Goal: Information Seeking & Learning: Find specific fact

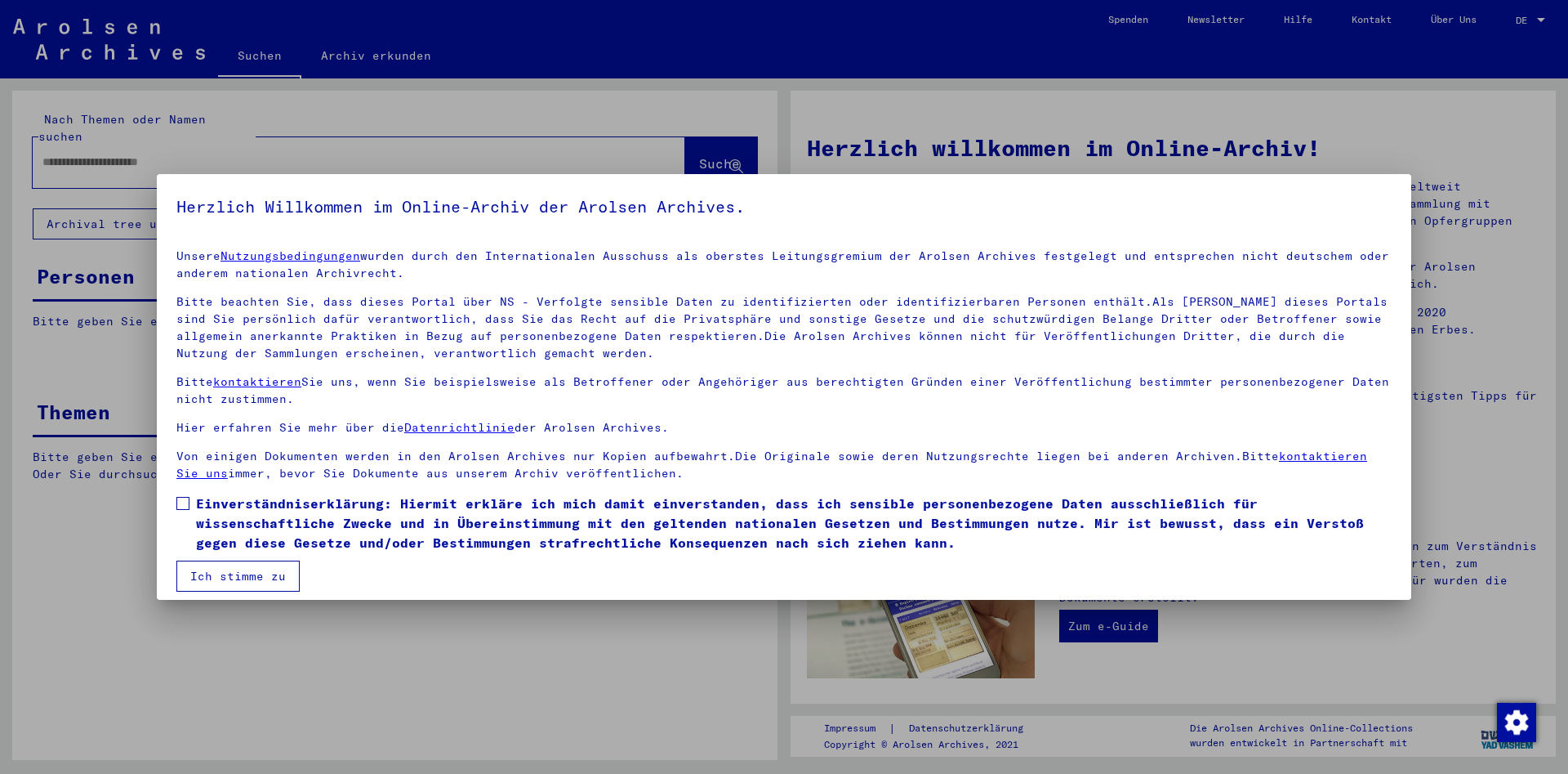
click at [235, 574] on button "Ich stimme zu" at bounding box center [238, 576] width 124 height 31
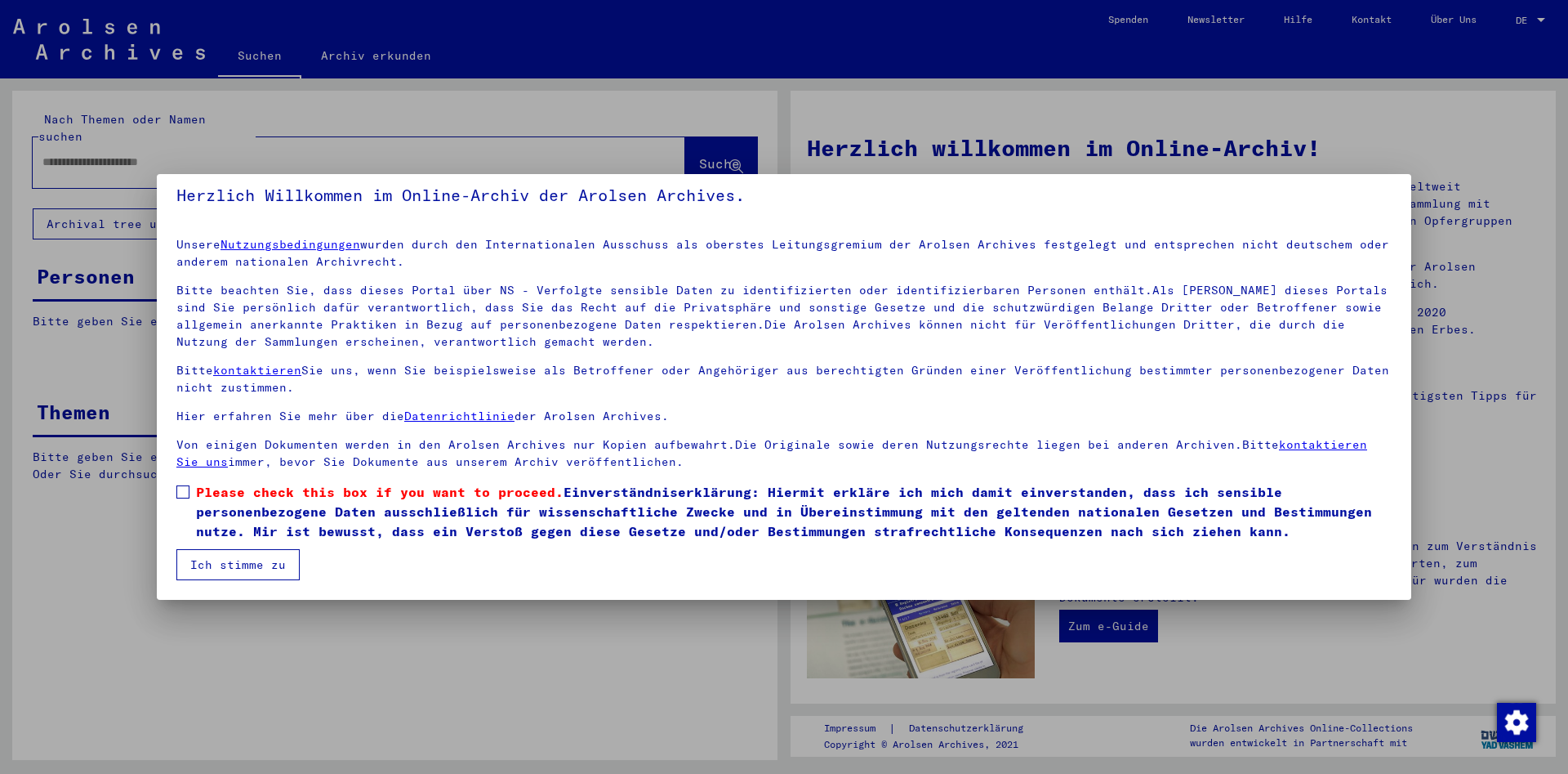
click at [184, 499] on label "Please check this box if you want to proceed. Einverständniserklärung: Hiermit …" at bounding box center [784, 512] width 1215 height 59
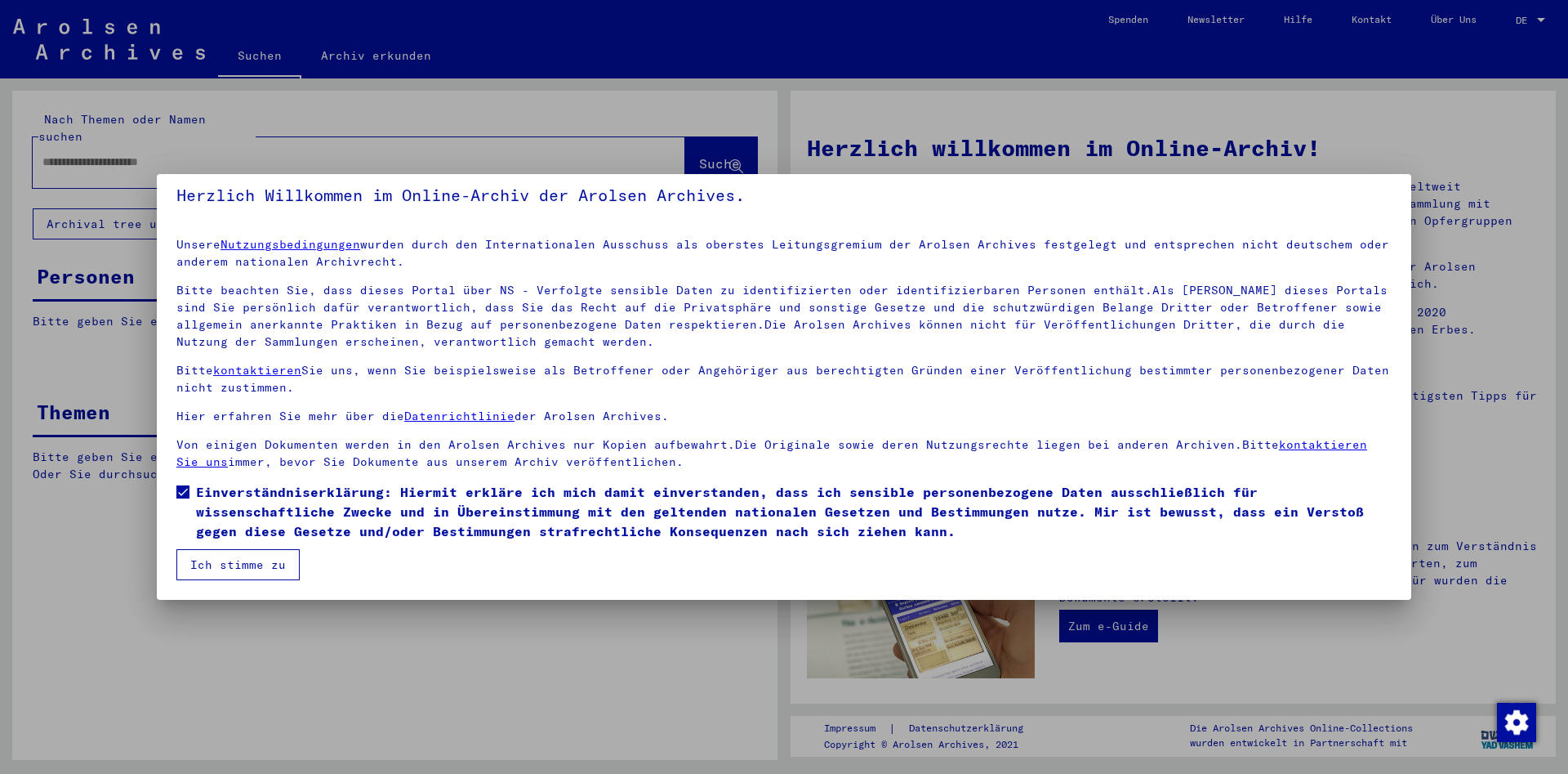
click at [214, 578] on button "Ich stimme zu" at bounding box center [238, 564] width 124 height 31
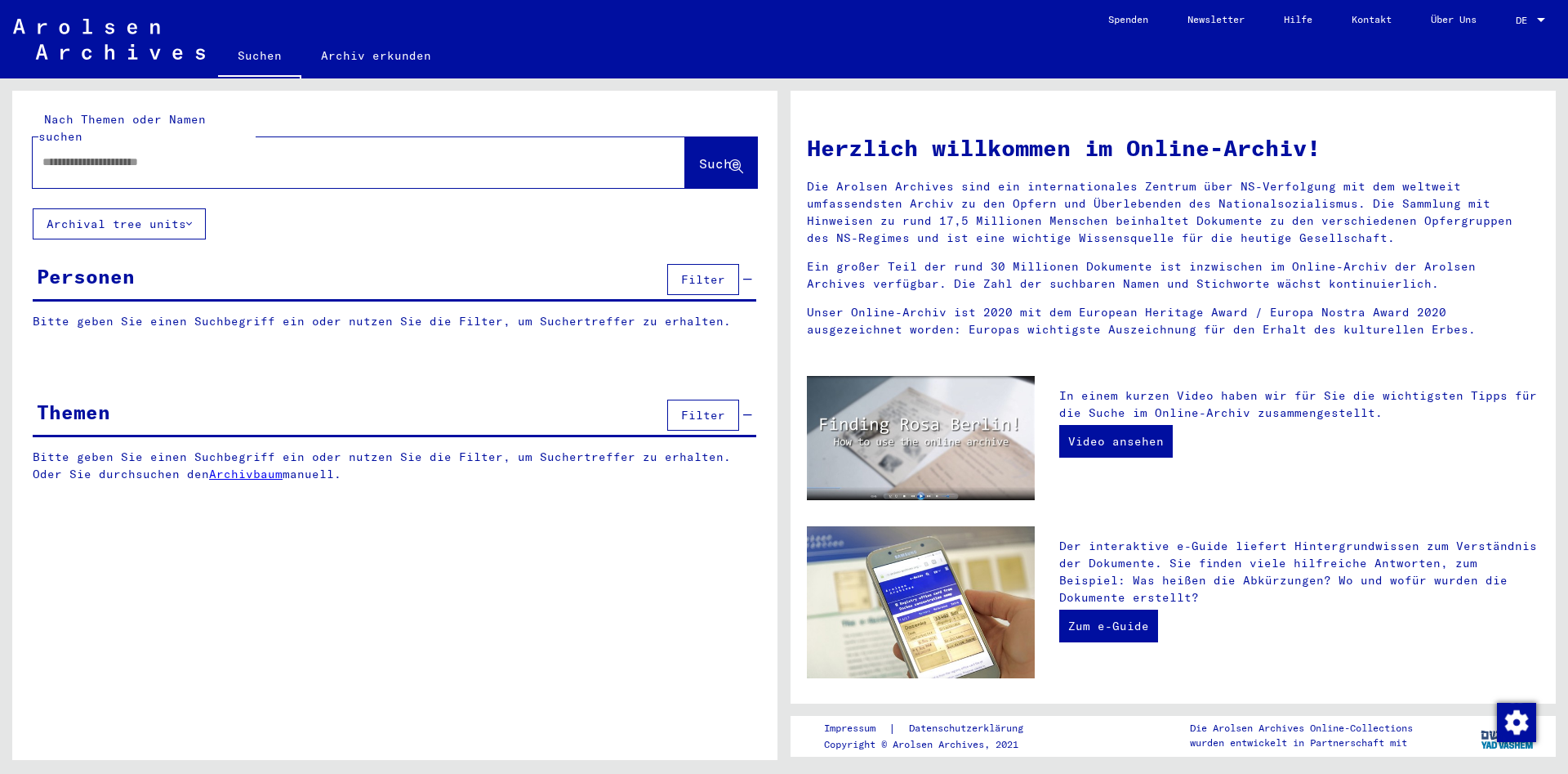
click at [220, 154] on div at bounding box center [335, 161] width 604 height 37
click at [334, 154] on input "text" at bounding box center [339, 162] width 593 height 17
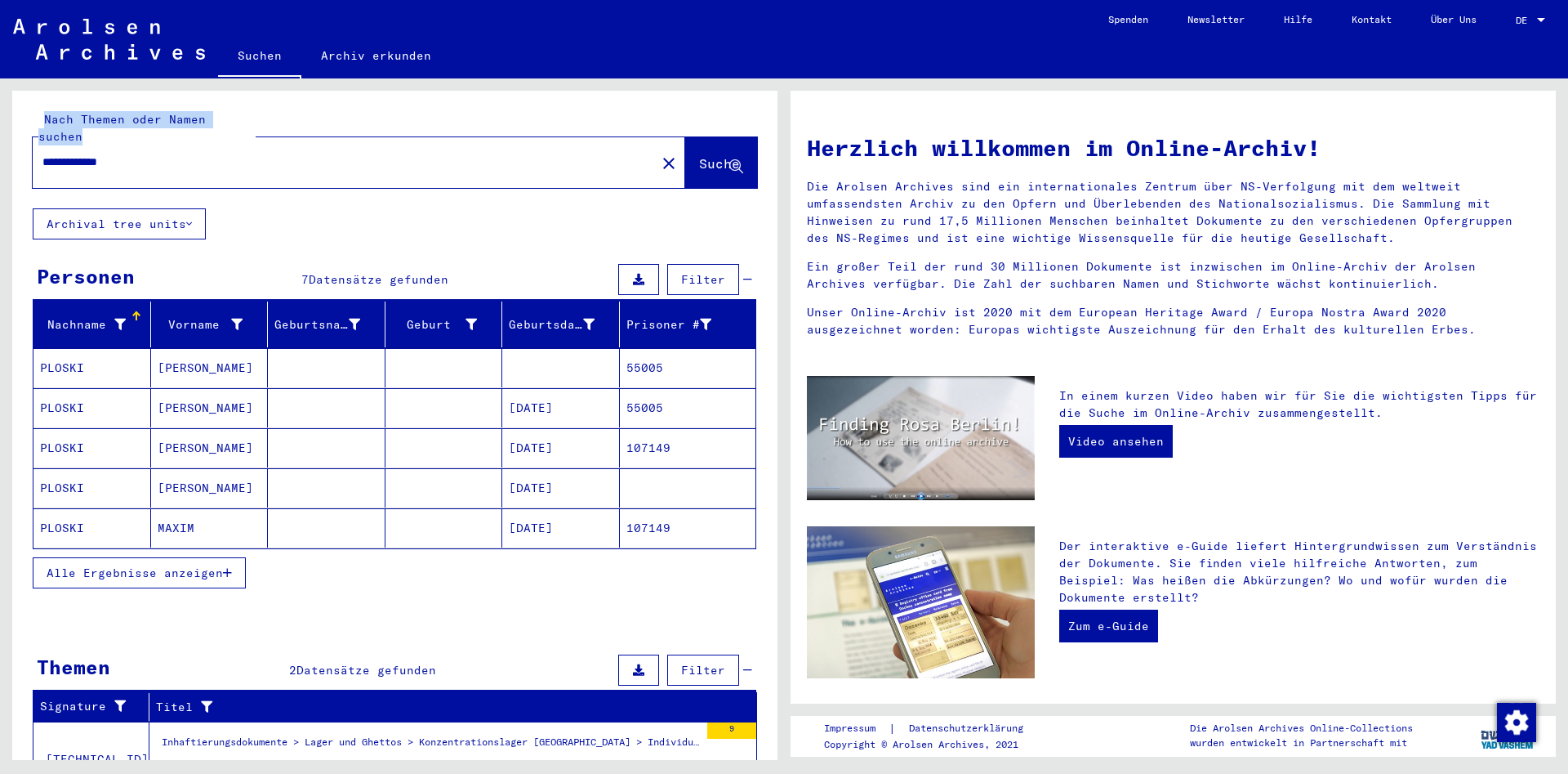
drag, startPoint x: 264, startPoint y: 156, endPoint x: 3, endPoint y: 118, distance: 263.8
click at [12, 118] on div "**********" at bounding box center [394, 431] width 765 height 681
click at [150, 154] on input "**********" at bounding box center [339, 162] width 593 height 17
drag, startPoint x: 153, startPoint y: 149, endPoint x: -185, endPoint y: 285, distance: 364.3
click at [42, 171] on input "**********" at bounding box center [339, 162] width 593 height 17
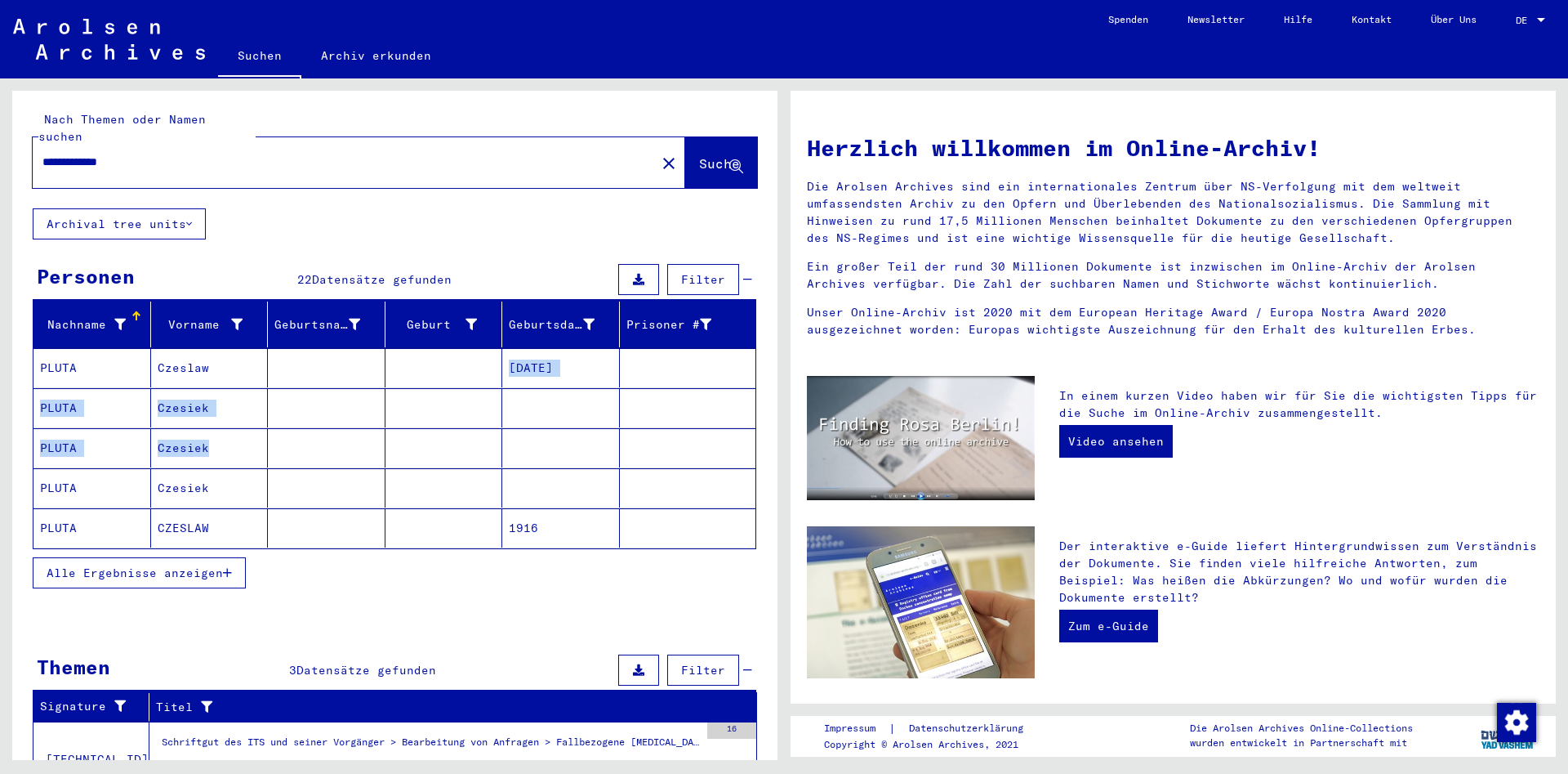
drag, startPoint x: 296, startPoint y: 362, endPoint x: 292, endPoint y: 428, distance: 66.1
click at [292, 387] on mat-cell at bounding box center [326, 368] width 118 height 40
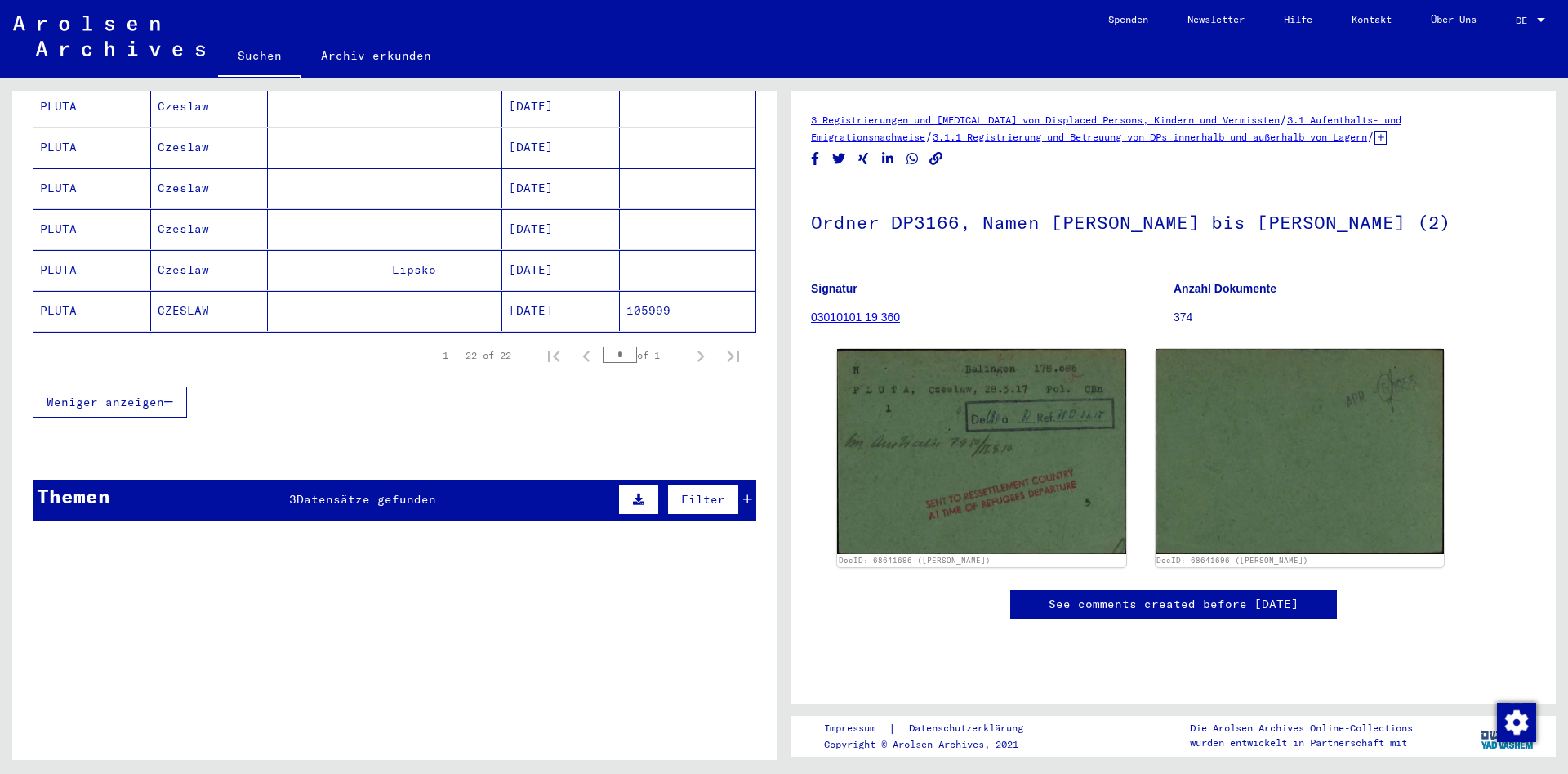
scroll to position [950, 0]
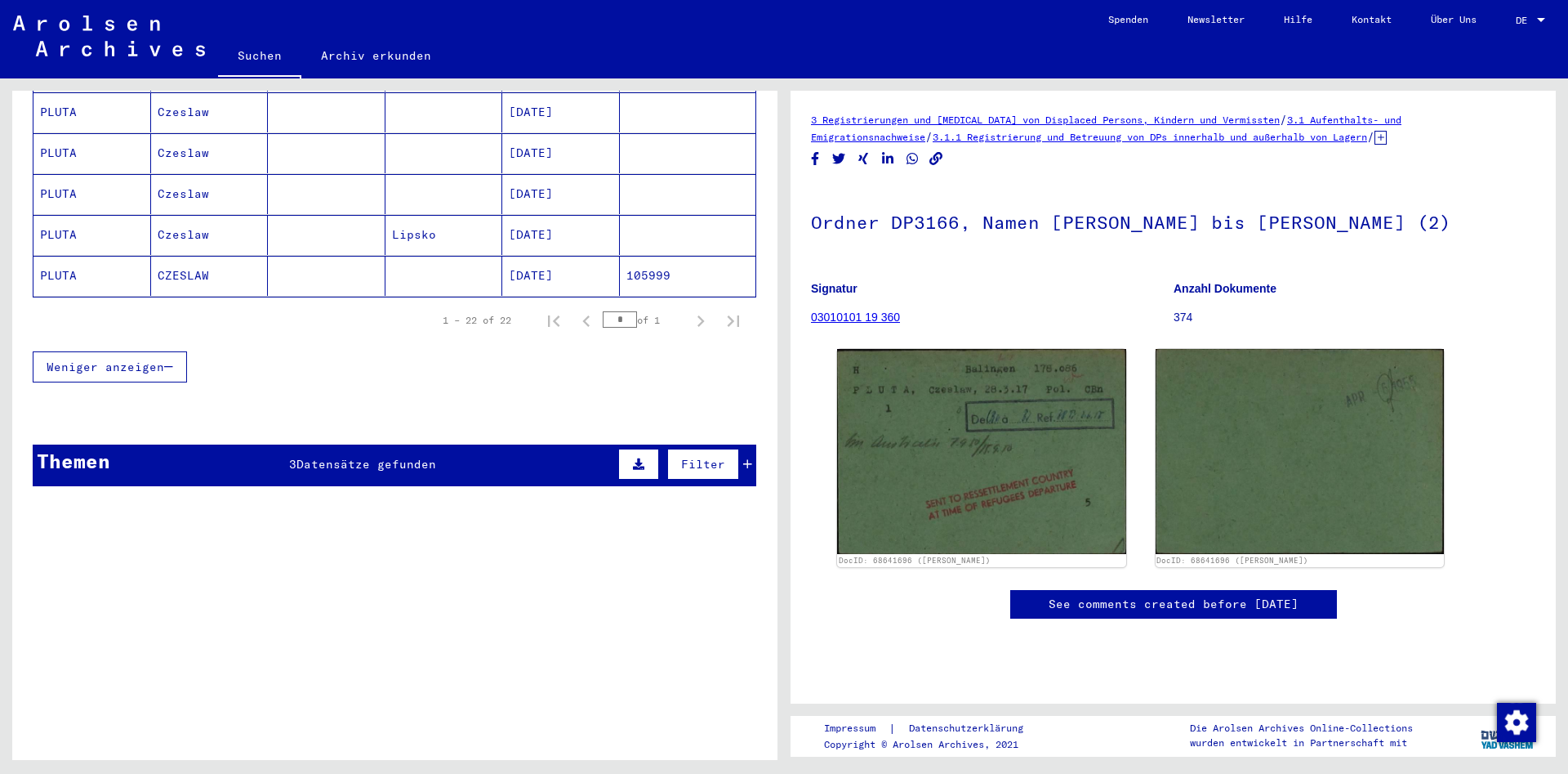
drag, startPoint x: 484, startPoint y: 382, endPoint x: 369, endPoint y: 474, distance: 147.3
click at [321, 256] on mat-cell at bounding box center [326, 276] width 118 height 40
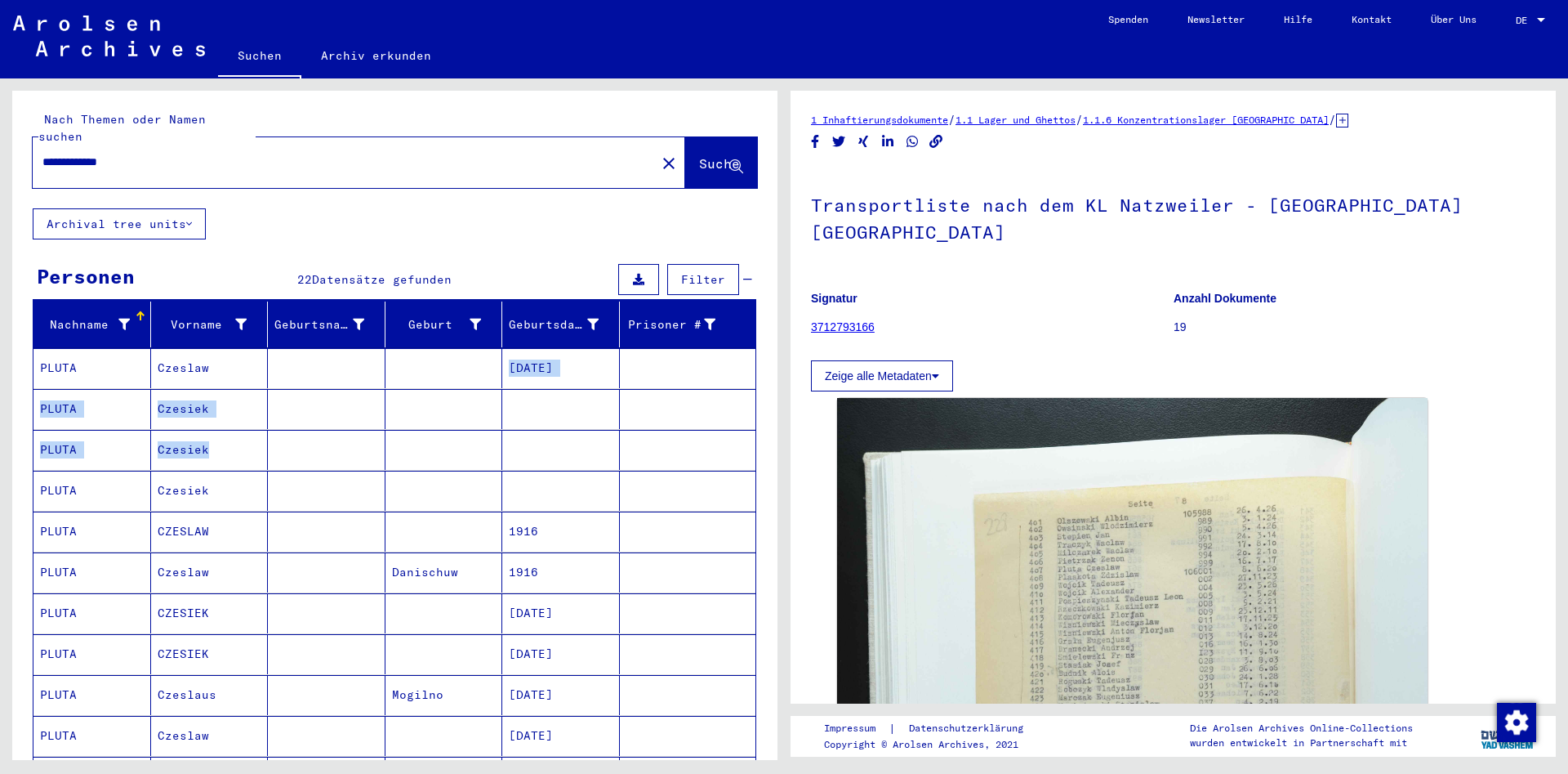
drag, startPoint x: 308, startPoint y: 148, endPoint x: -592, endPoint y: 260, distance: 906.9
click at [42, 171] on input "**********" at bounding box center [344, 162] width 604 height 17
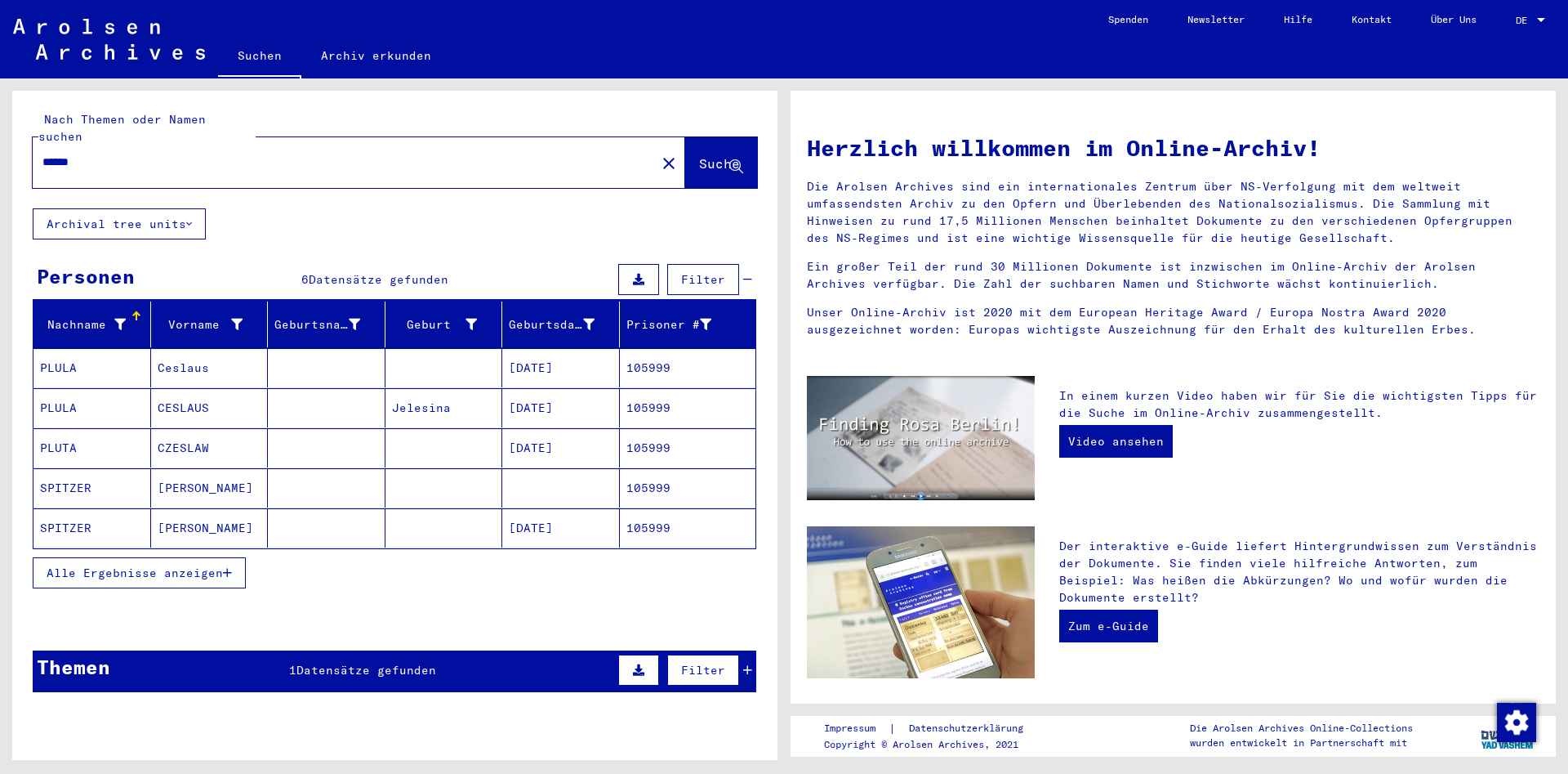
click at [280, 405] on mat-cell at bounding box center [326, 408] width 118 height 40
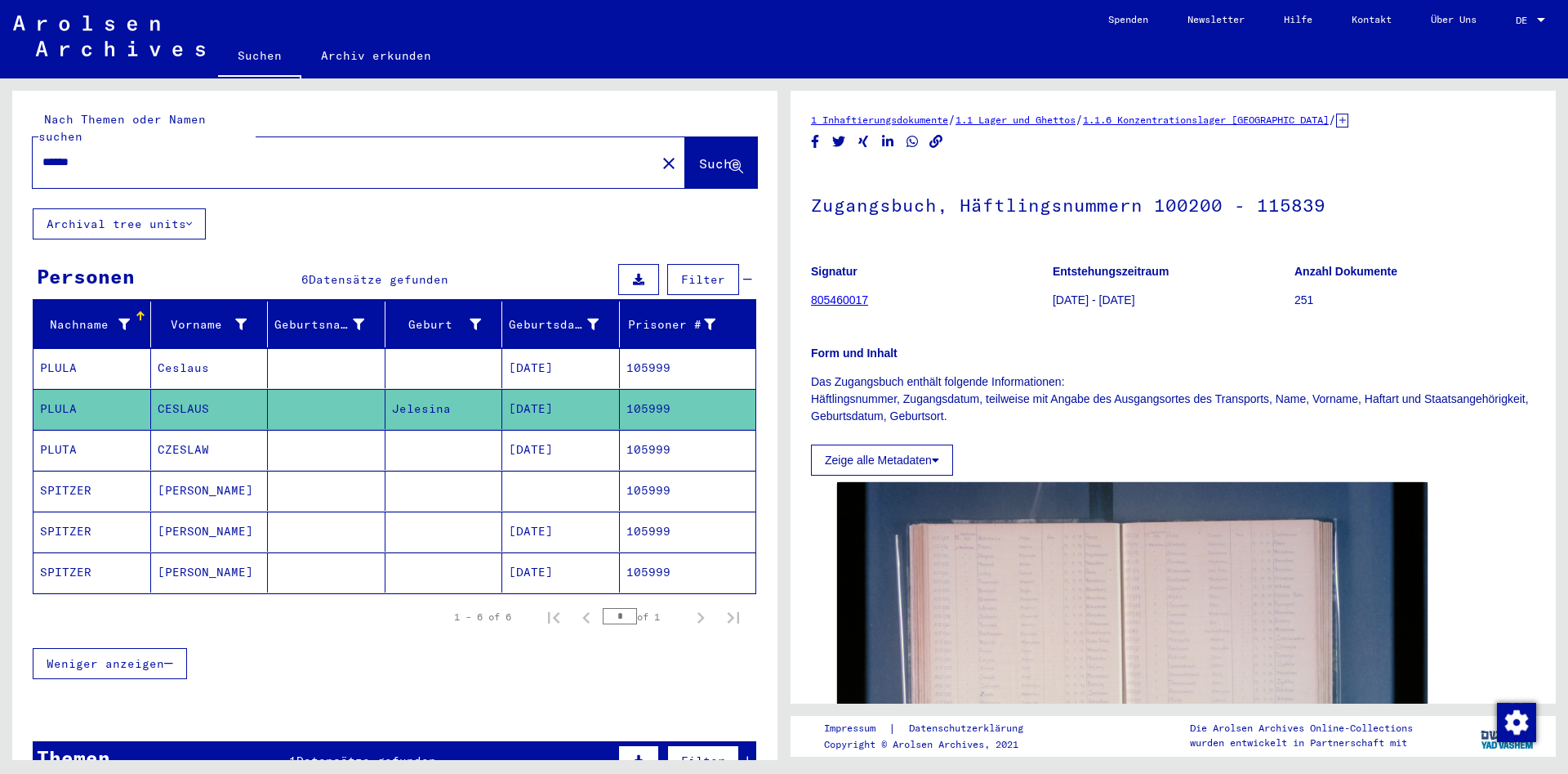
click at [305, 441] on mat-cell at bounding box center [326, 449] width 118 height 40
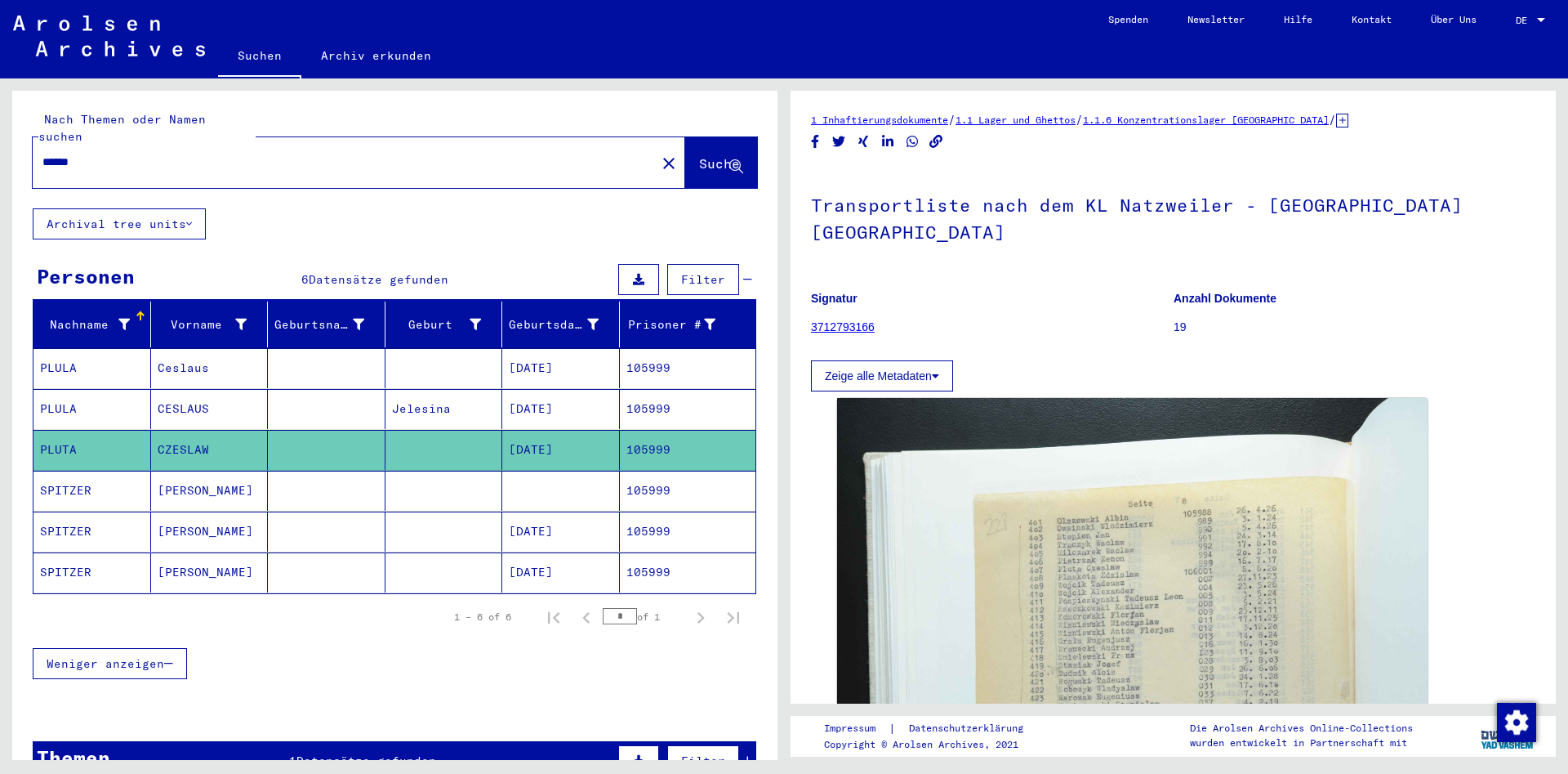
click at [313, 354] on mat-cell at bounding box center [326, 368] width 118 height 40
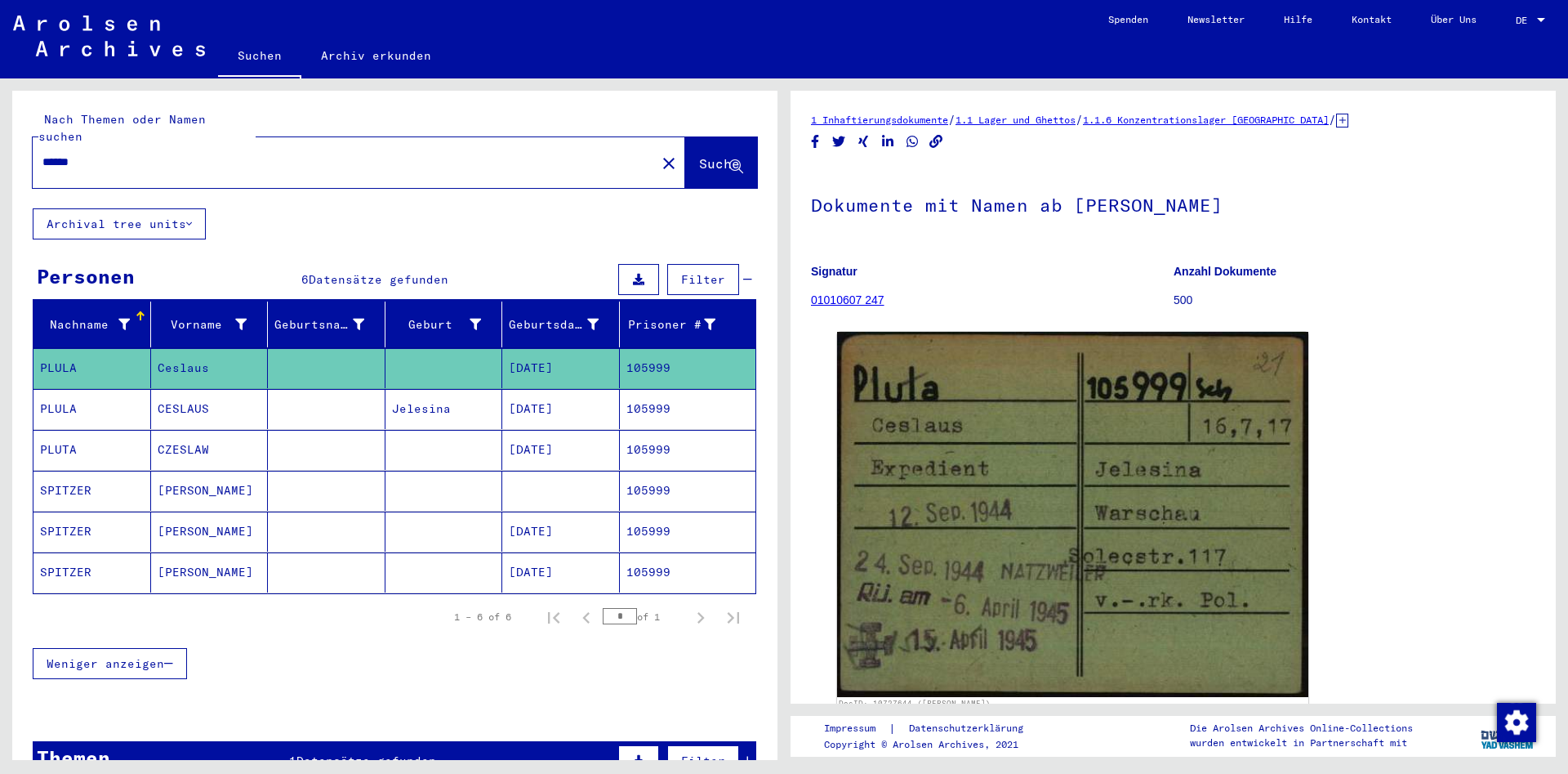
click at [301, 410] on mat-cell at bounding box center [326, 409] width 118 height 40
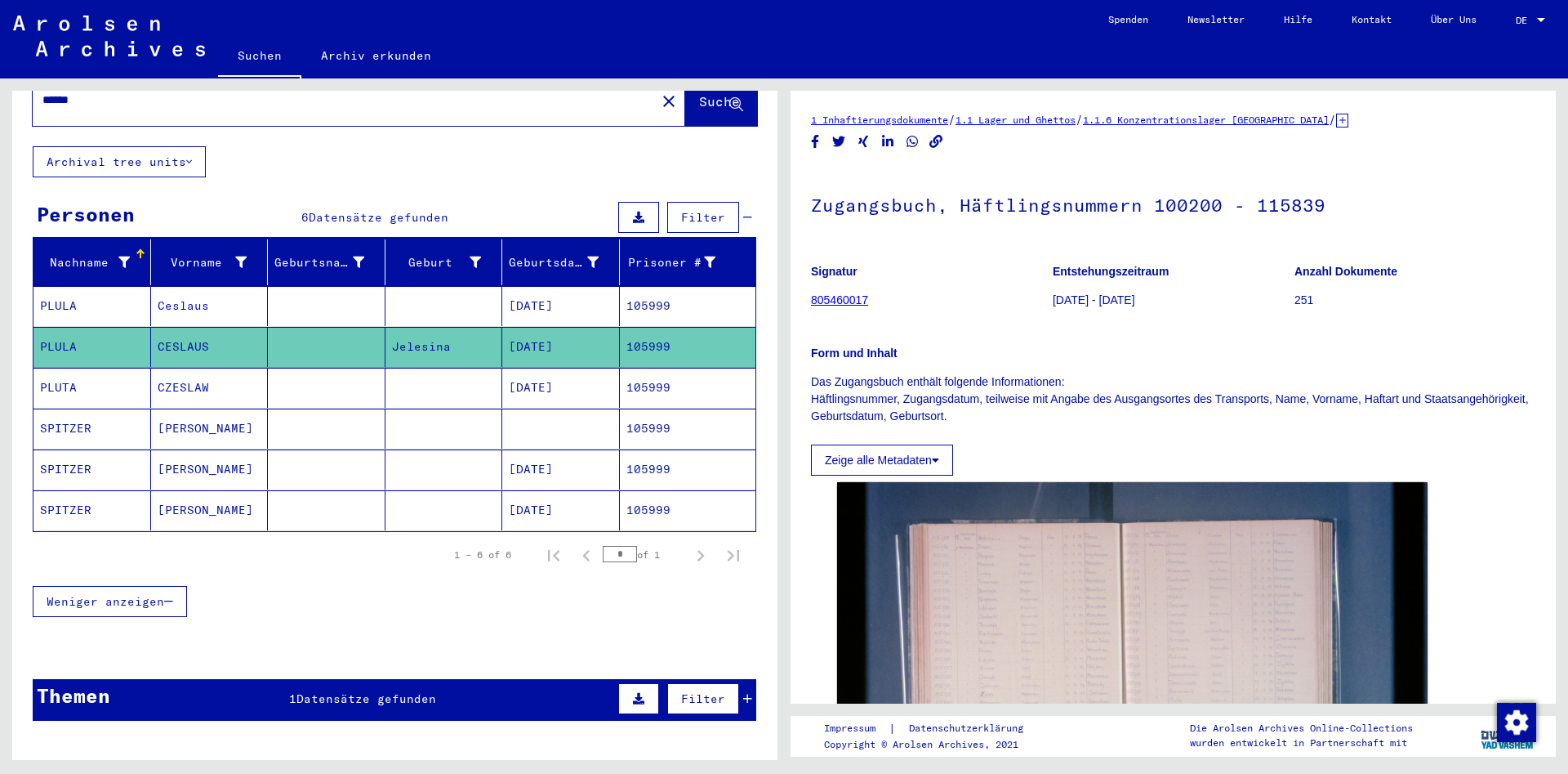
scroll to position [88, 0]
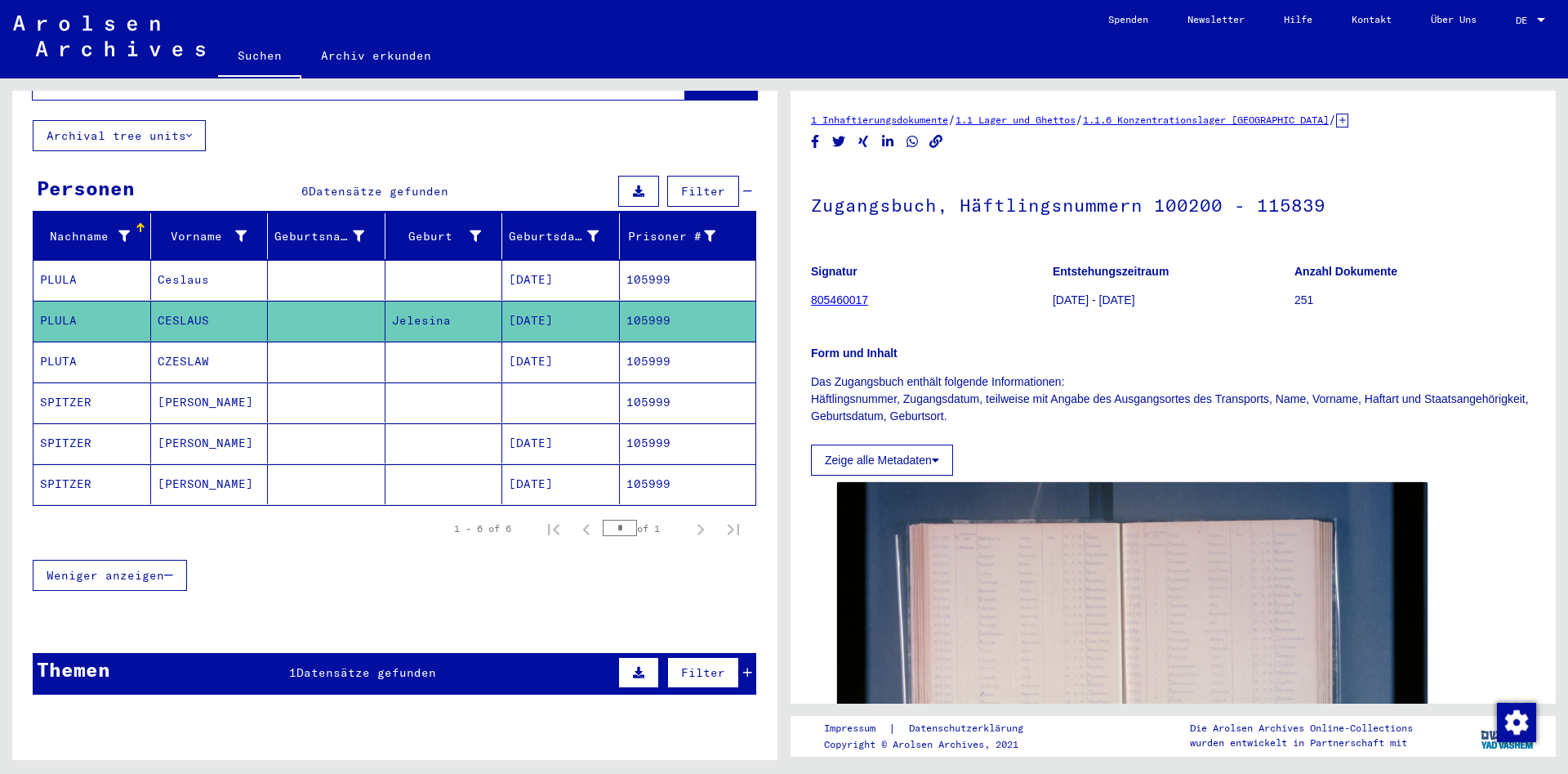
drag, startPoint x: 321, startPoint y: 636, endPoint x: 320, endPoint y: 628, distance: 8.1
click at [320, 632] on div "Nach Themen oder Namen suchen ****** close Suche Archival tree units Personen 6…" at bounding box center [394, 355] width 765 height 705
click at [375, 580] on div "Weniger anzeigen" at bounding box center [394, 575] width 724 height 47
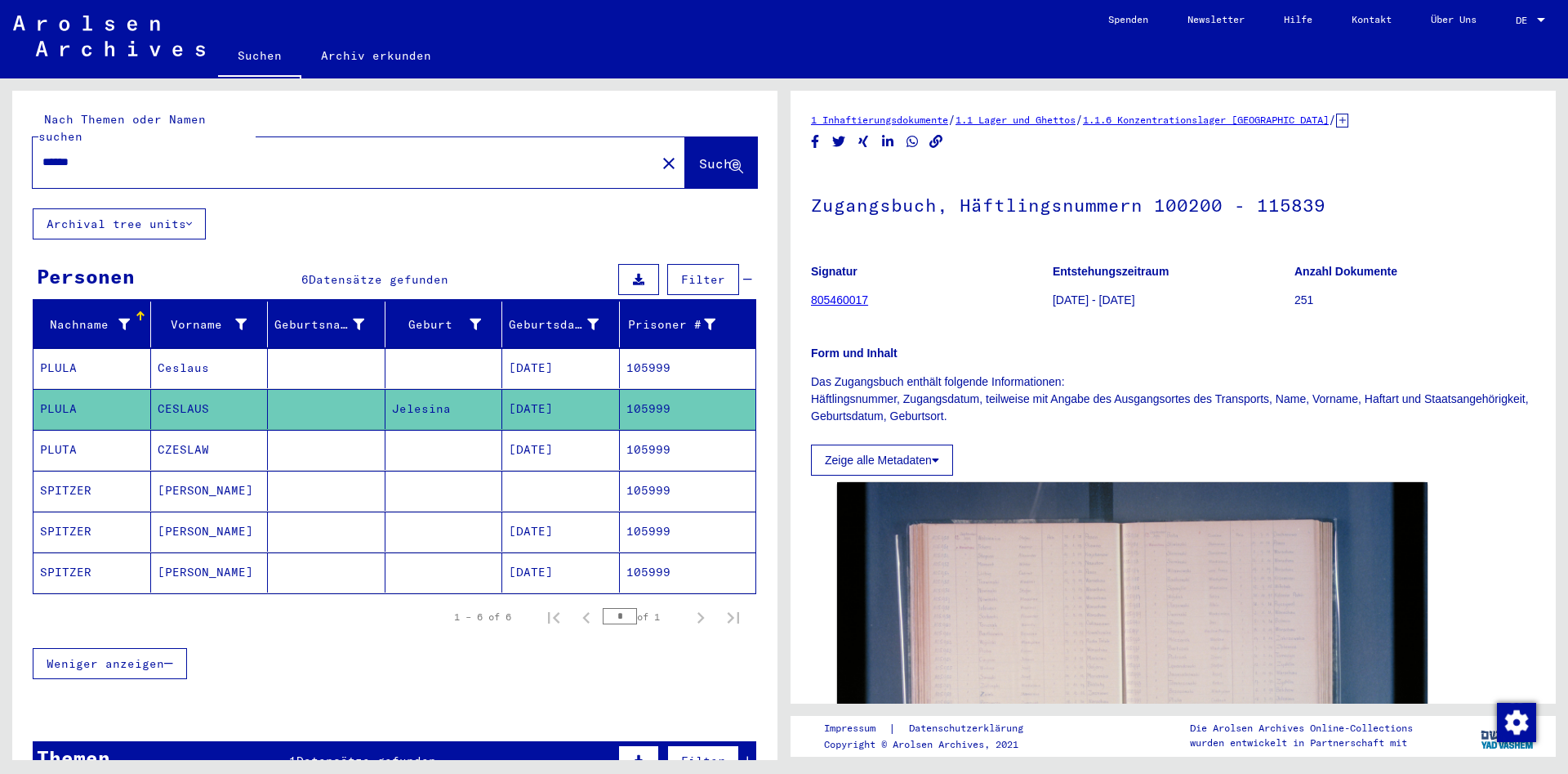
click at [185, 143] on div "******" at bounding box center [340, 161] width 613 height 37
drag, startPoint x: 173, startPoint y: 147, endPoint x: -48, endPoint y: 284, distance: 260.0
click at [42, 171] on input "******" at bounding box center [344, 162] width 604 height 17
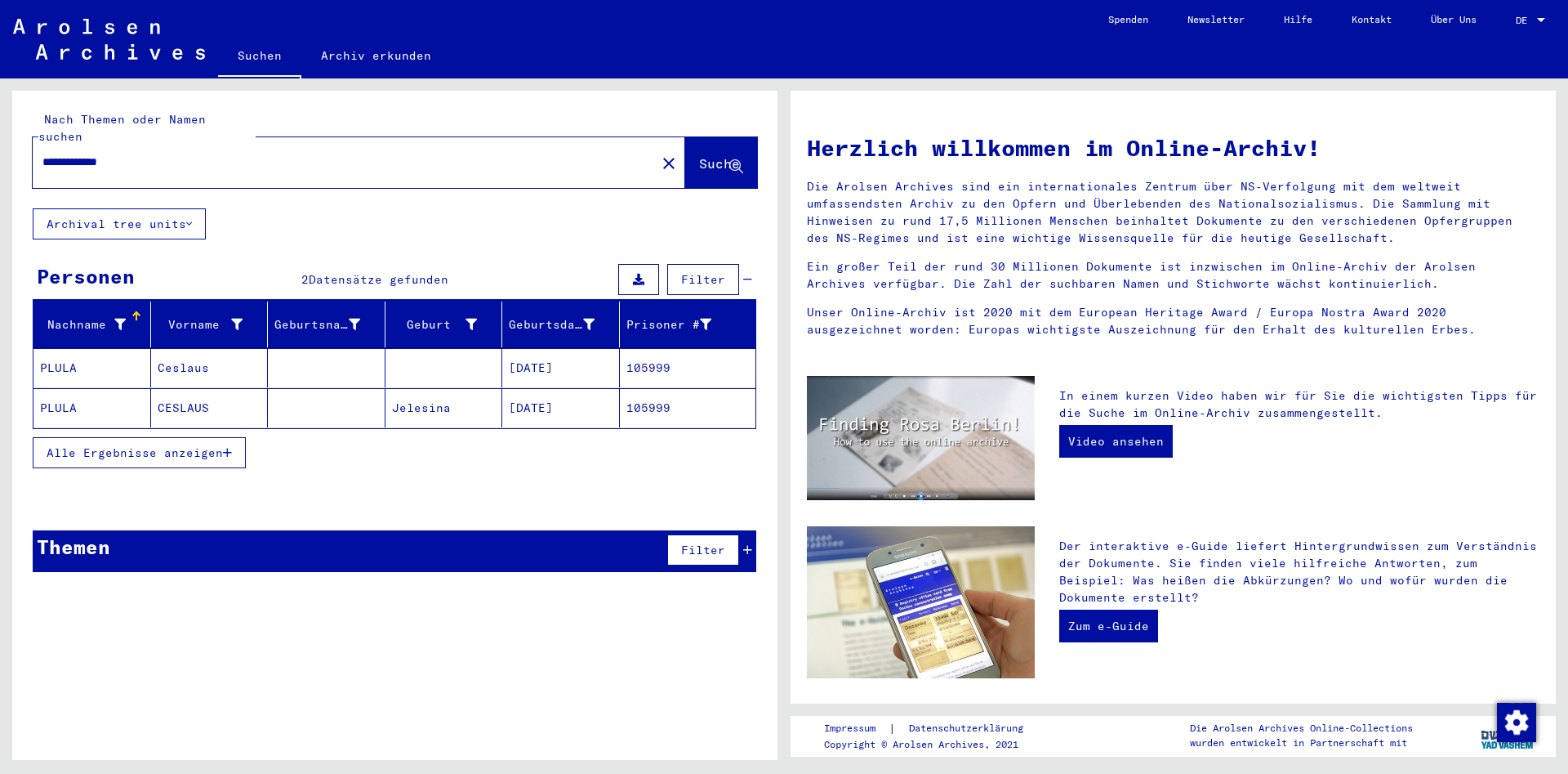
click at [275, 326] on mat-header-cell "Geburtsname" at bounding box center [326, 324] width 118 height 45
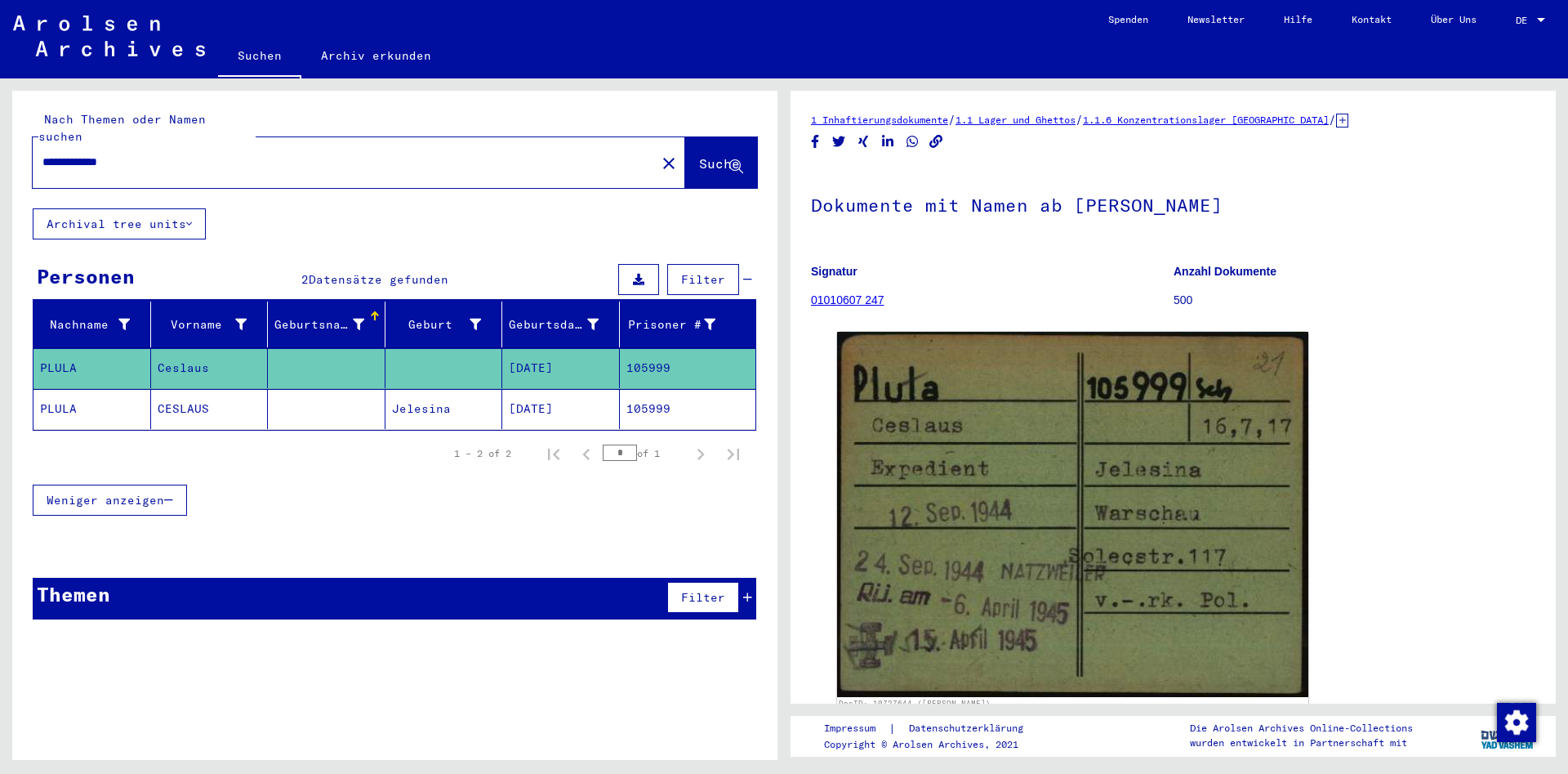
click at [249, 389] on mat-cell "CESLAUS" at bounding box center [209, 409] width 118 height 40
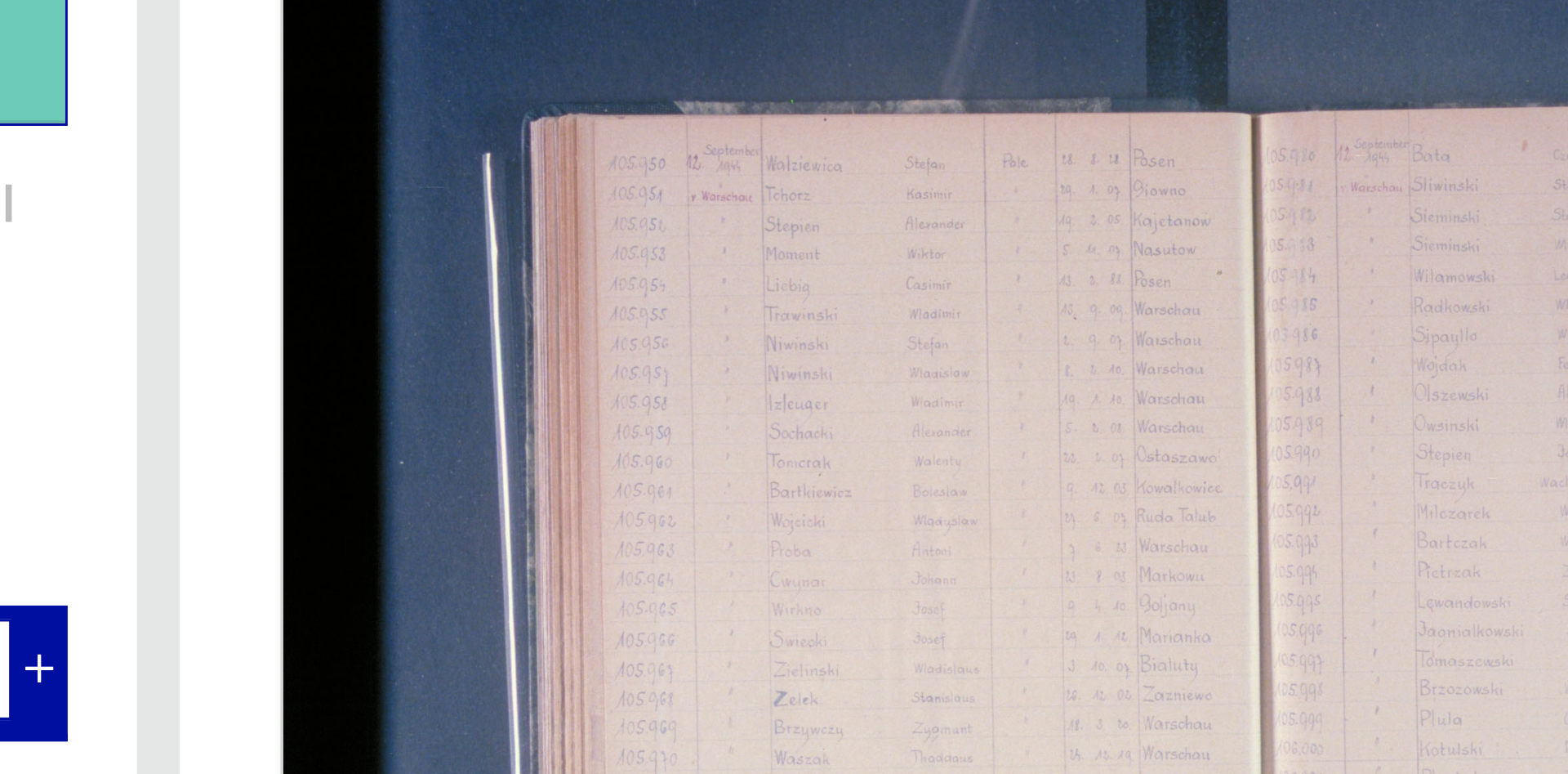
scroll to position [177, 0]
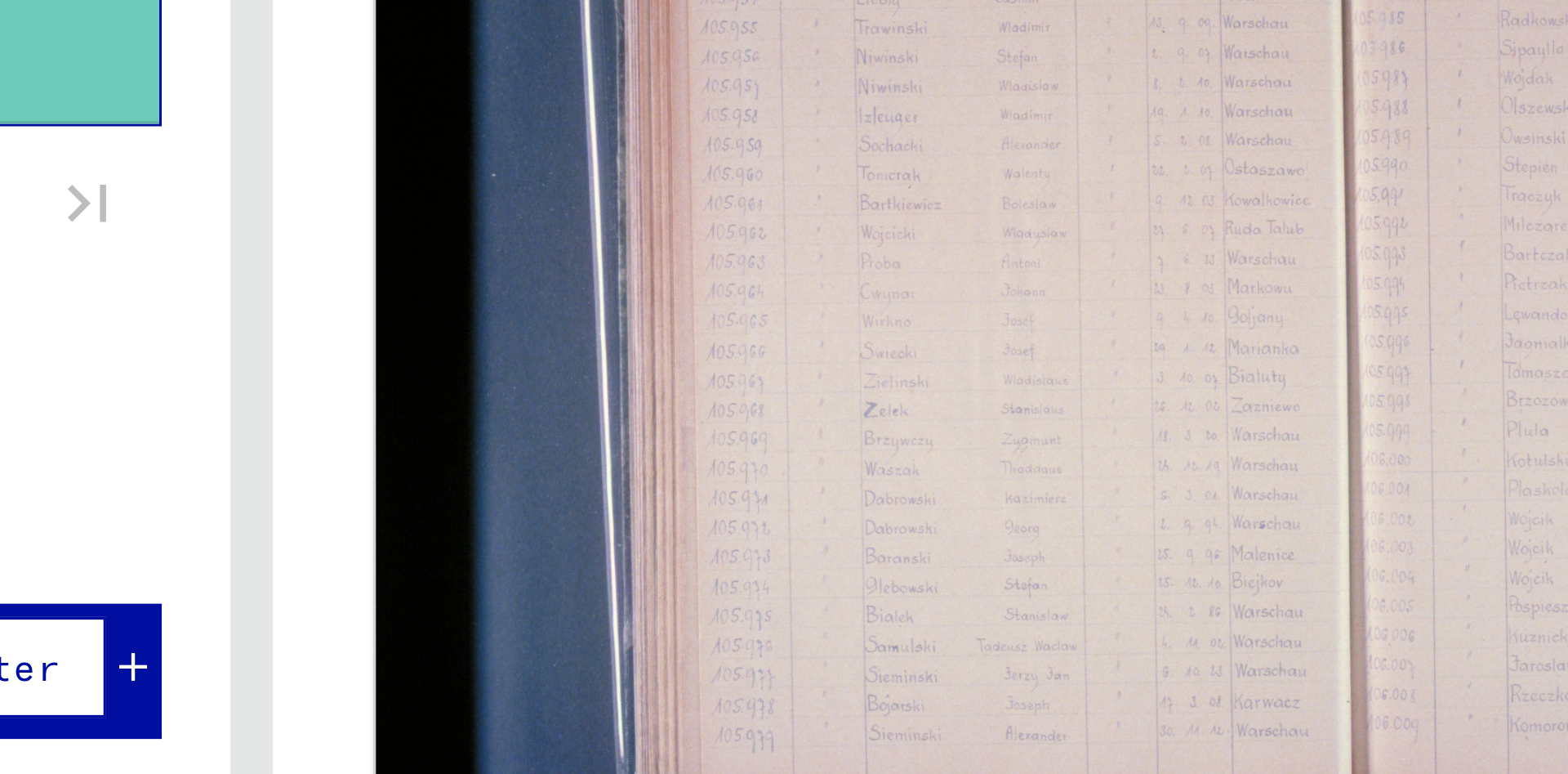
drag, startPoint x: 1060, startPoint y: 565, endPoint x: 1076, endPoint y: 564, distance: 16.0
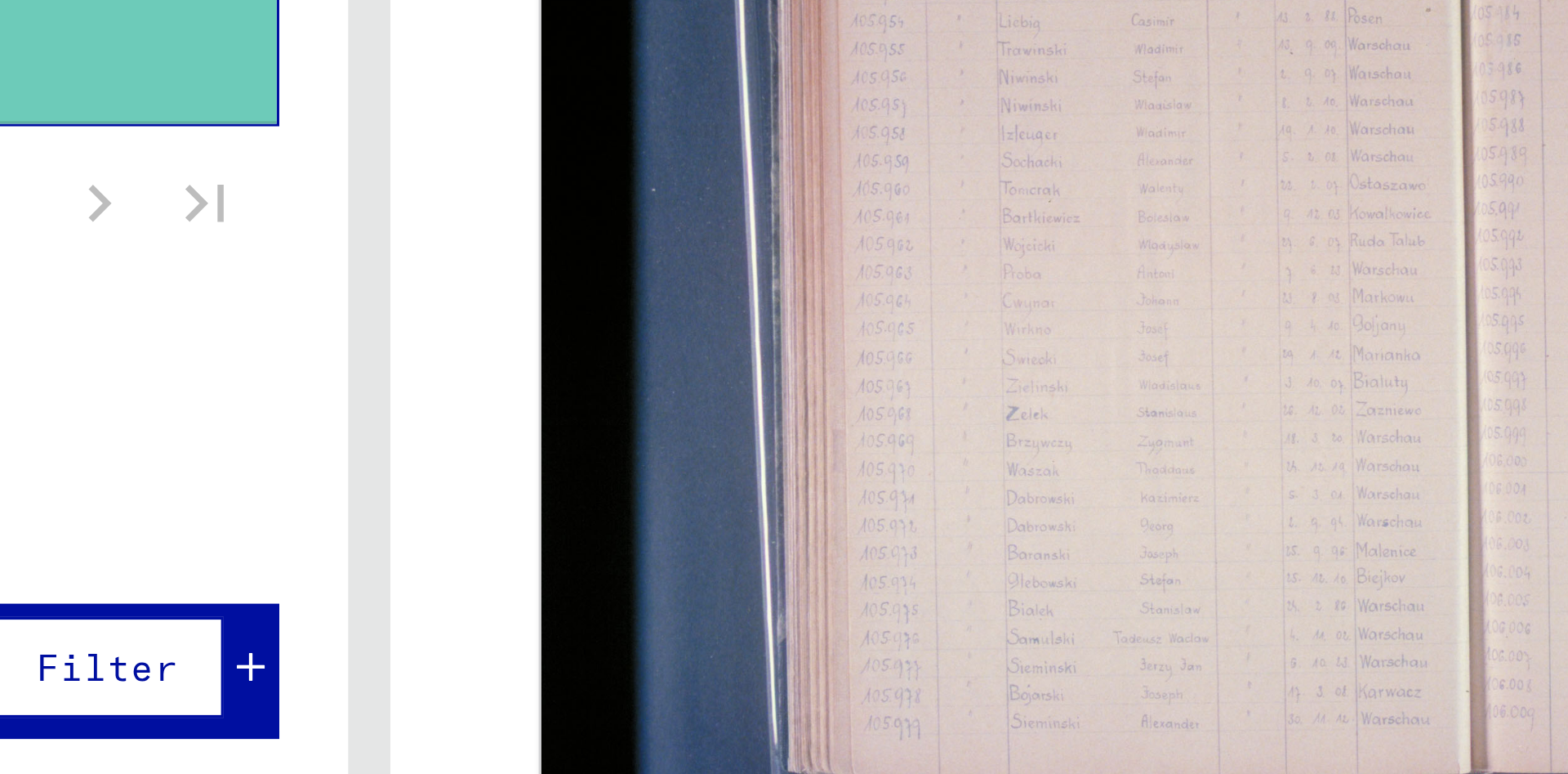
drag, startPoint x: 1096, startPoint y: 565, endPoint x: 1153, endPoint y: 562, distance: 57.1
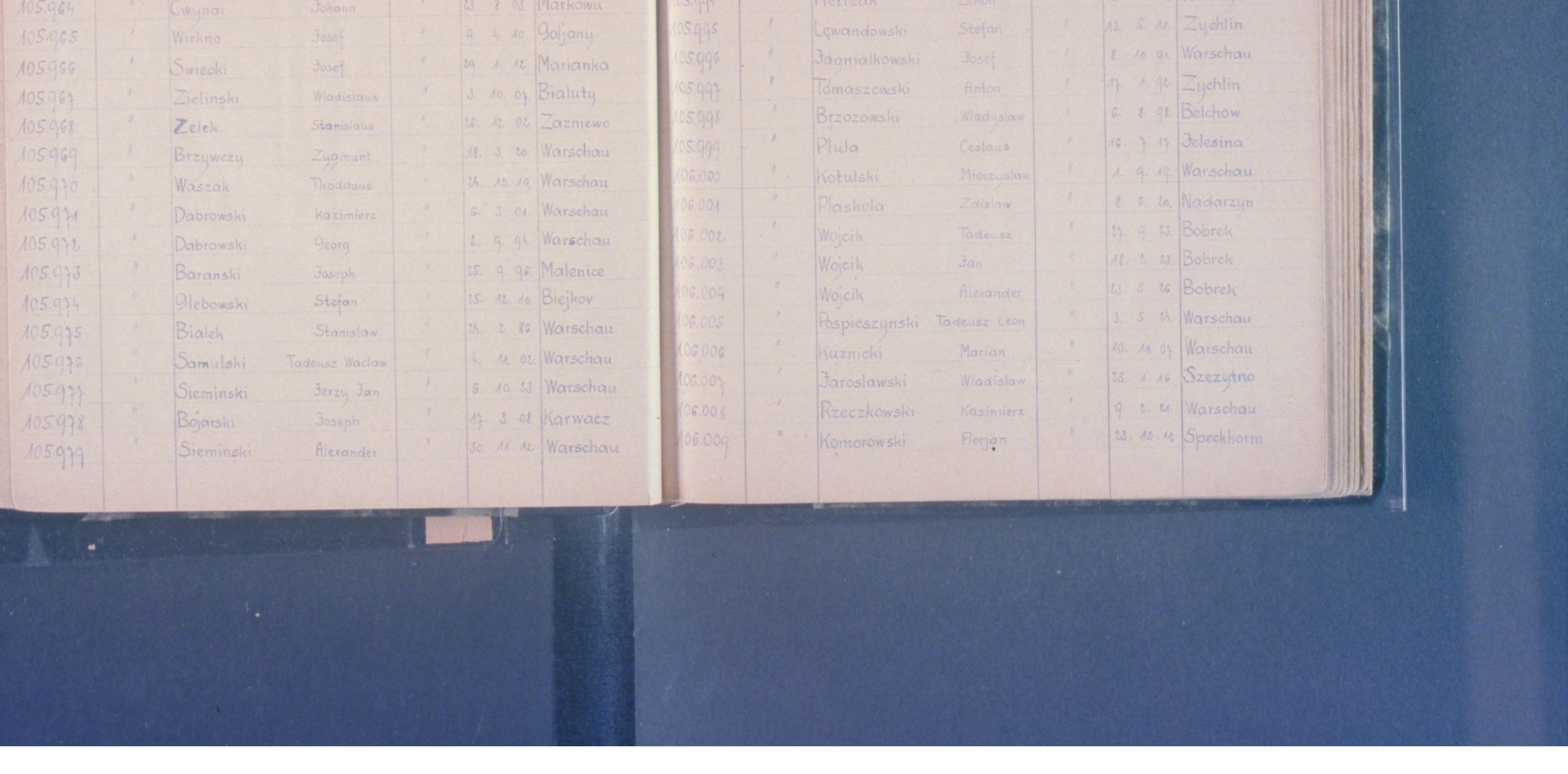
scroll to position [262, 0]
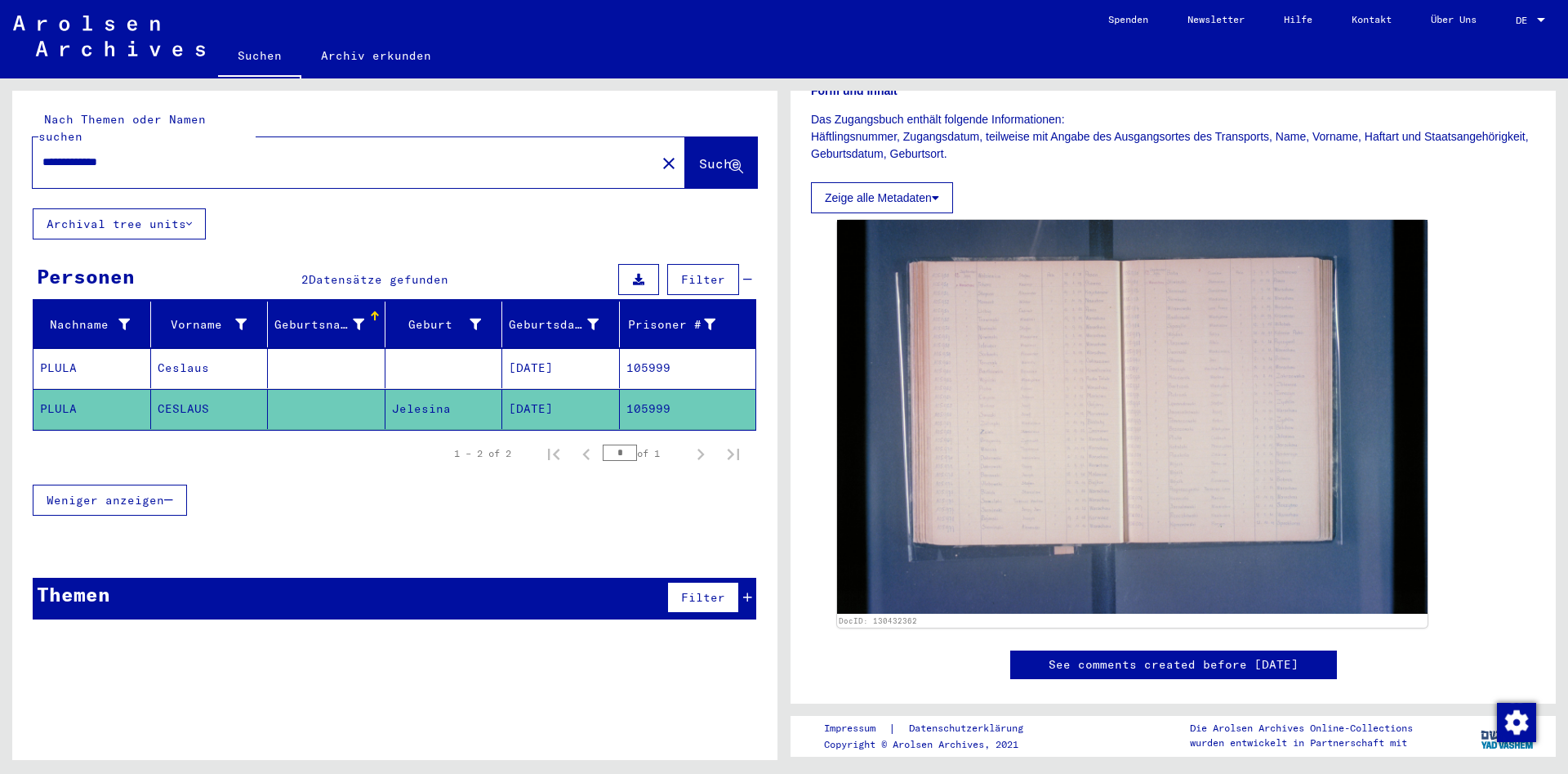
click at [258, 355] on mat-cell "Ceslaus" at bounding box center [209, 368] width 118 height 40
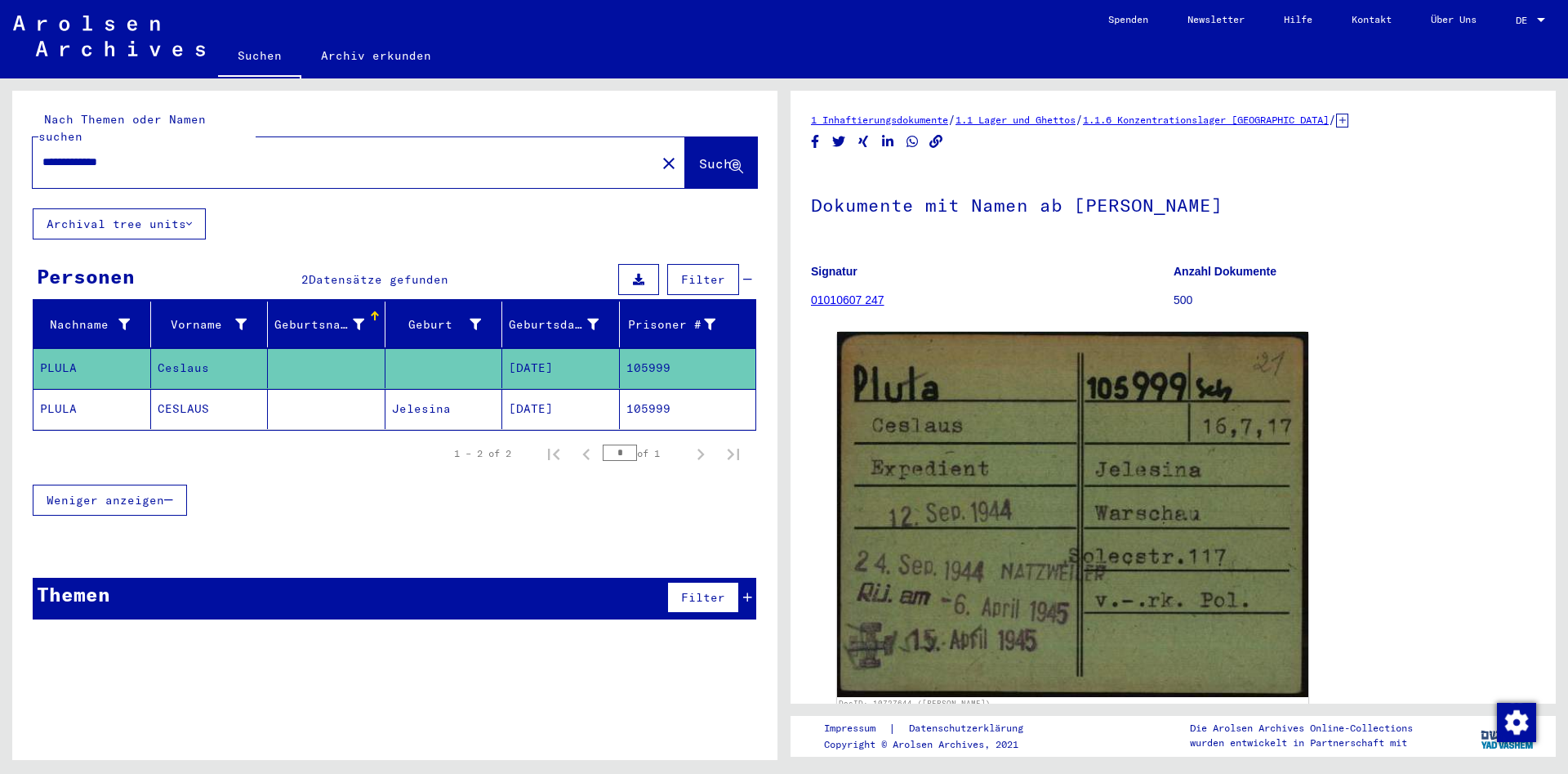
click at [258, 160] on div "**********" at bounding box center [340, 161] width 613 height 37
drag, startPoint x: 258, startPoint y: 149, endPoint x: -155, endPoint y: 277, distance: 432.4
click at [42, 171] on input "**********" at bounding box center [344, 162] width 604 height 17
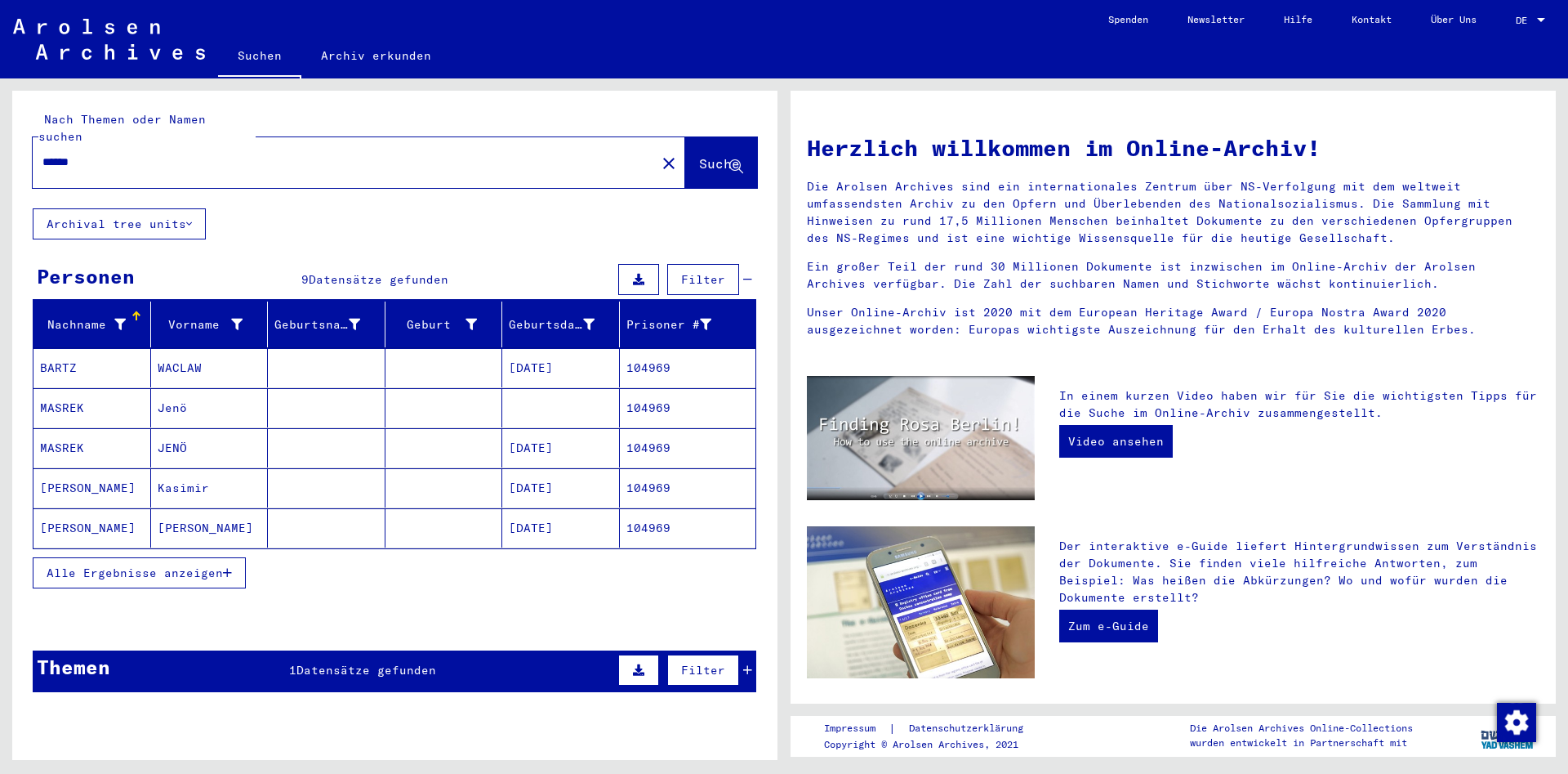
click at [303, 482] on mat-cell at bounding box center [326, 488] width 118 height 40
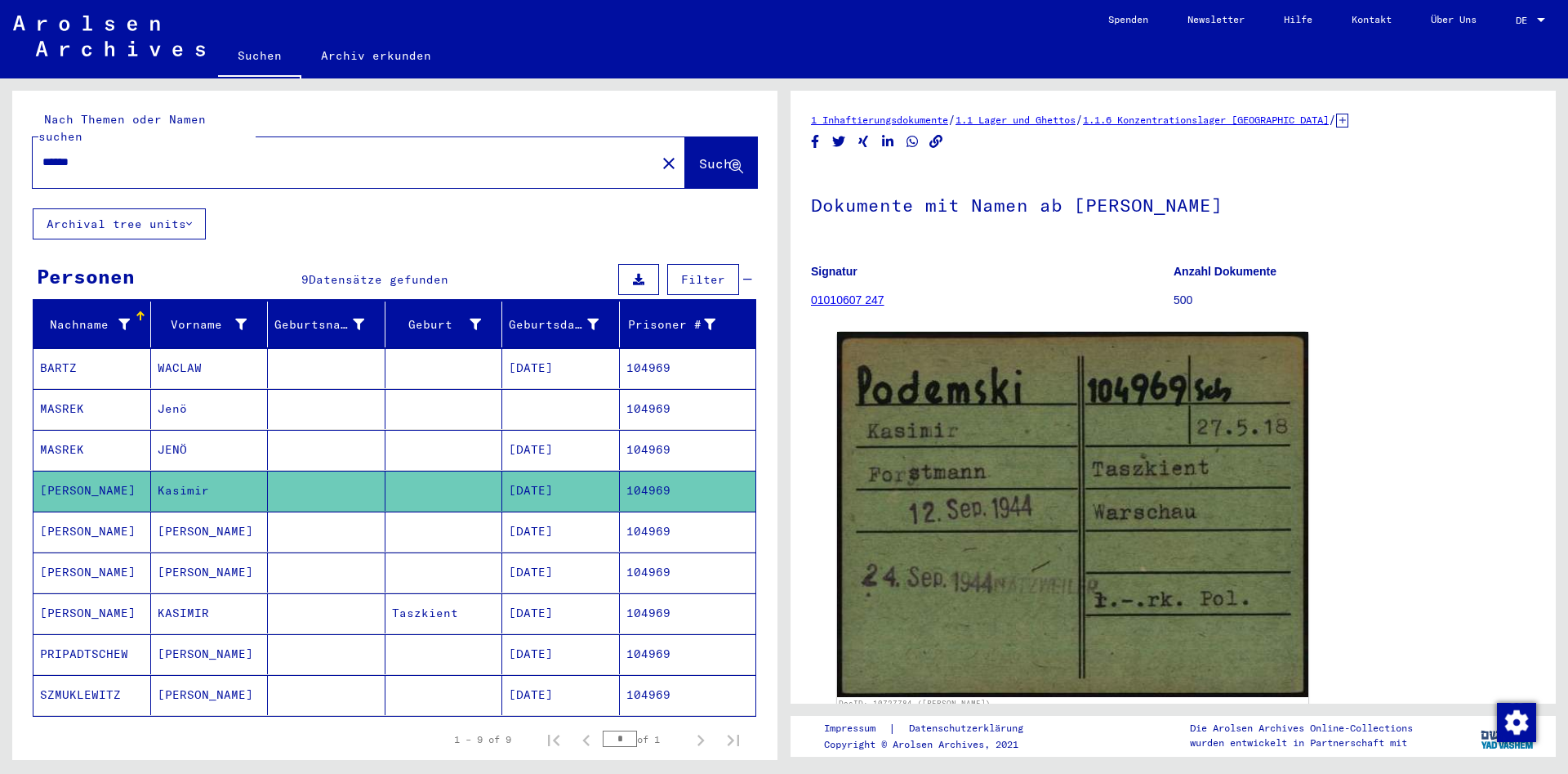
click at [311, 512] on mat-cell at bounding box center [326, 531] width 118 height 40
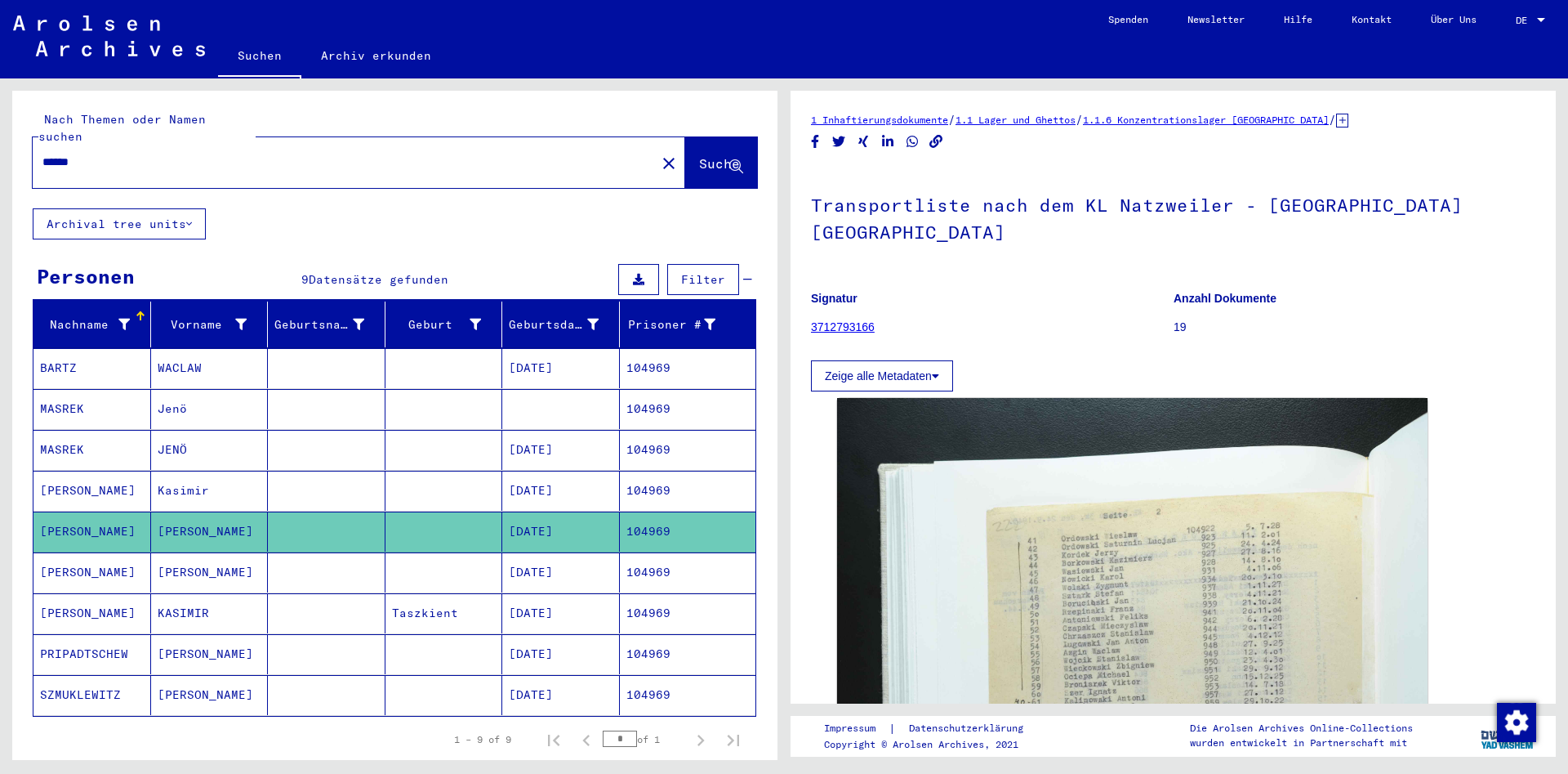
click at [328, 552] on mat-cell at bounding box center [326, 572] width 118 height 40
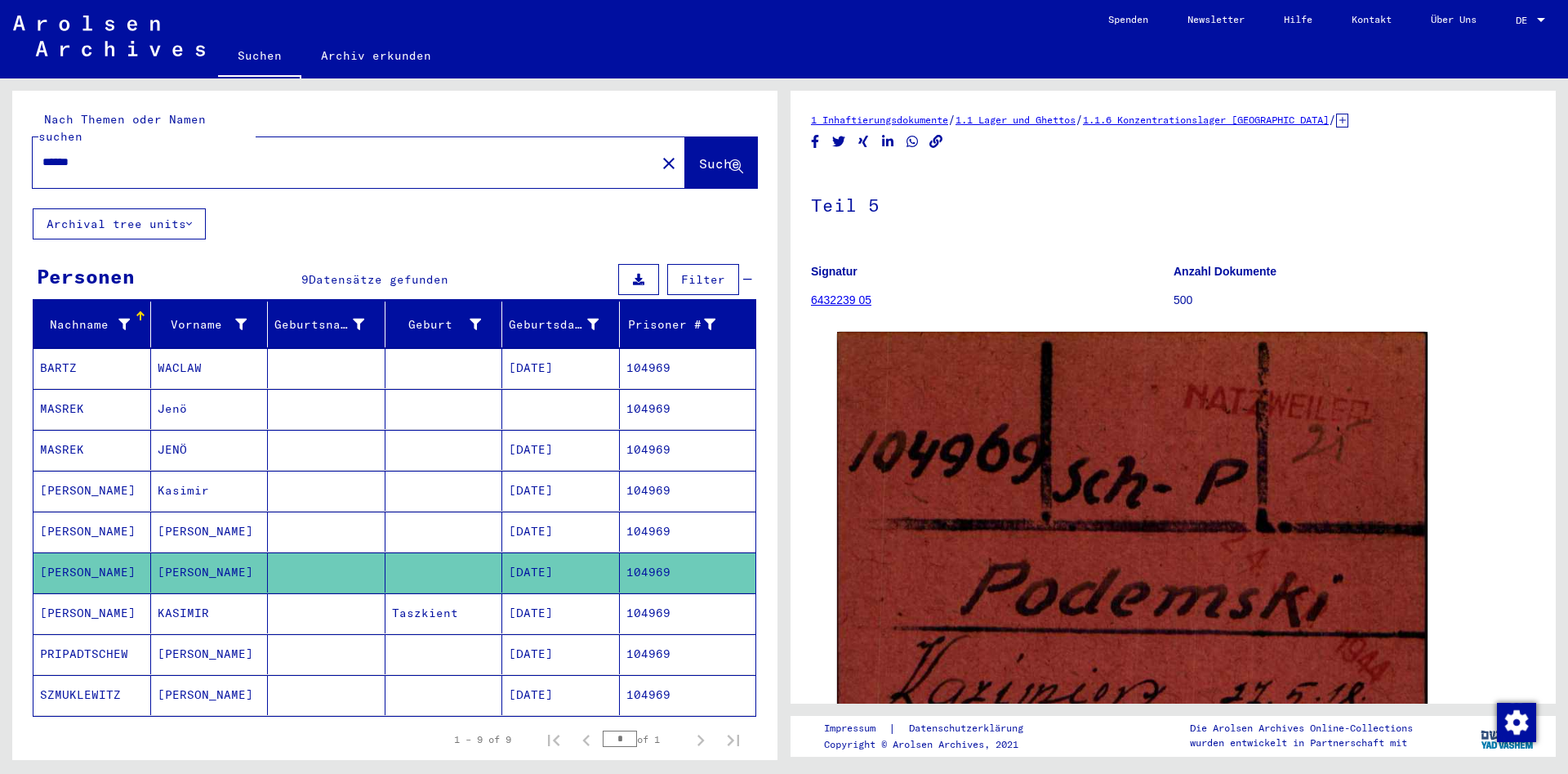
click at [326, 593] on mat-cell at bounding box center [326, 613] width 118 height 40
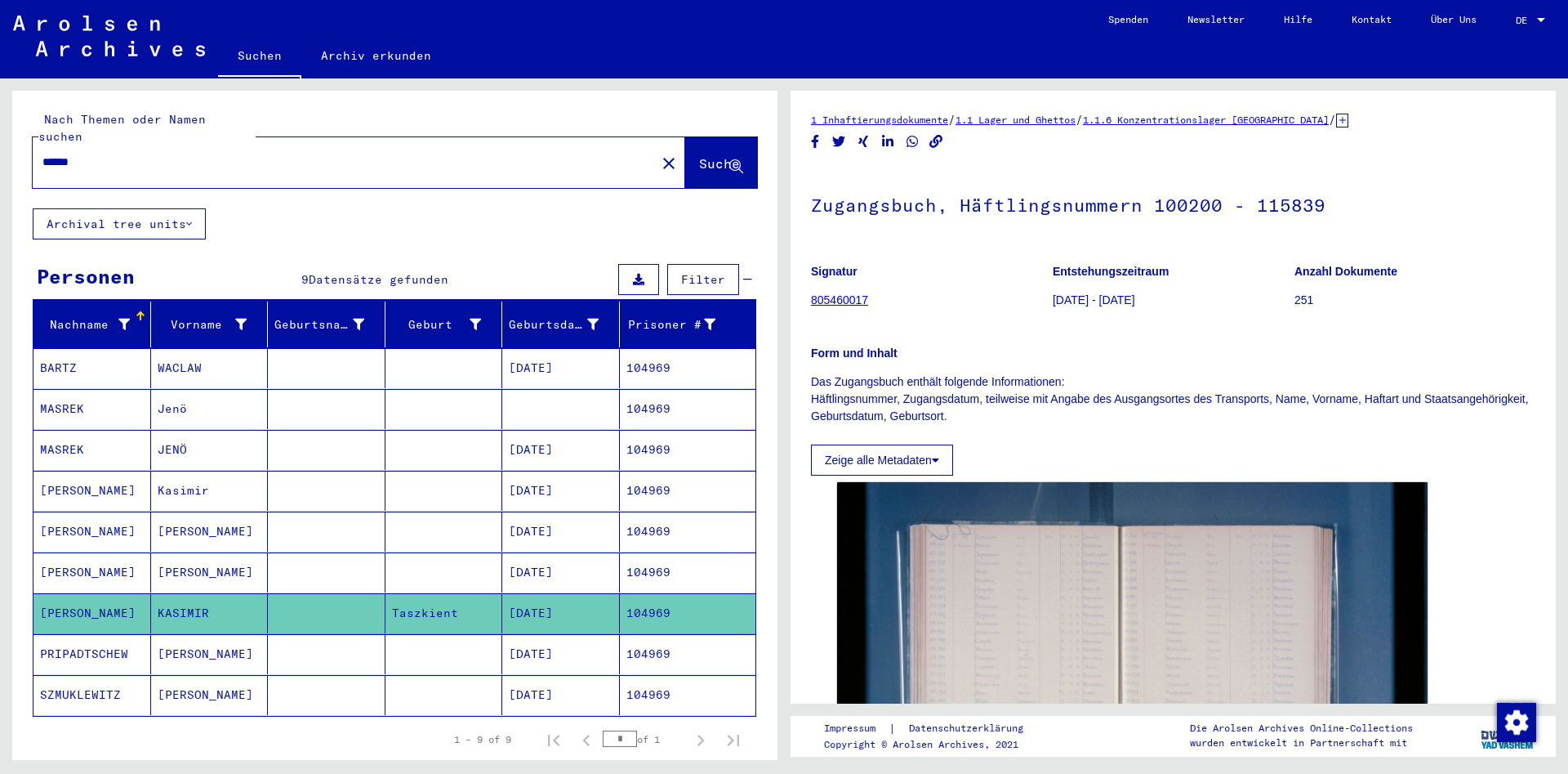
drag, startPoint x: 258, startPoint y: 157, endPoint x: -160, endPoint y: 278, distance: 435.2
click at [12, 278] on div "Nach Themen oder Namen suchen ****** close Suche Archival tree units Personen 9…" at bounding box center [394, 431] width 765 height 681
click at [137, 155] on div "******" at bounding box center [340, 161] width 613 height 37
drag, startPoint x: 117, startPoint y: 144, endPoint x: -27, endPoint y: 289, distance: 204.4
click at [42, 171] on input "******" at bounding box center [344, 162] width 604 height 17
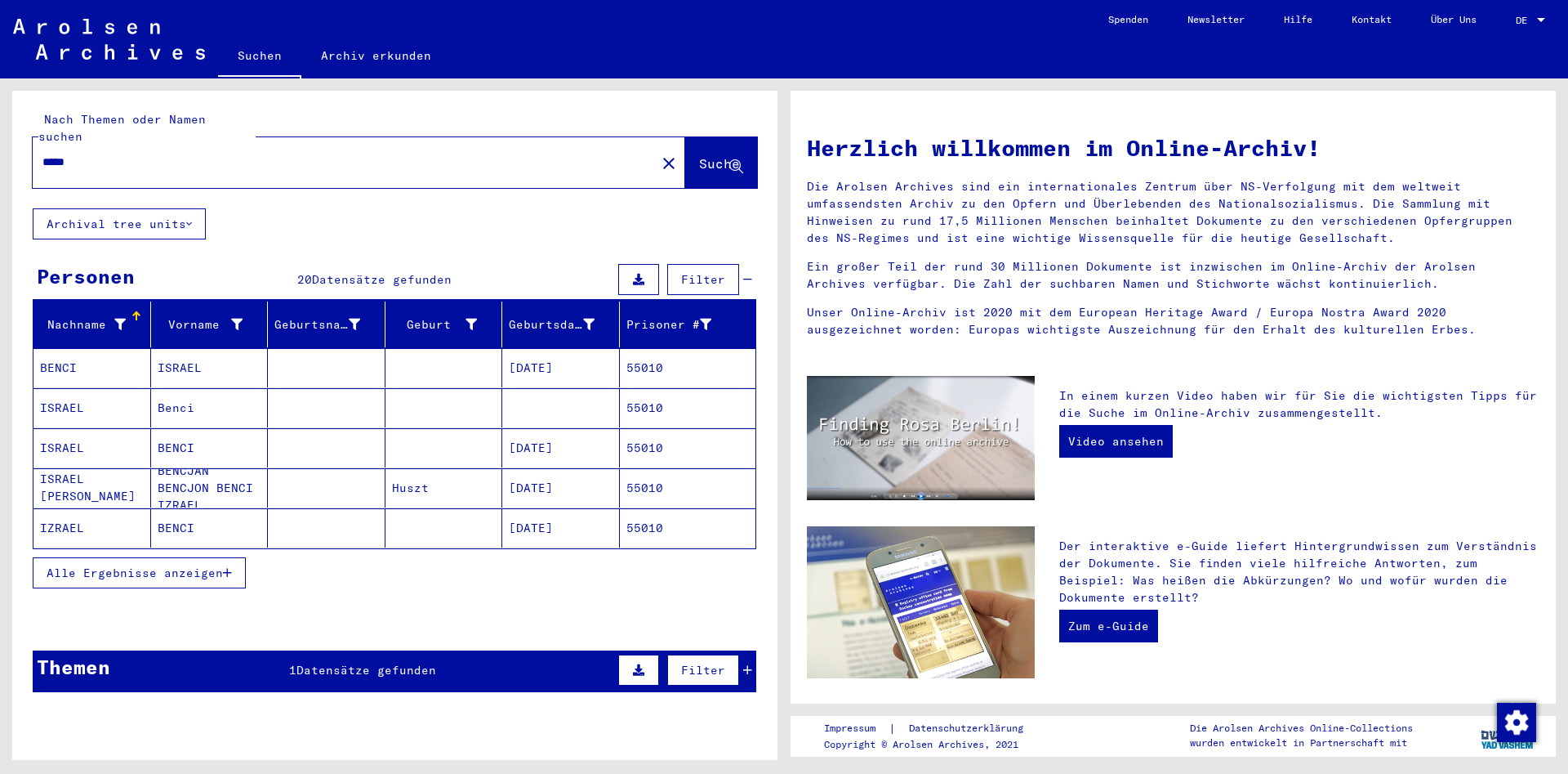
click at [213, 565] on span "Alle Ergebnisse anzeigen" at bounding box center [134, 573] width 176 height 15
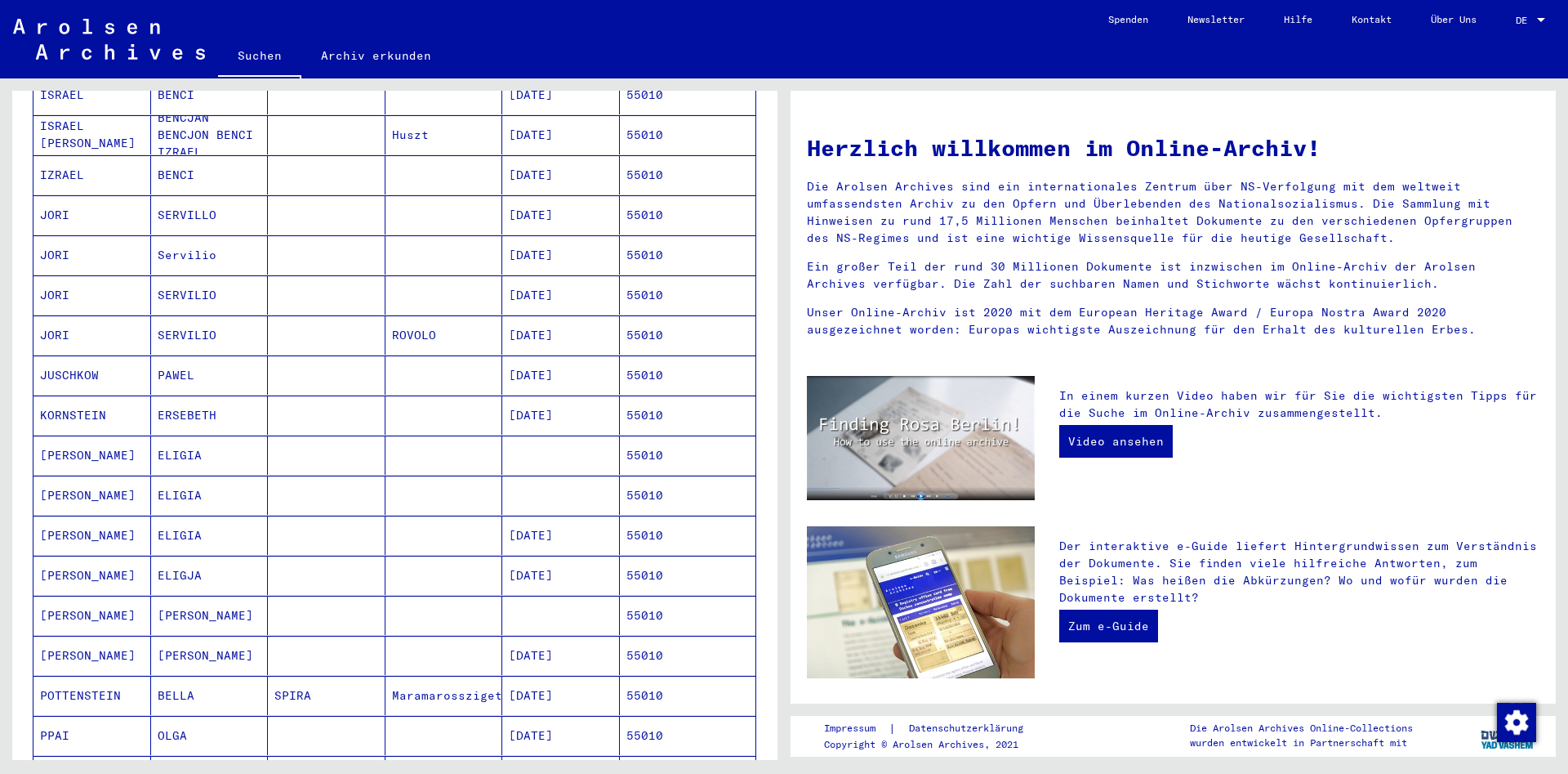
drag, startPoint x: 327, startPoint y: 621, endPoint x: 338, endPoint y: 605, distance: 19.4
click at [330, 635] on mat-cell at bounding box center [326, 655] width 118 height 40
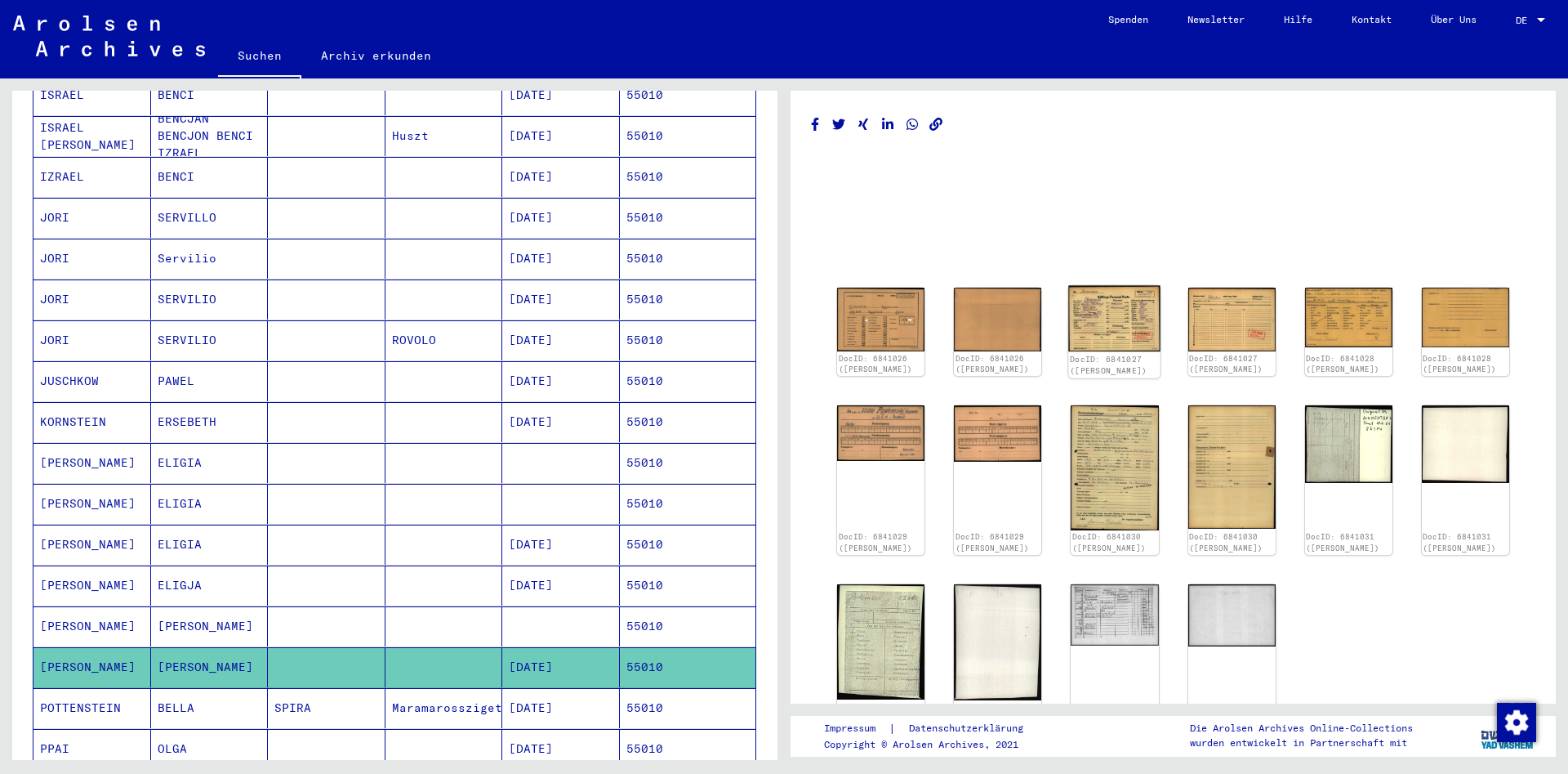
click at [1106, 318] on img at bounding box center [1115, 319] width 92 height 66
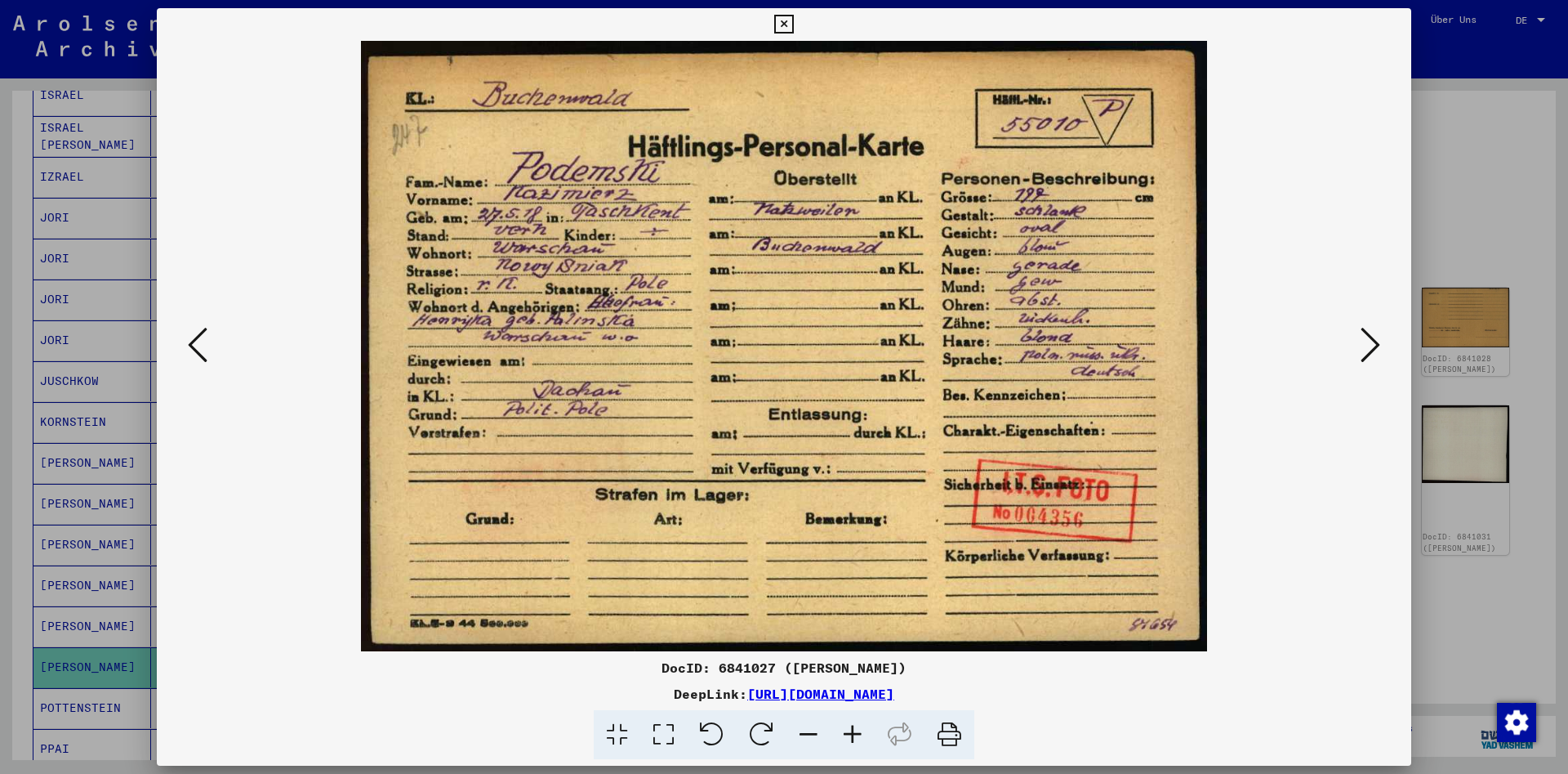
click at [1364, 358] on icon at bounding box center [1370, 345] width 20 height 40
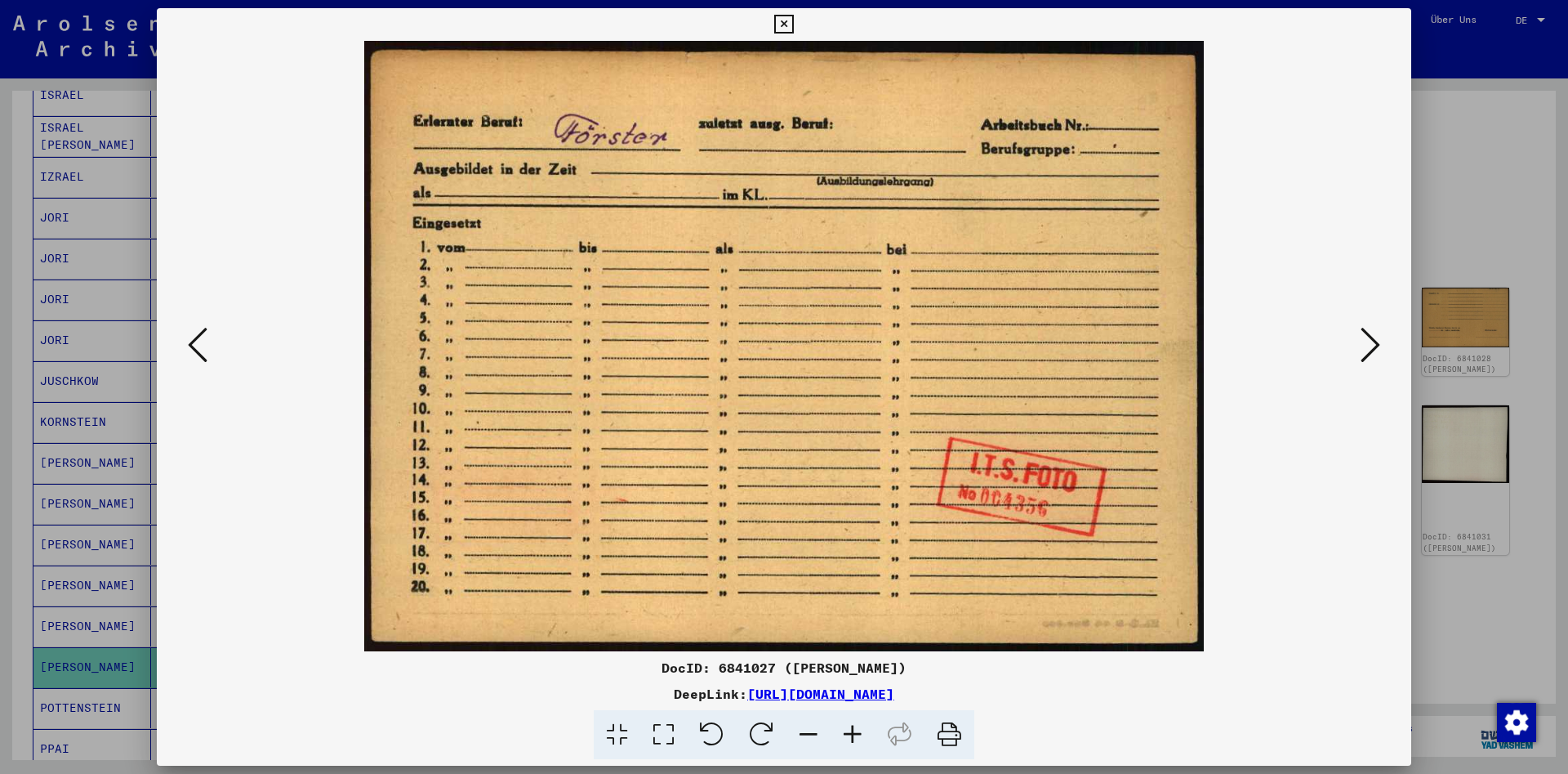
click at [1364, 358] on icon at bounding box center [1370, 345] width 20 height 40
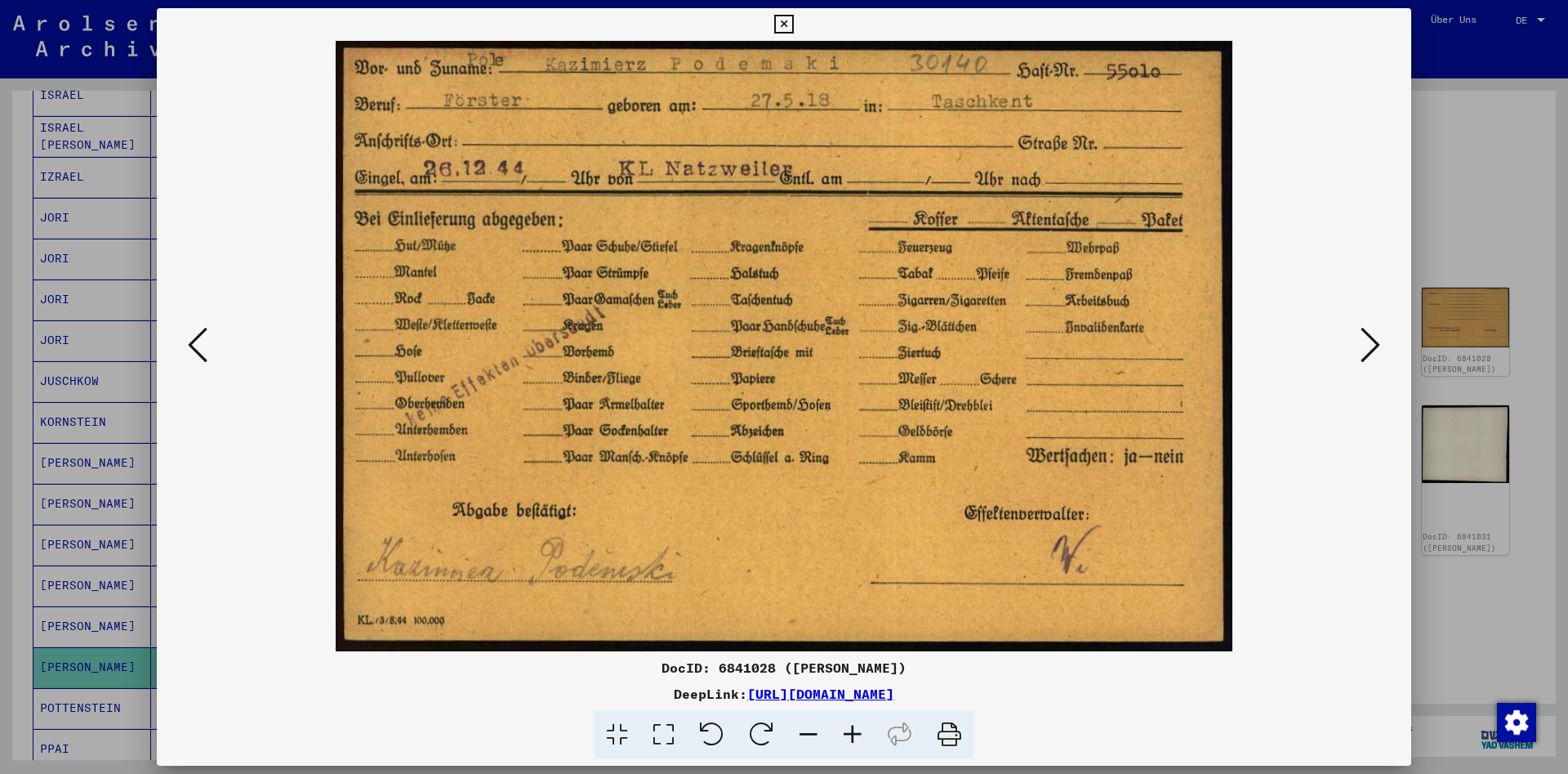
click at [1364, 358] on icon at bounding box center [1370, 345] width 20 height 40
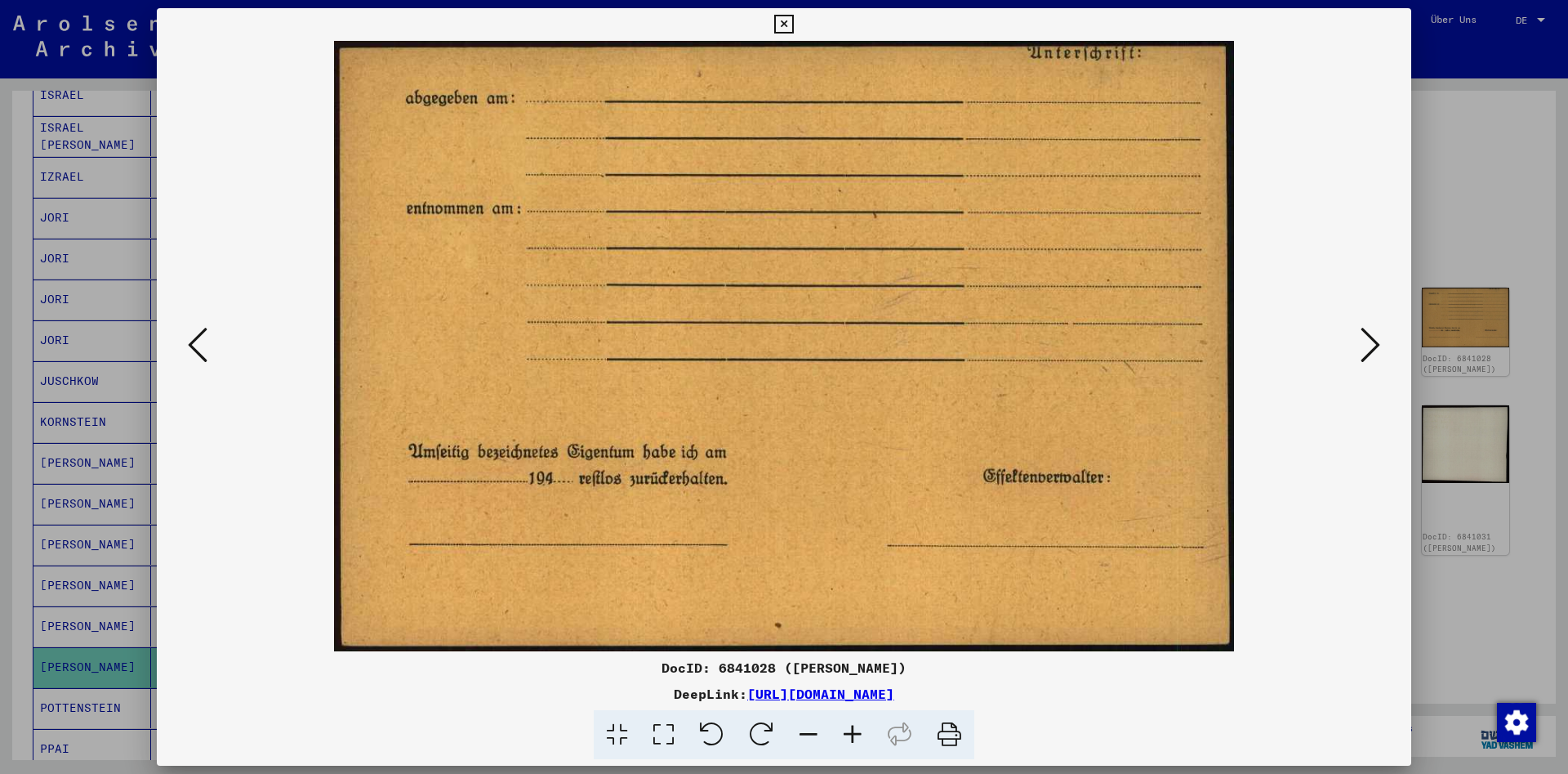
click at [1364, 358] on icon at bounding box center [1370, 345] width 20 height 40
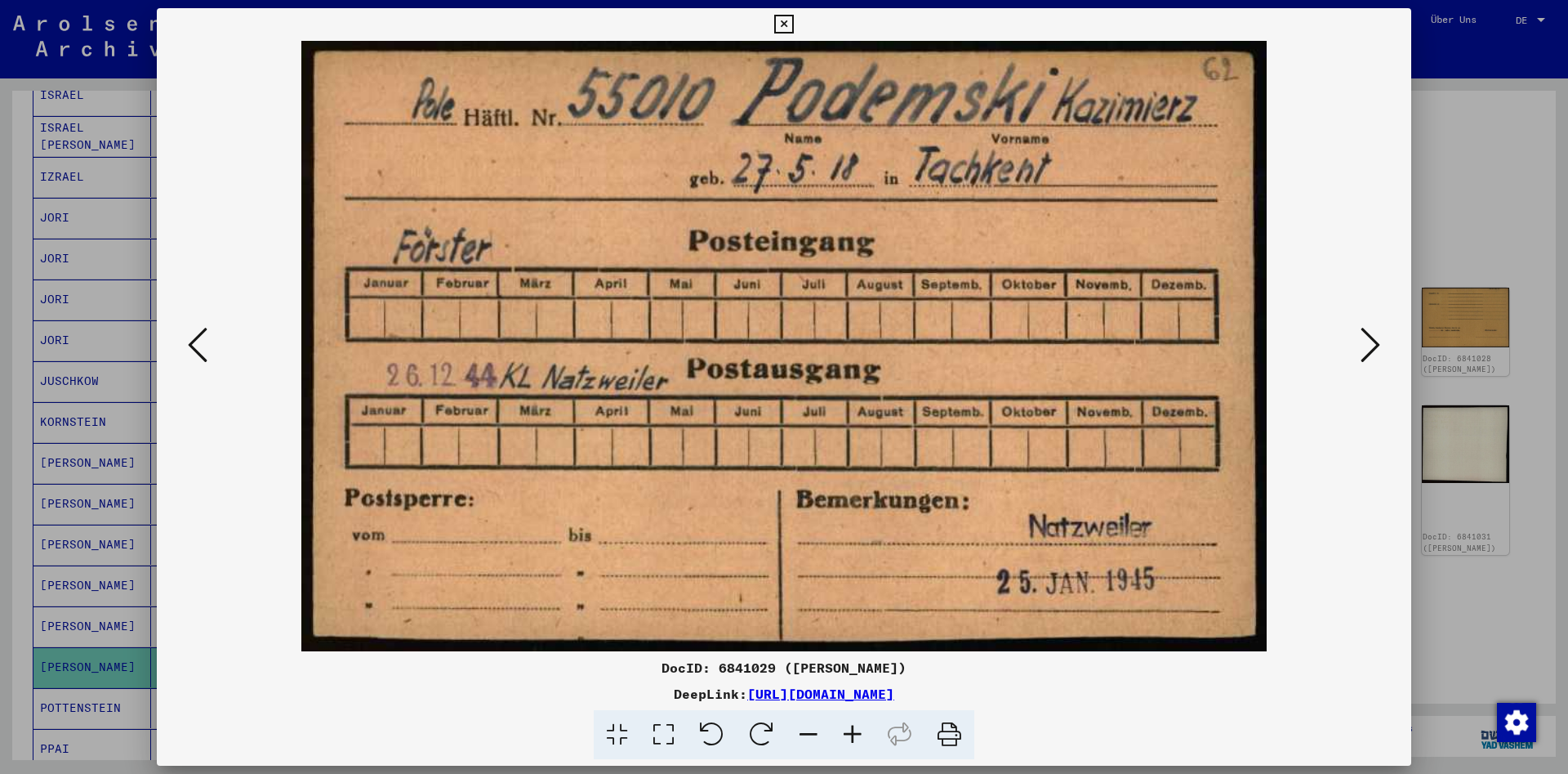
click at [792, 22] on icon at bounding box center [783, 25] width 19 height 20
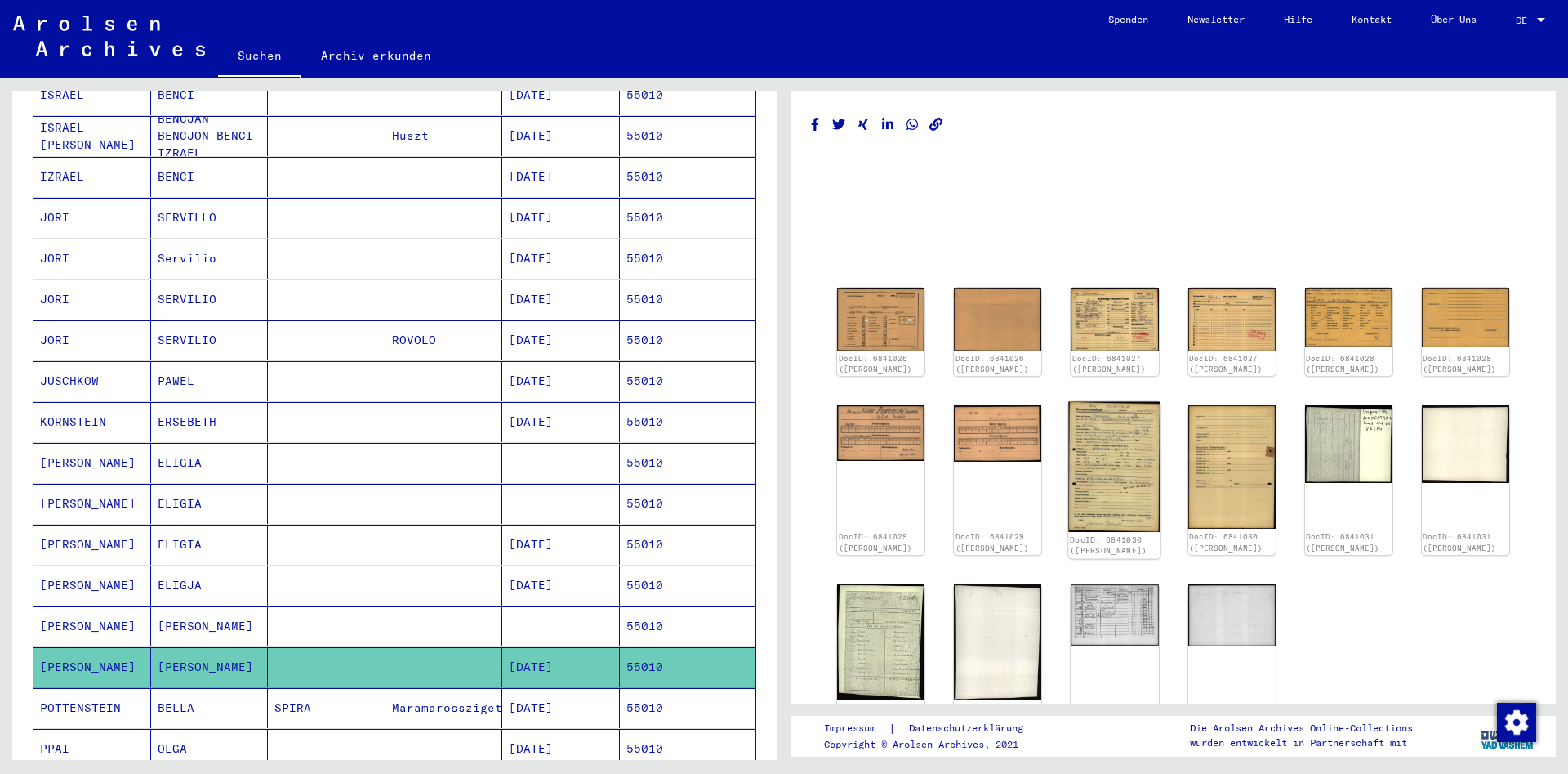
click at [1108, 476] on img at bounding box center [1115, 467] width 92 height 130
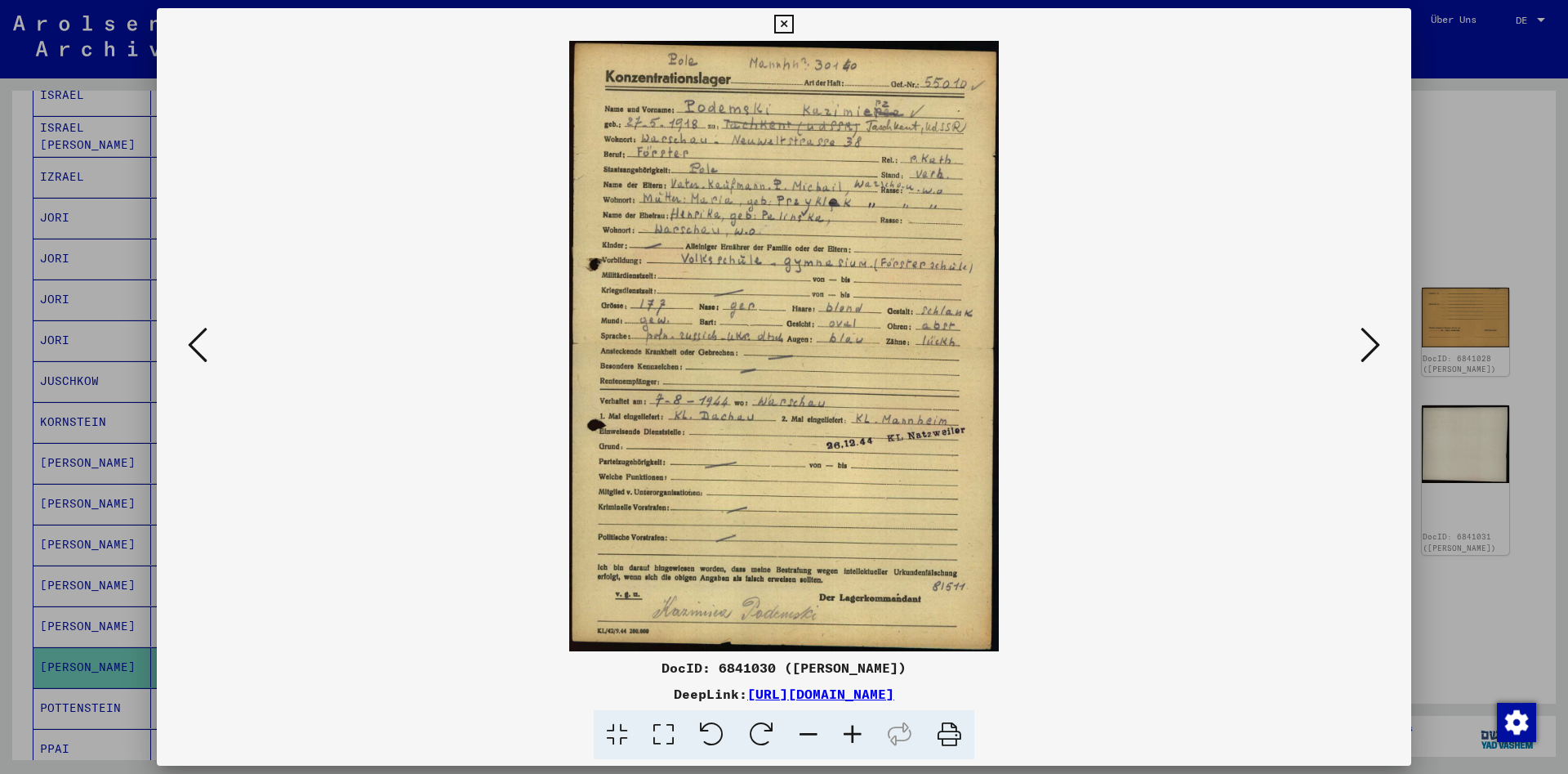
click at [792, 27] on icon at bounding box center [783, 25] width 19 height 20
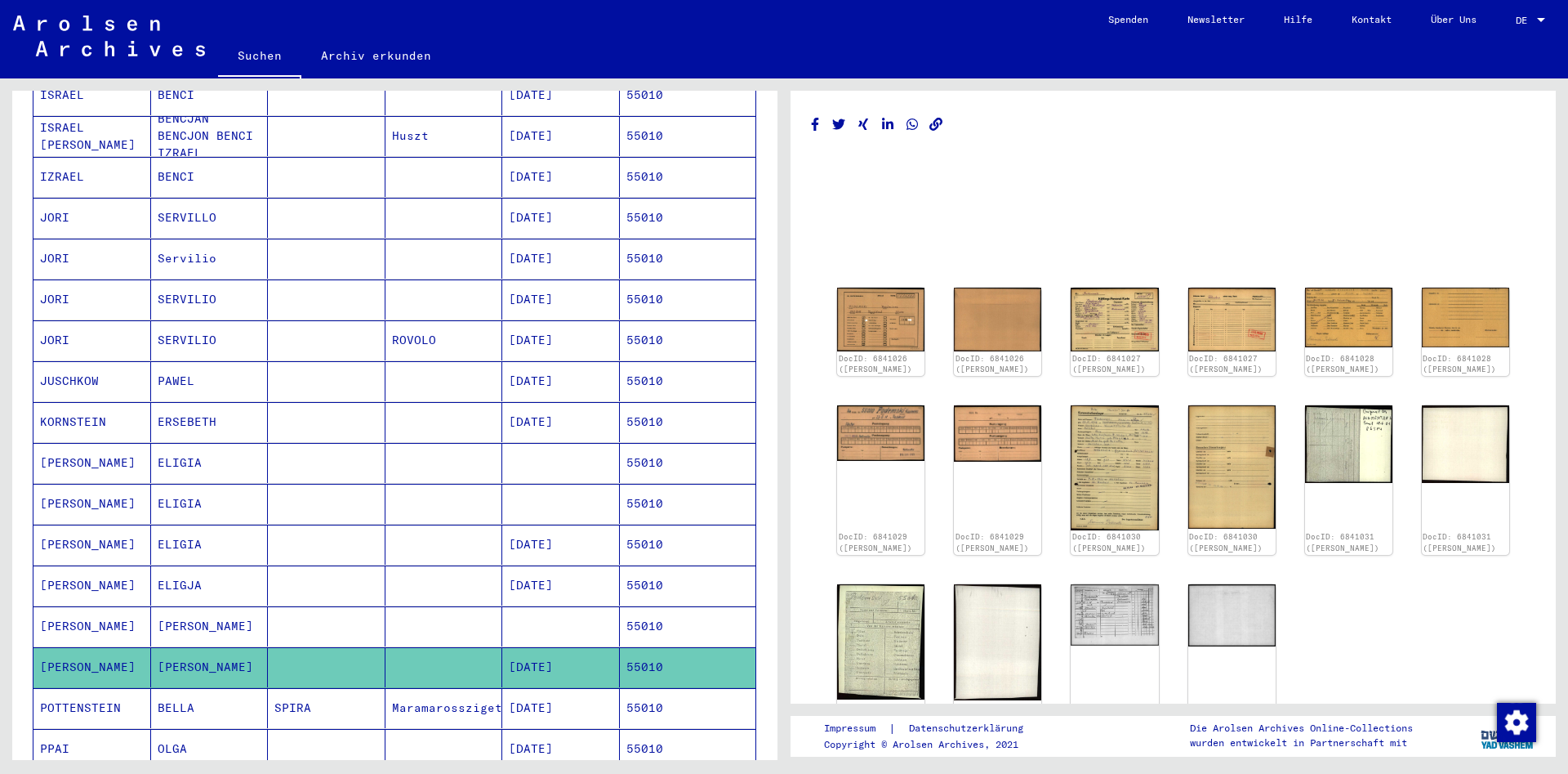
scroll to position [0, 0]
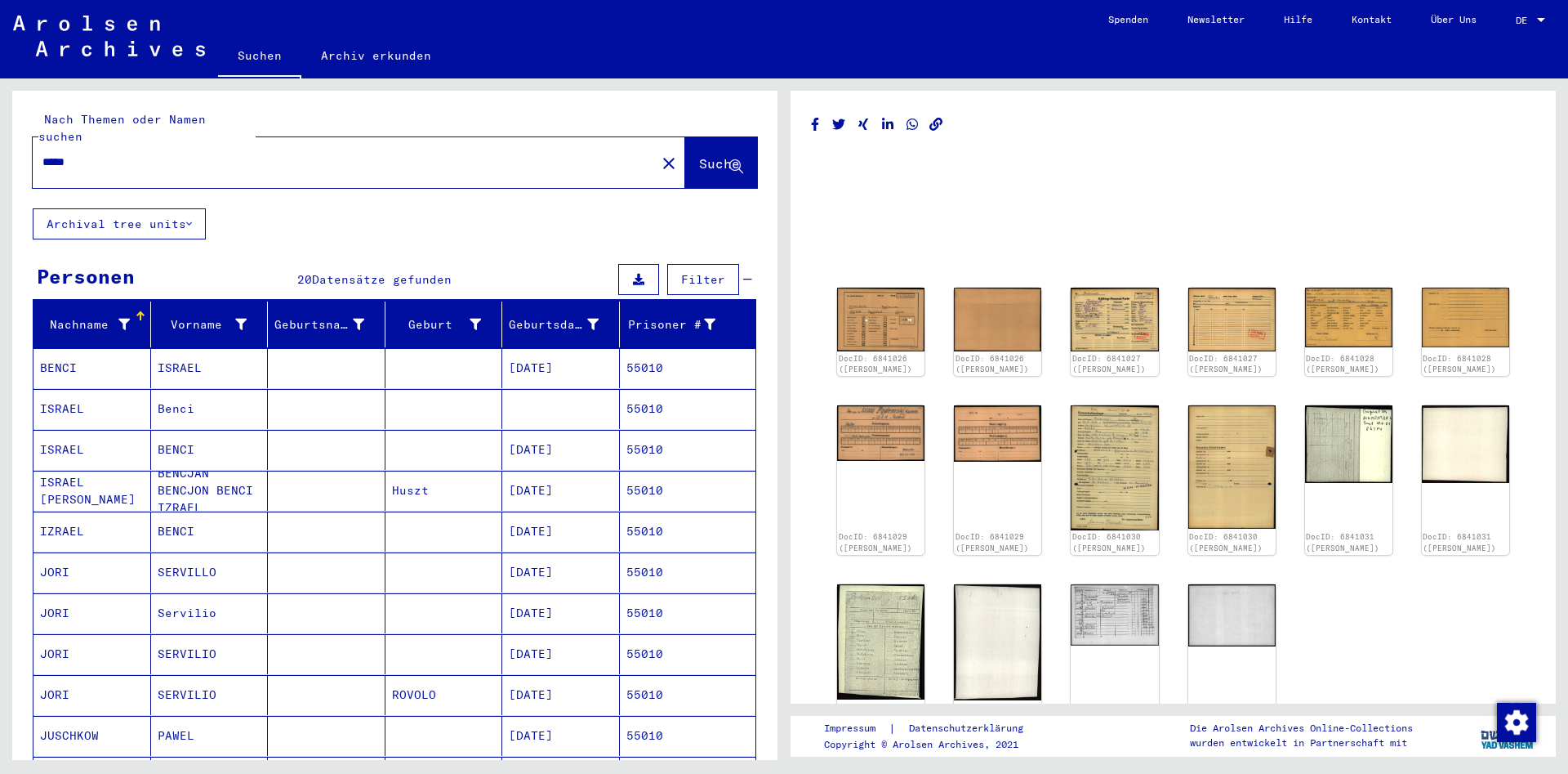
drag, startPoint x: 259, startPoint y: 154, endPoint x: 233, endPoint y: 154, distance: 26.0
click at [234, 154] on div "*****" at bounding box center [340, 161] width 613 height 37
drag, startPoint x: 231, startPoint y: 142, endPoint x: -136, endPoint y: 278, distance: 391.4
click at [42, 171] on input "*****" at bounding box center [344, 162] width 604 height 17
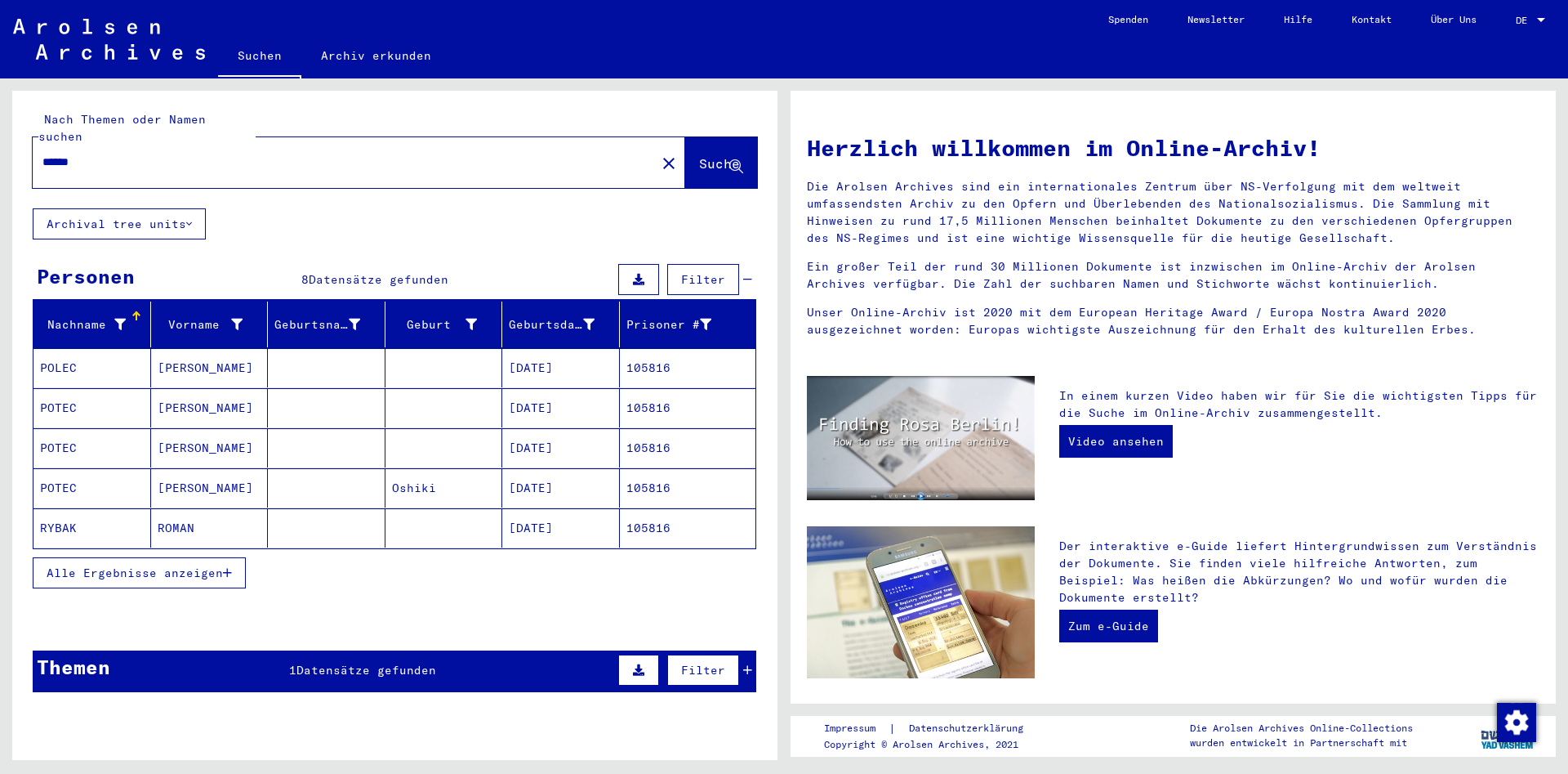
click at [294, 355] on mat-cell at bounding box center [326, 368] width 118 height 40
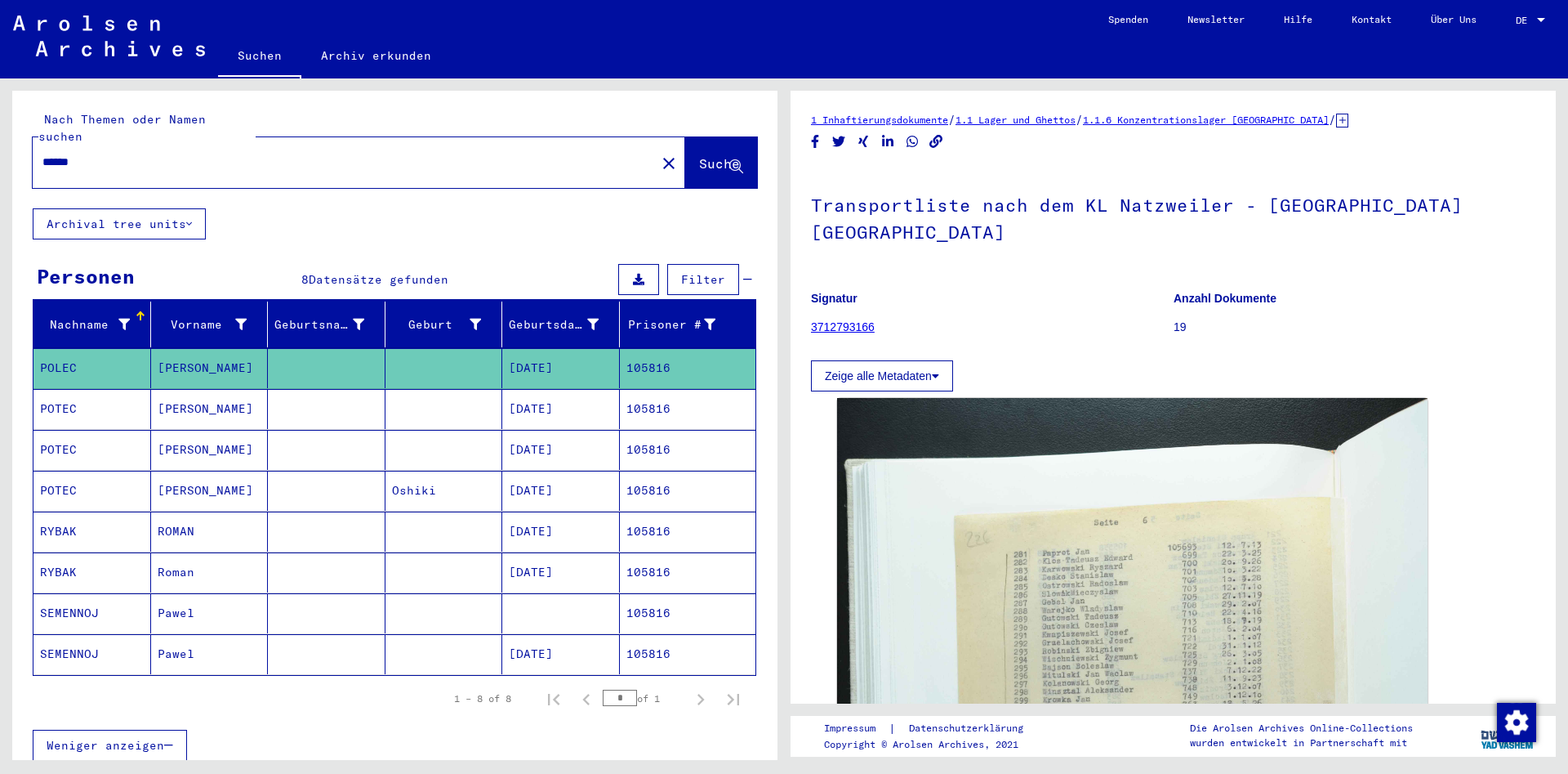
click at [312, 396] on mat-cell at bounding box center [326, 409] width 118 height 40
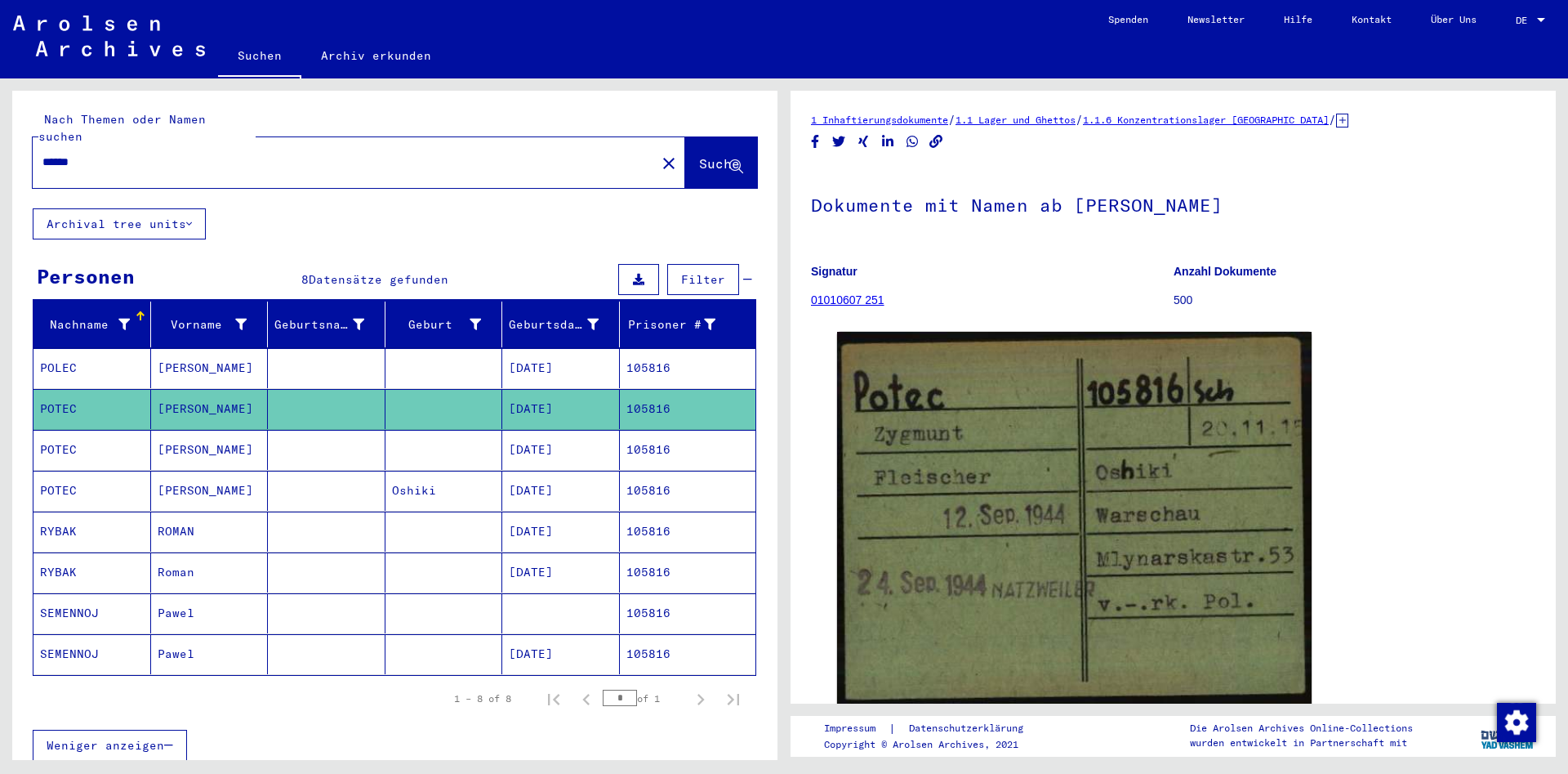
click at [338, 429] on mat-cell at bounding box center [326, 449] width 118 height 40
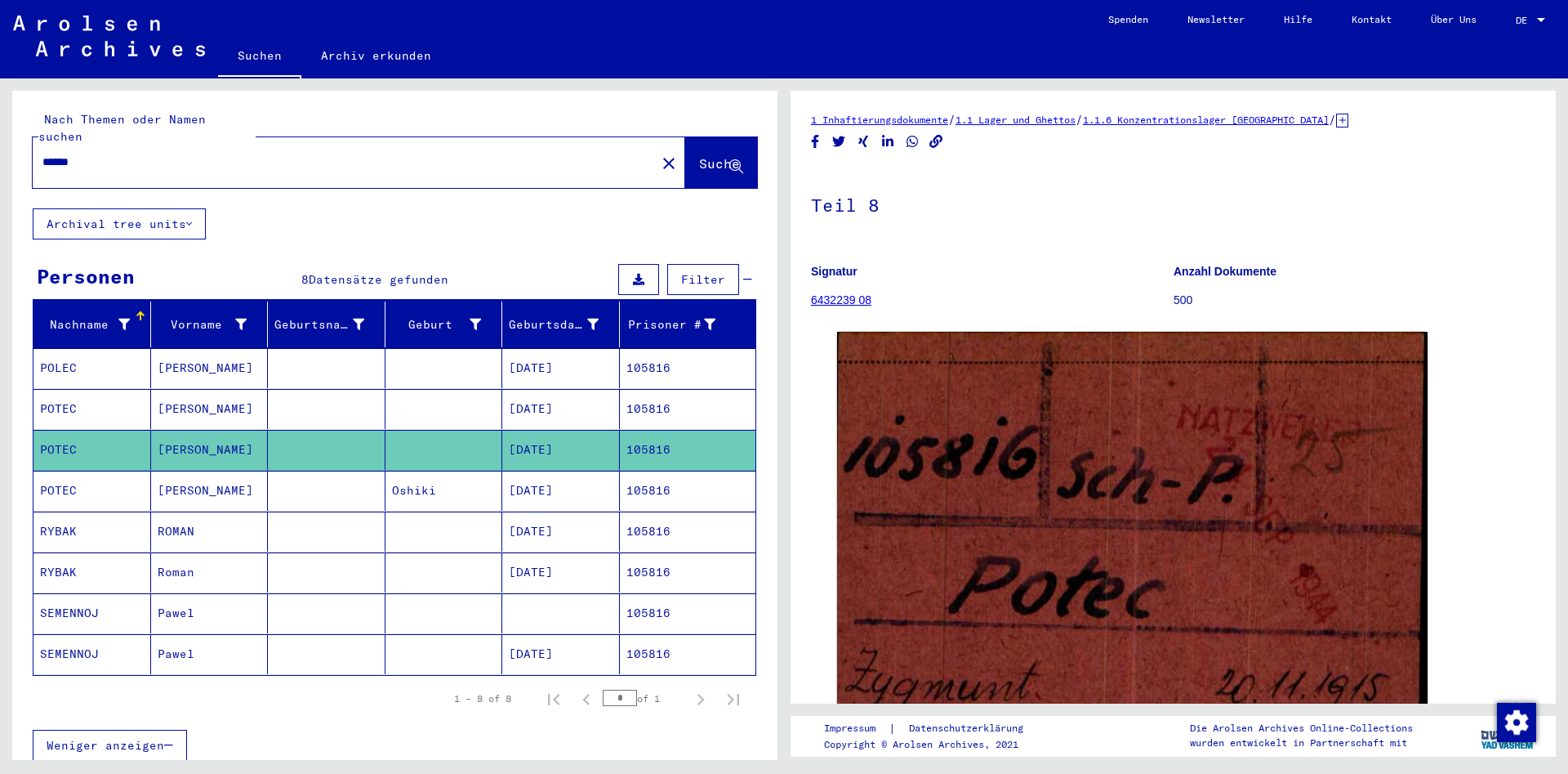
click at [323, 470] on mat-cell at bounding box center [326, 490] width 118 height 40
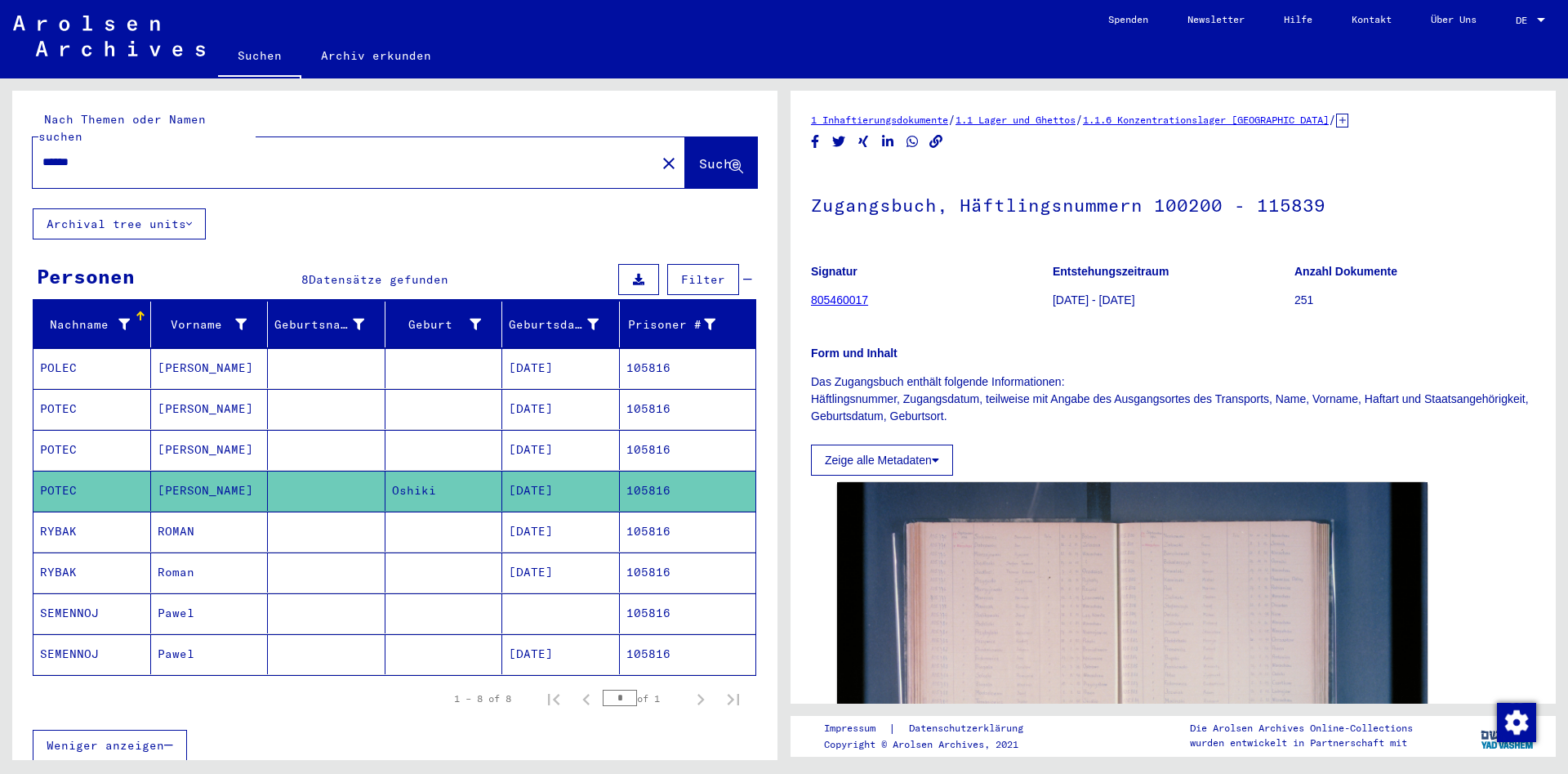
click at [290, 512] on mat-cell at bounding box center [326, 531] width 118 height 40
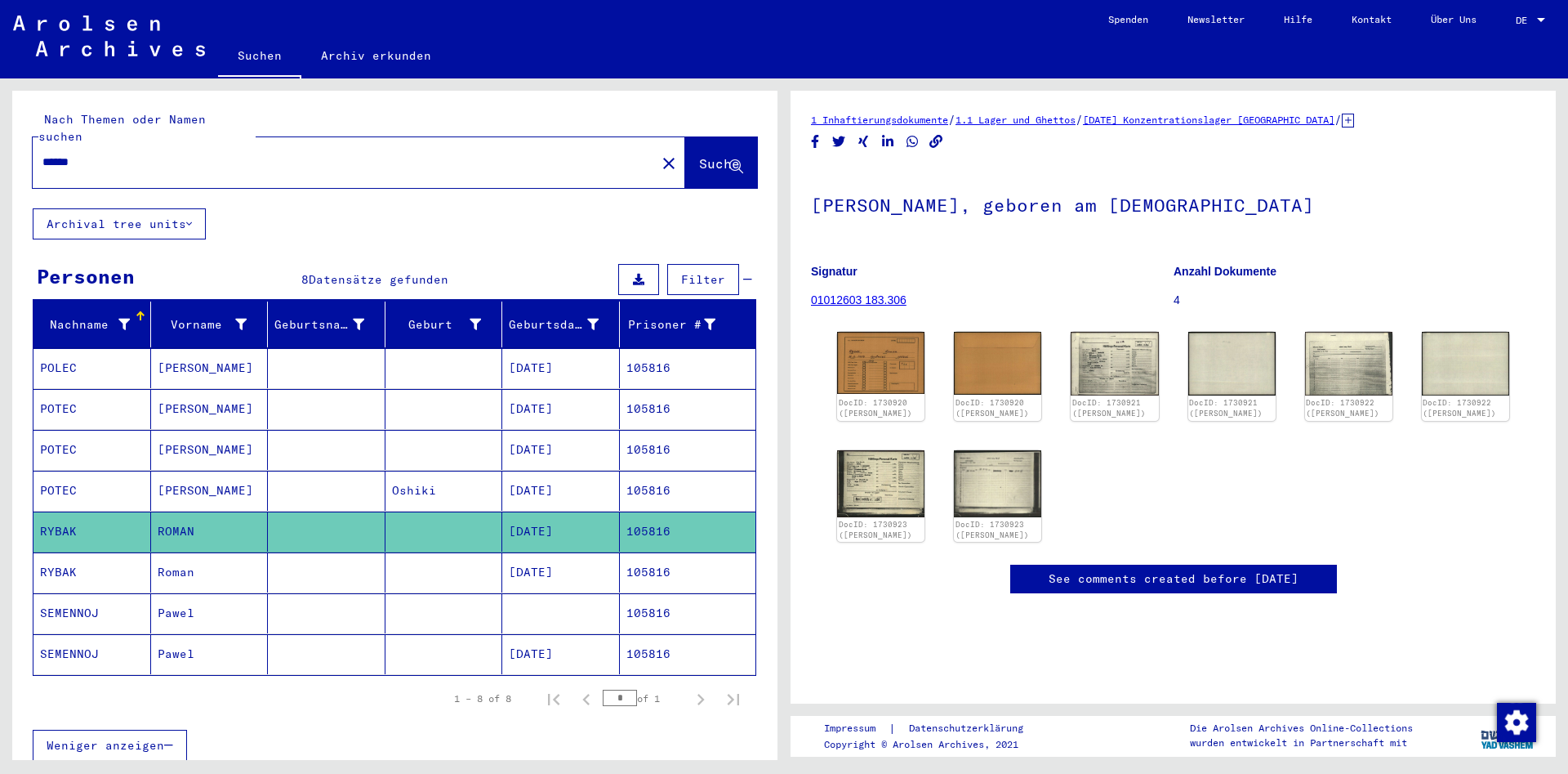
drag, startPoint x: 156, startPoint y: 143, endPoint x: -203, endPoint y: 280, distance: 384.3
click at [42, 171] on input "******" at bounding box center [344, 162] width 604 height 17
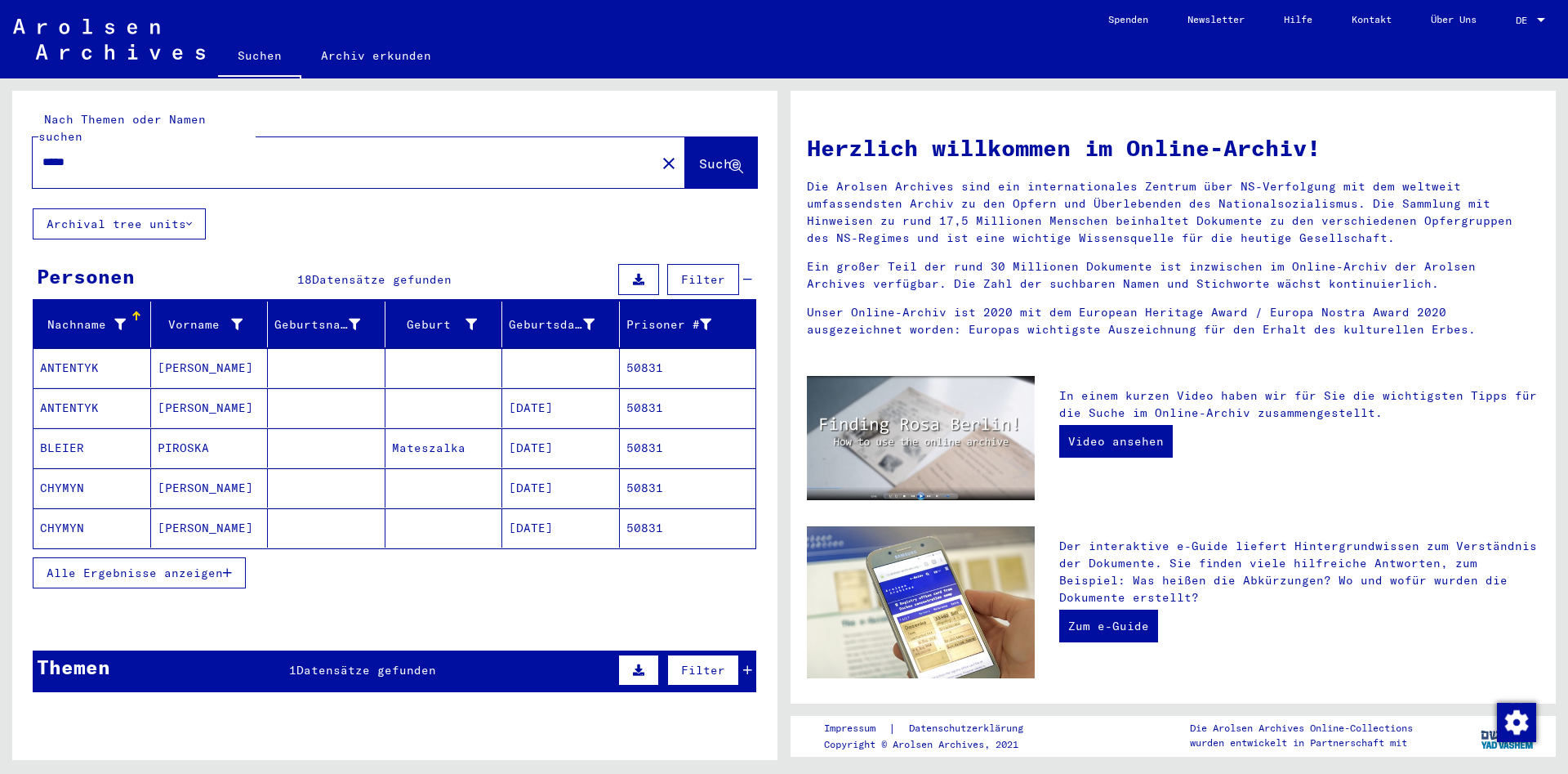
click at [221, 565] on span "Alle Ergebnisse anzeigen" at bounding box center [134, 573] width 176 height 15
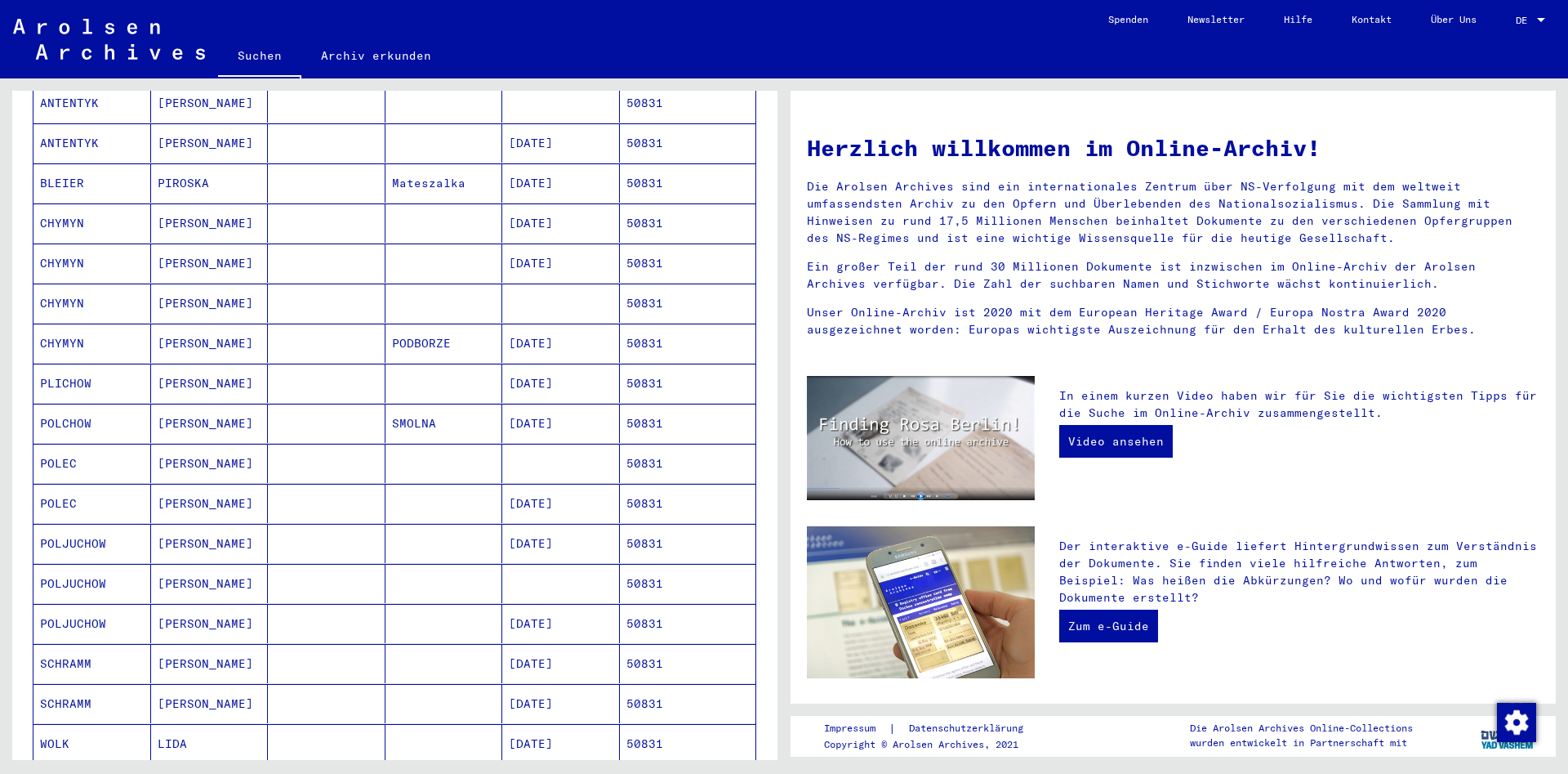
scroll to position [353, 0]
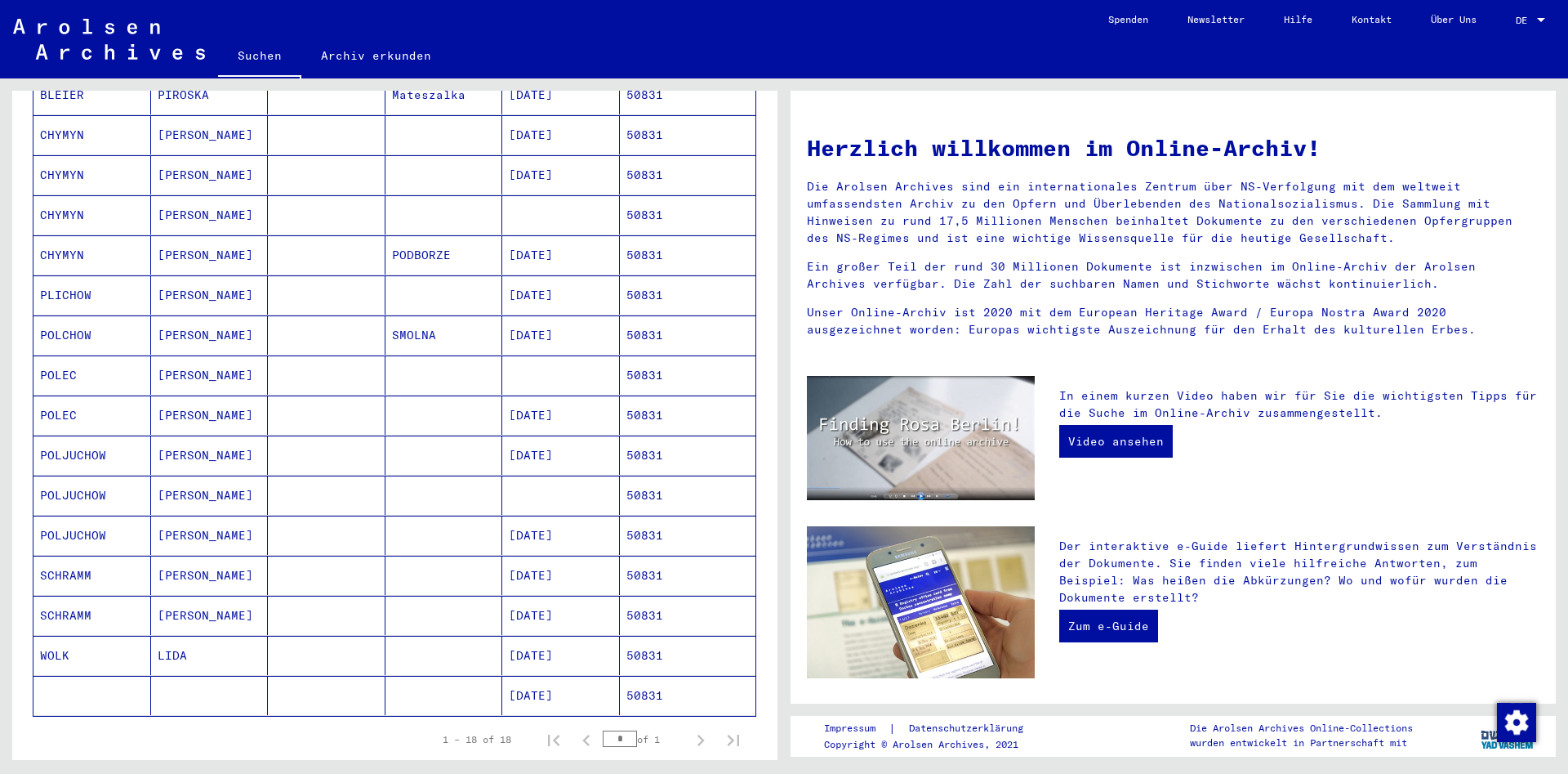
click at [298, 398] on mat-cell at bounding box center [326, 415] width 118 height 40
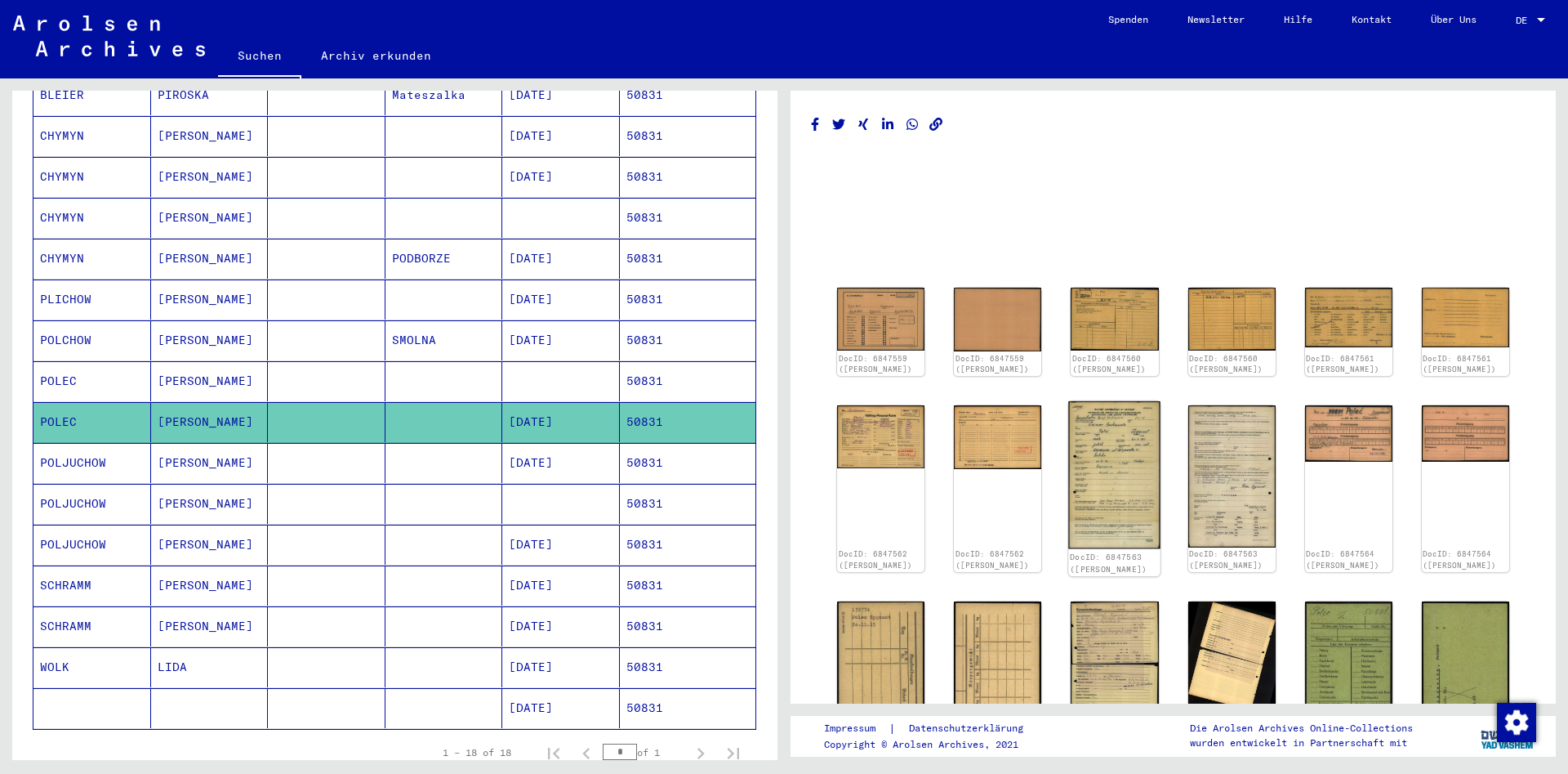
click at [1137, 452] on img at bounding box center [1115, 475] width 92 height 148
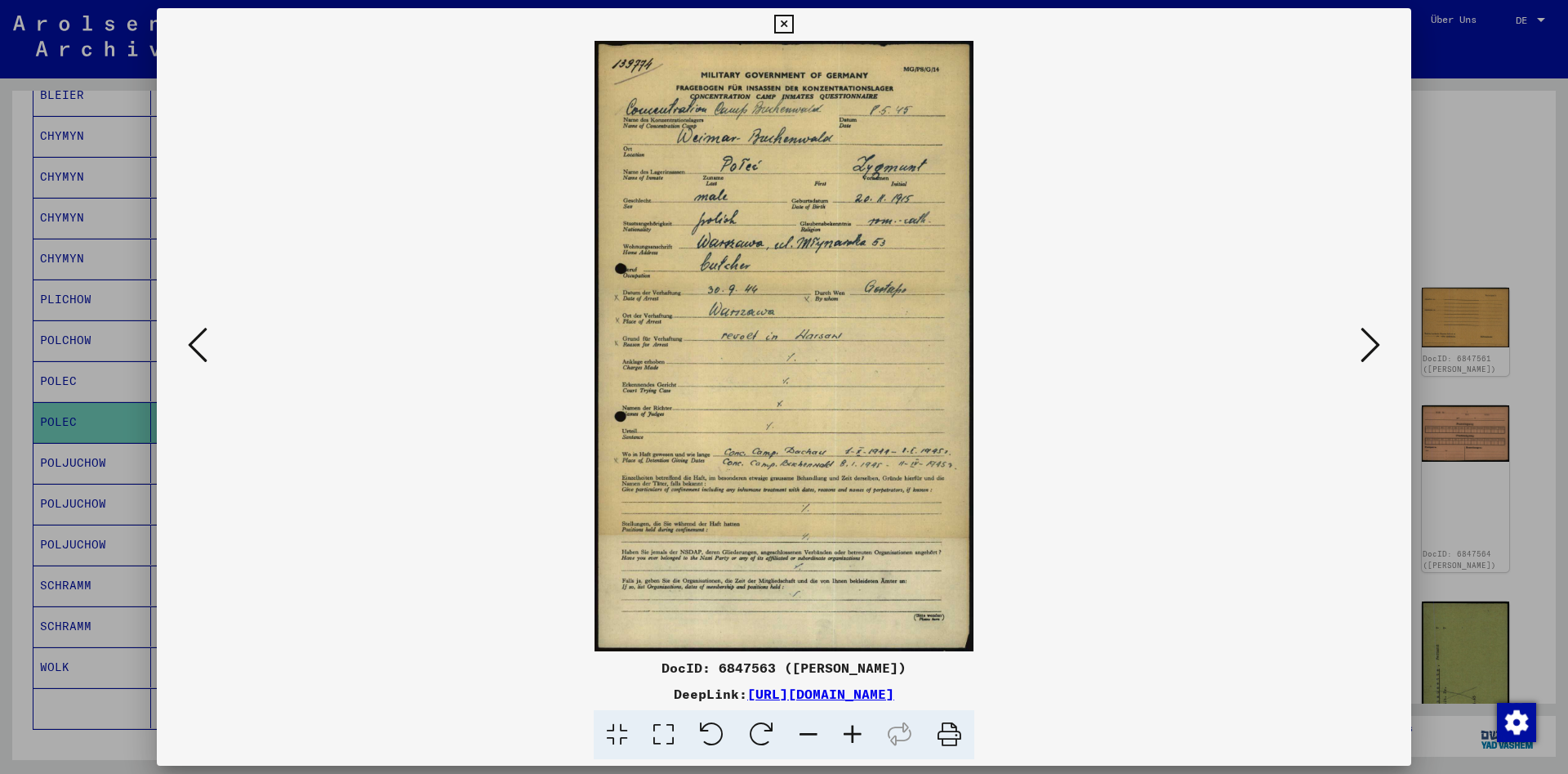
click at [792, 26] on icon at bounding box center [783, 25] width 19 height 20
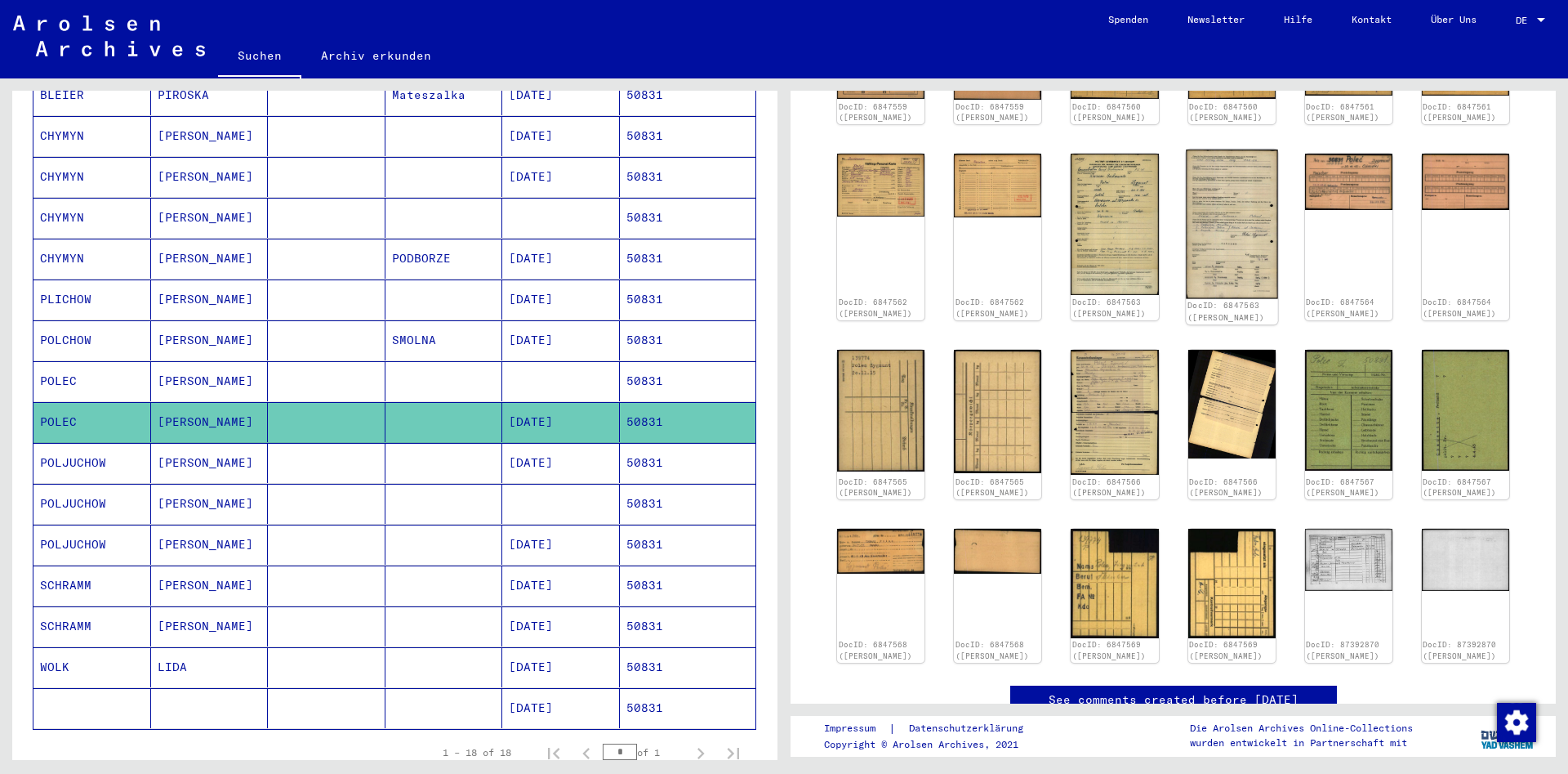
scroll to position [264, 0]
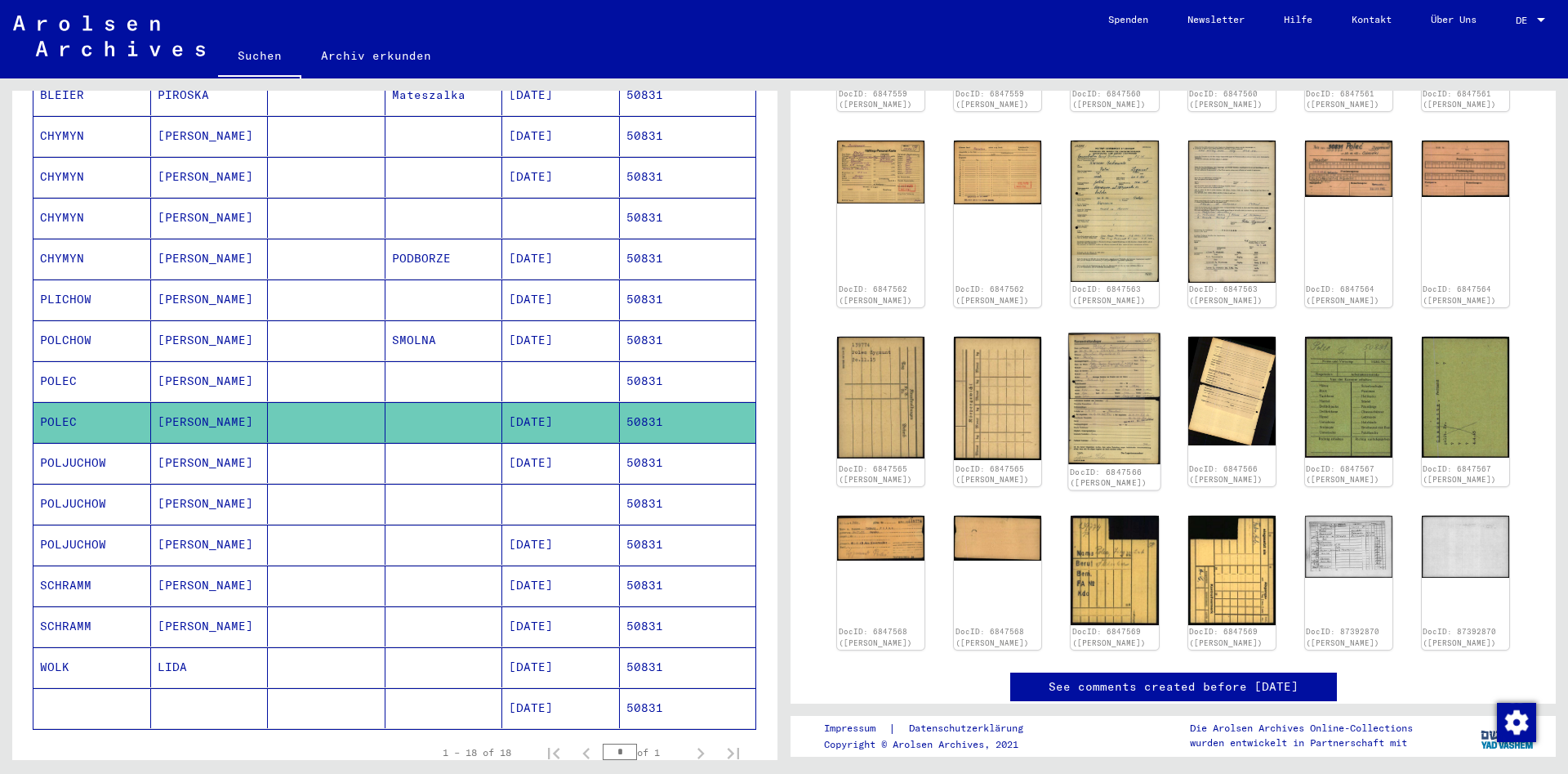
click at [1089, 349] on img at bounding box center [1115, 397] width 92 height 131
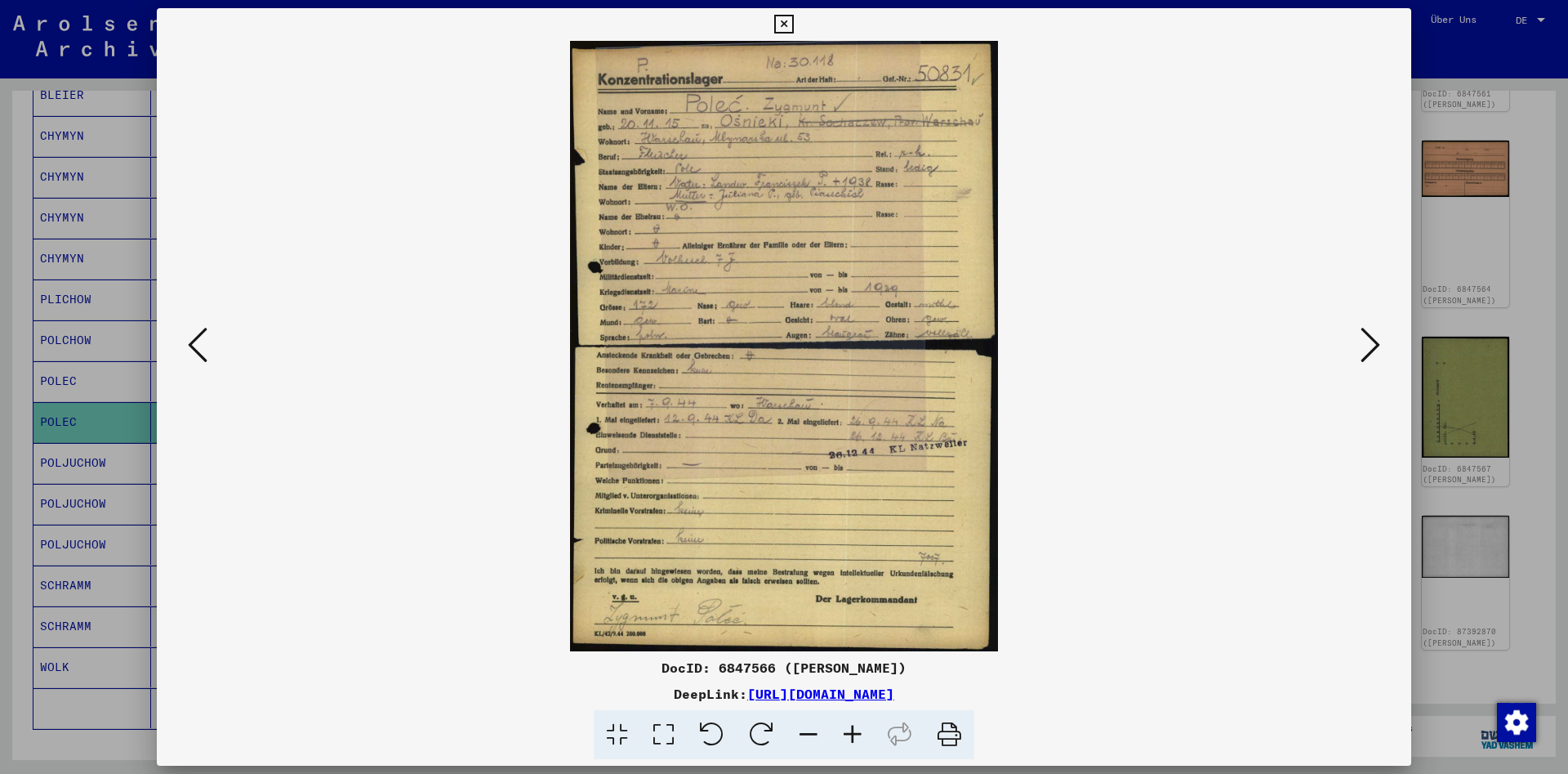
click at [188, 350] on icon at bounding box center [197, 345] width 20 height 40
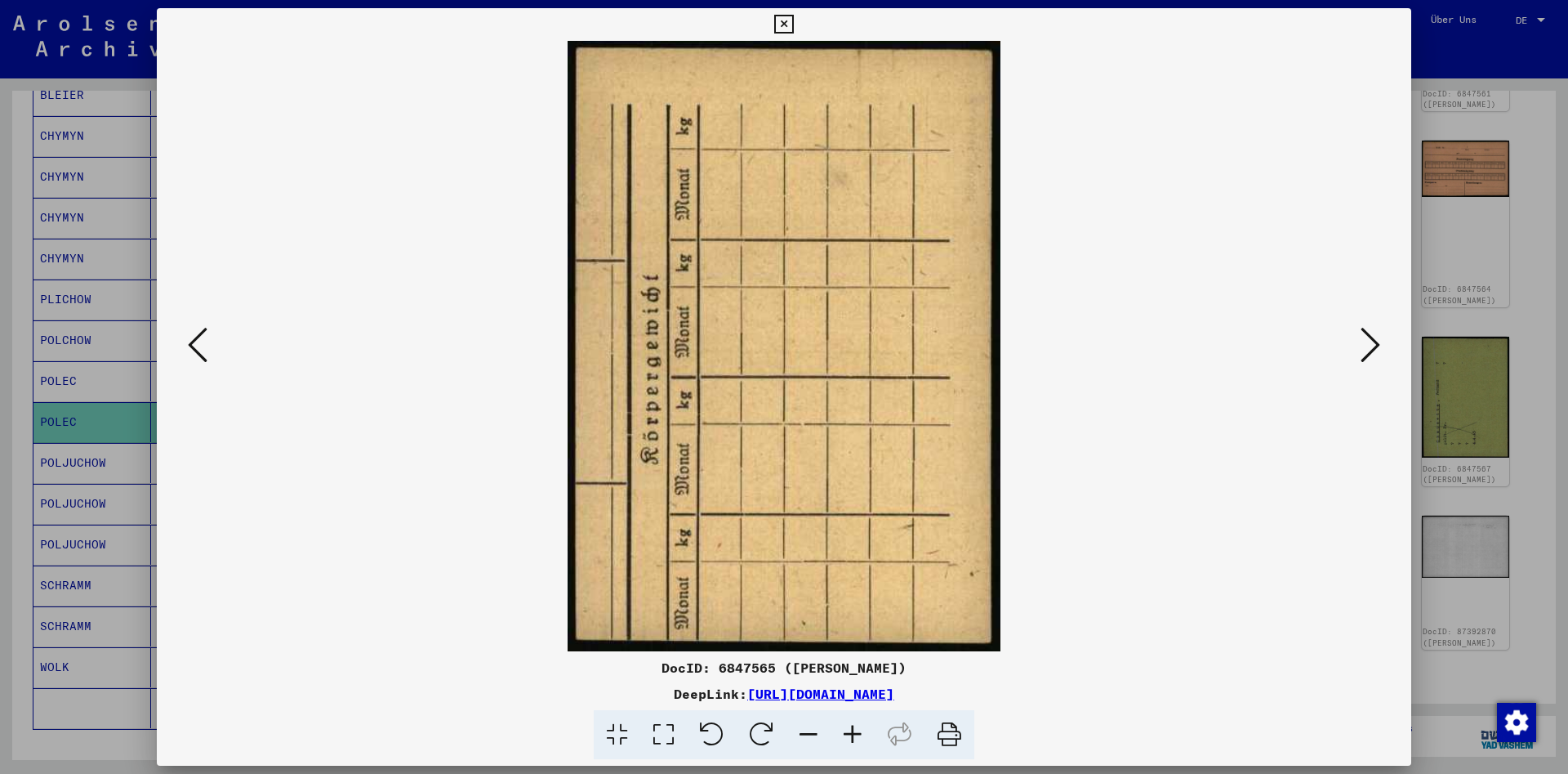
click at [188, 350] on icon at bounding box center [197, 345] width 20 height 40
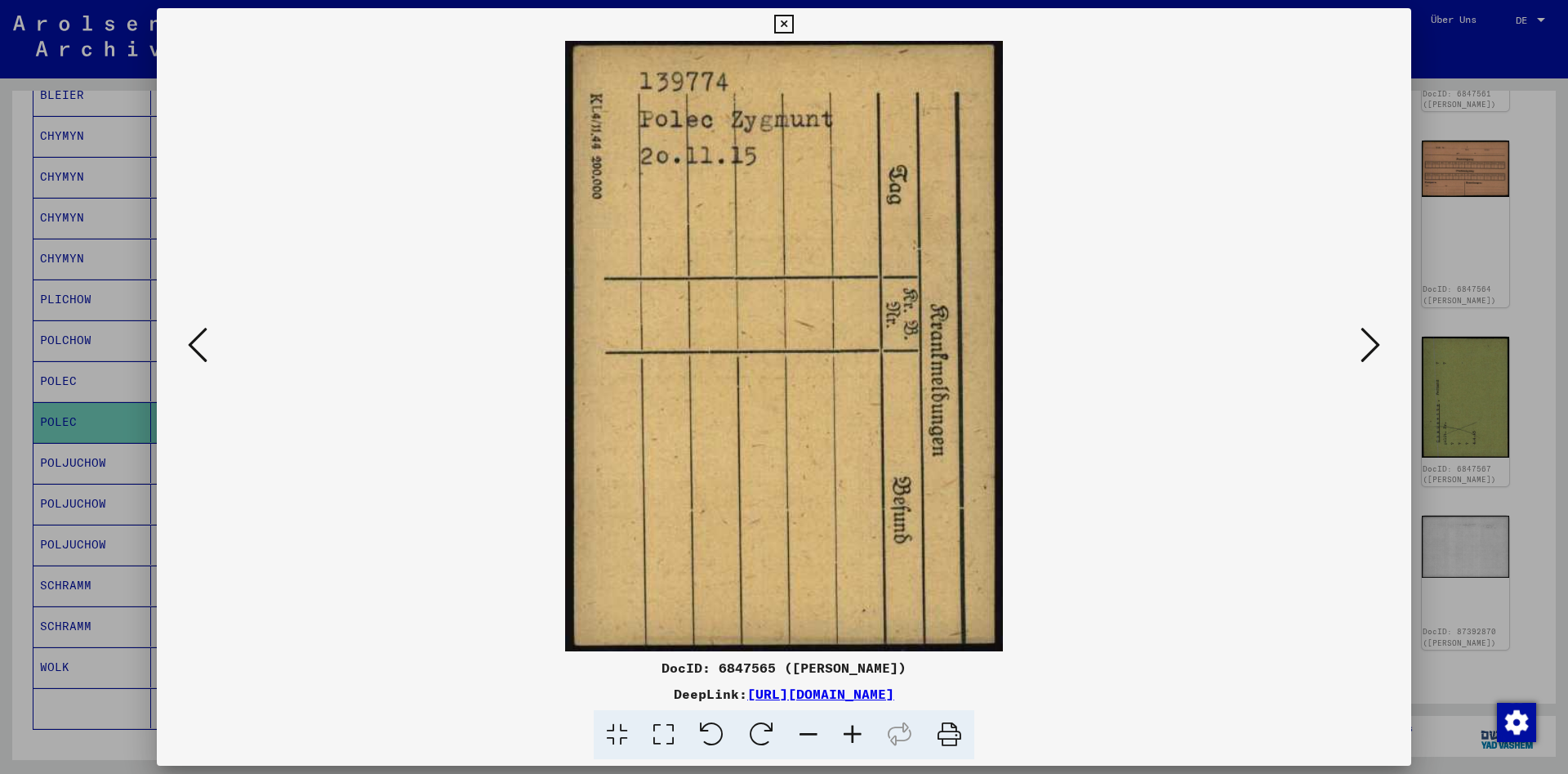
click at [188, 350] on icon at bounding box center [197, 345] width 20 height 40
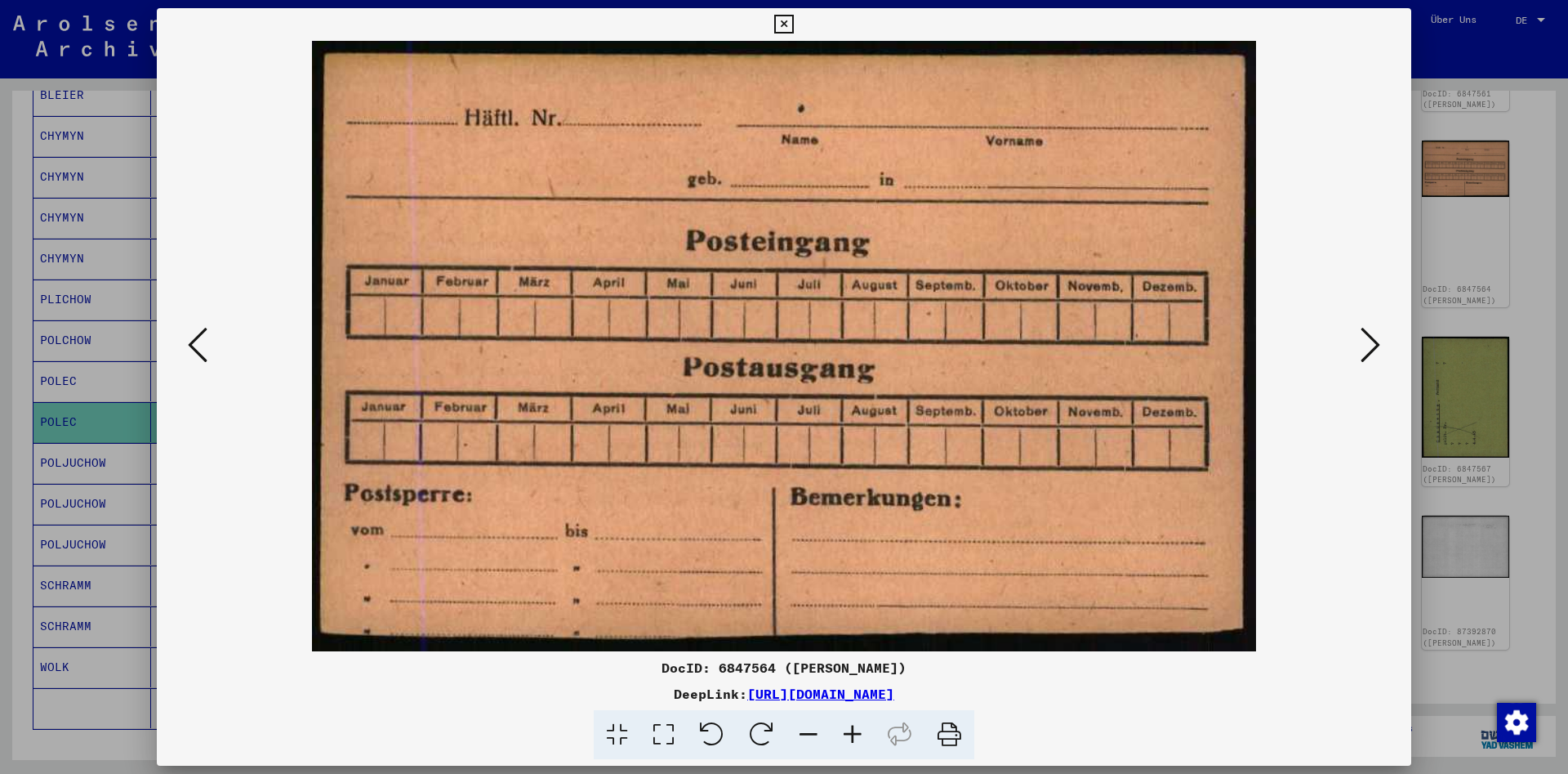
click at [188, 350] on icon at bounding box center [197, 345] width 20 height 40
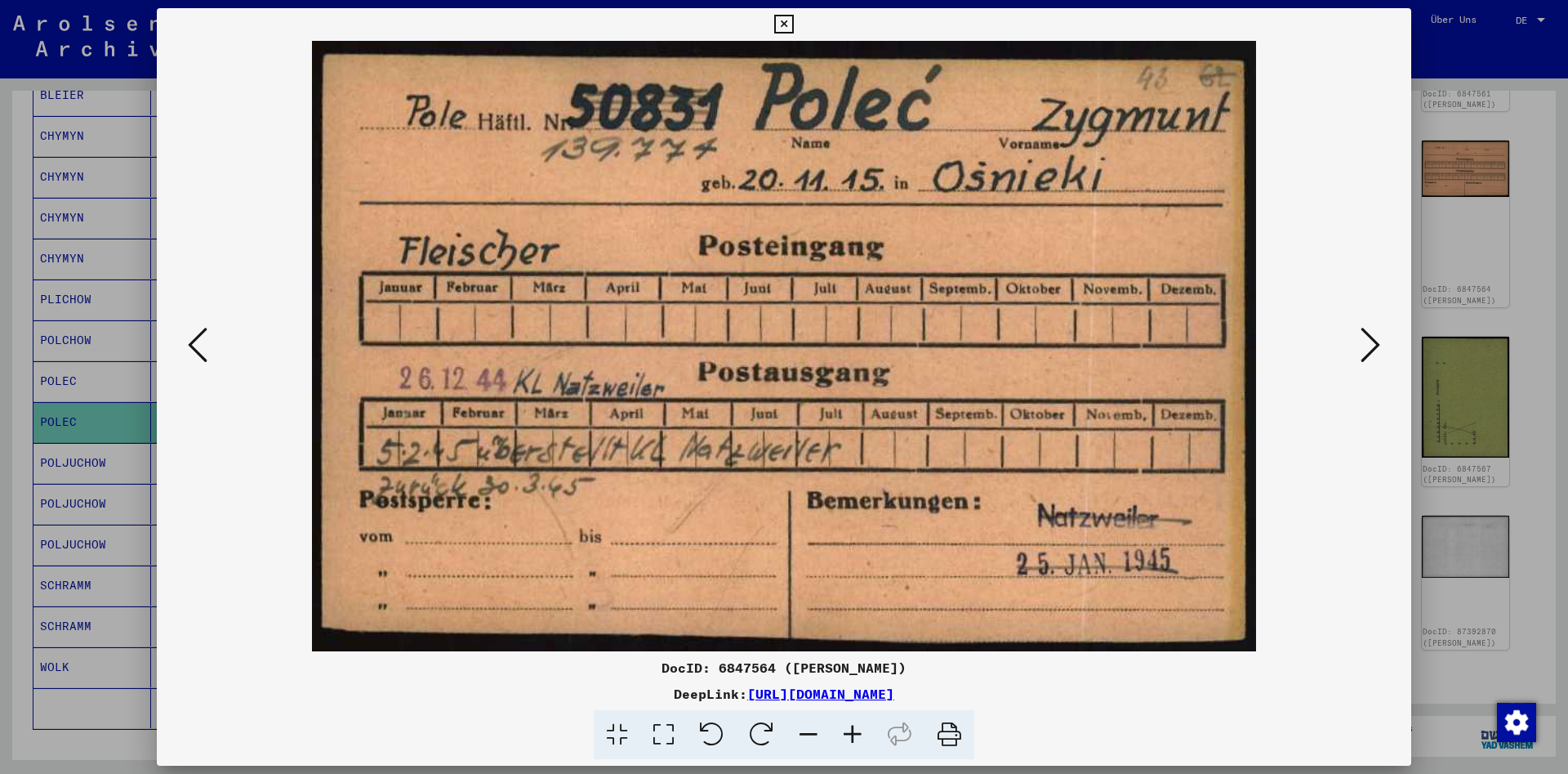
click at [188, 350] on icon at bounding box center [197, 345] width 20 height 40
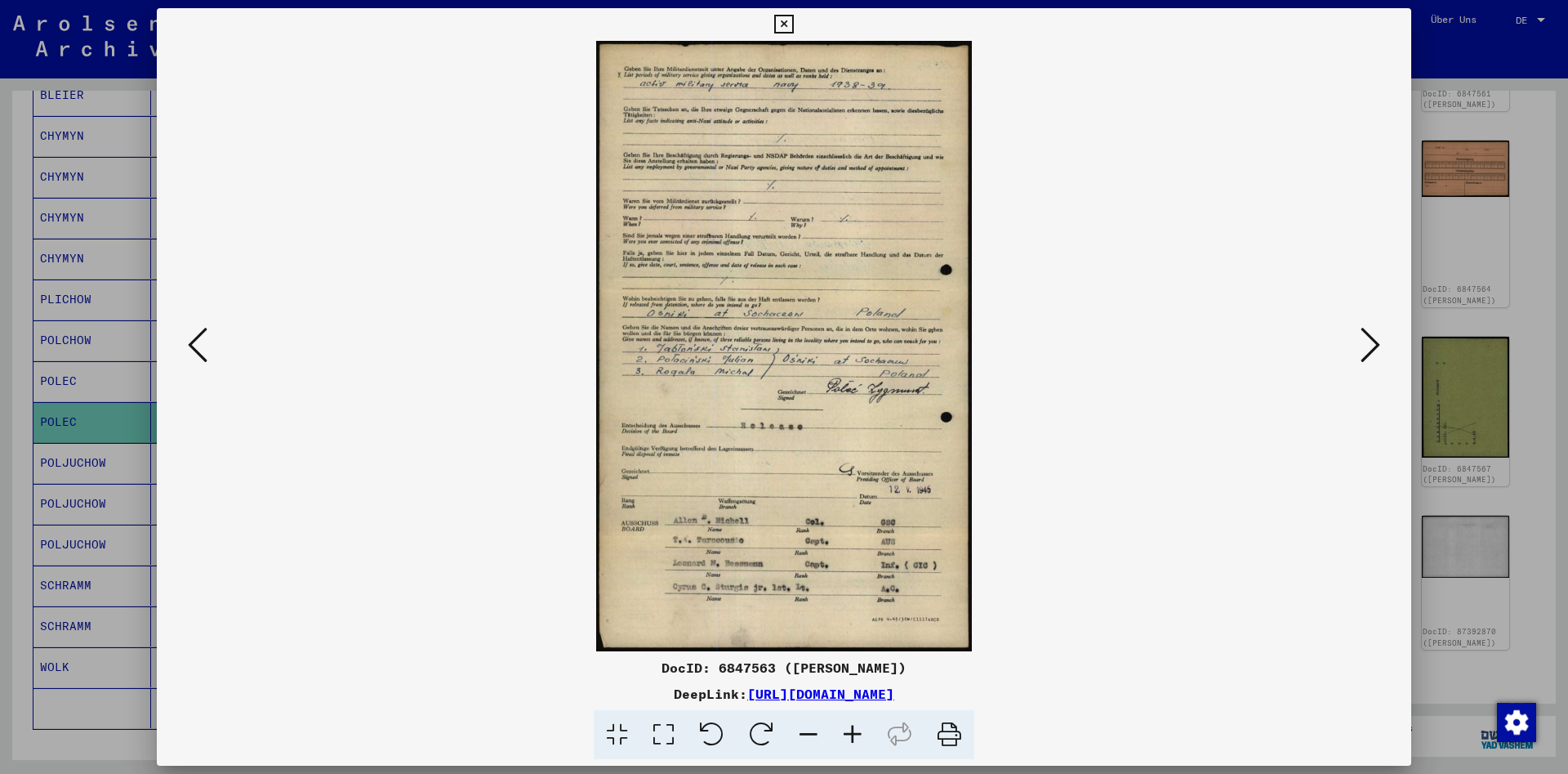
click at [188, 350] on icon at bounding box center [197, 345] width 20 height 40
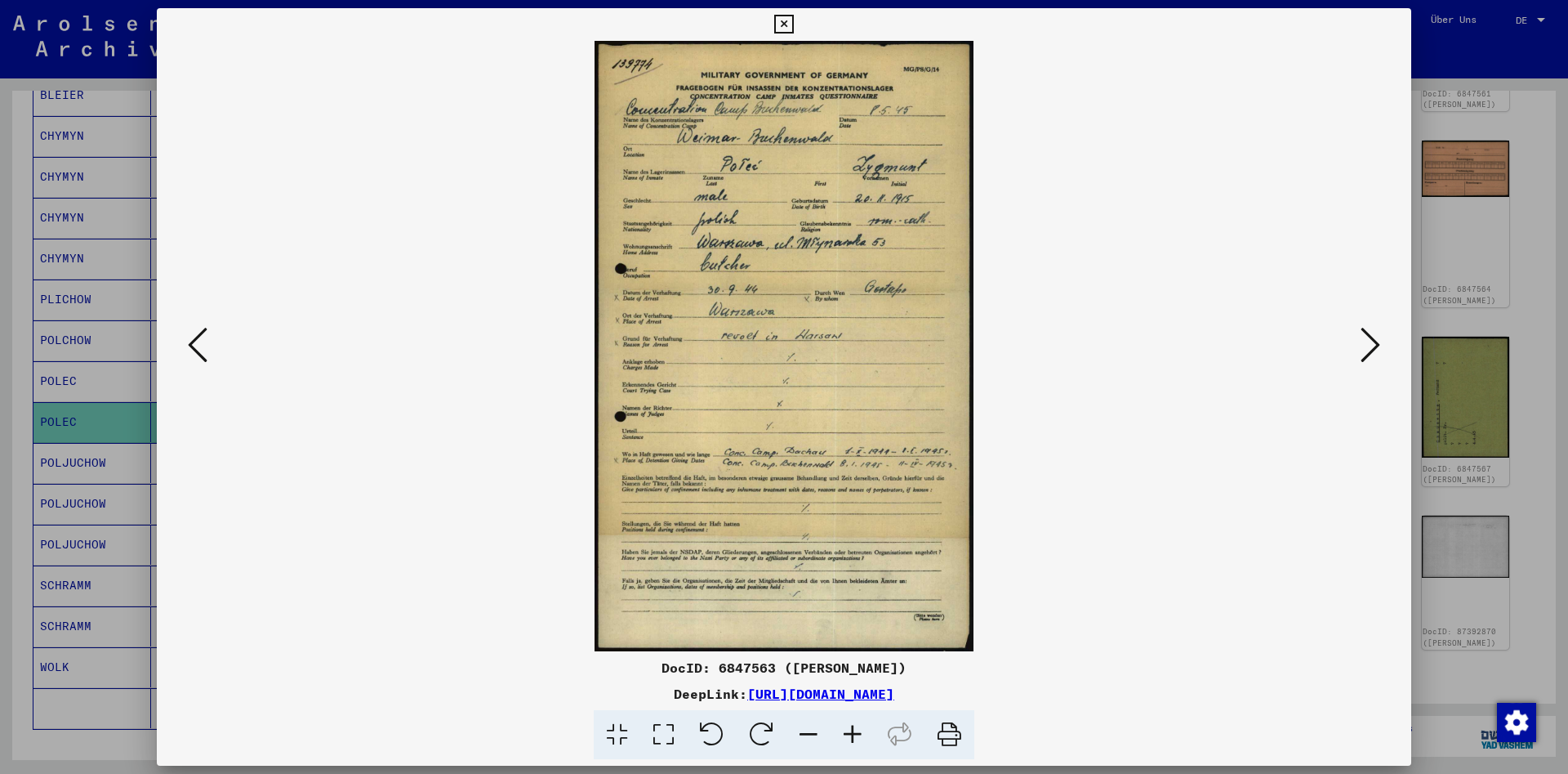
click at [188, 350] on icon at bounding box center [197, 345] width 20 height 40
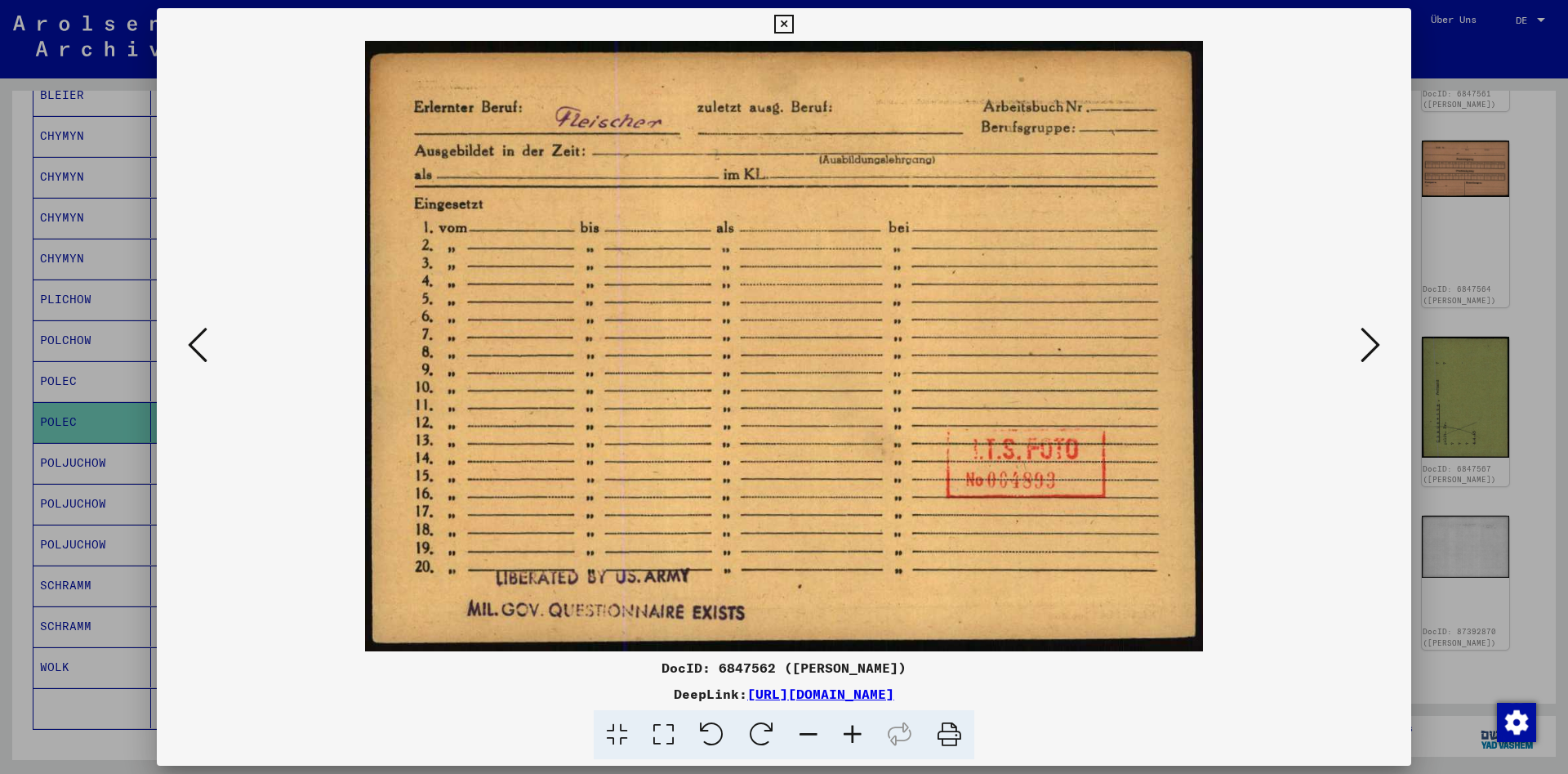
click at [188, 350] on icon at bounding box center [197, 345] width 20 height 40
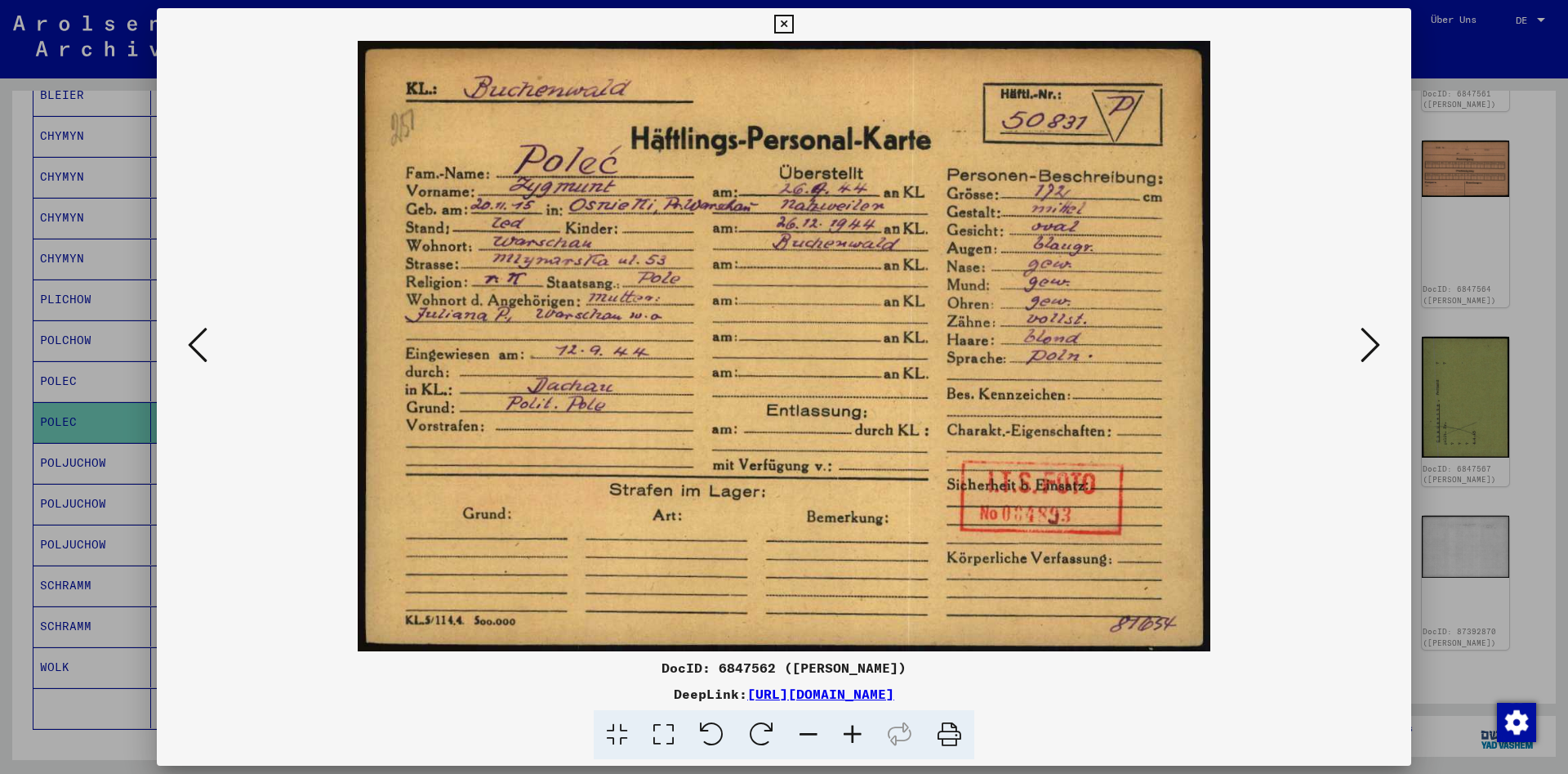
click at [188, 350] on icon at bounding box center [197, 345] width 20 height 40
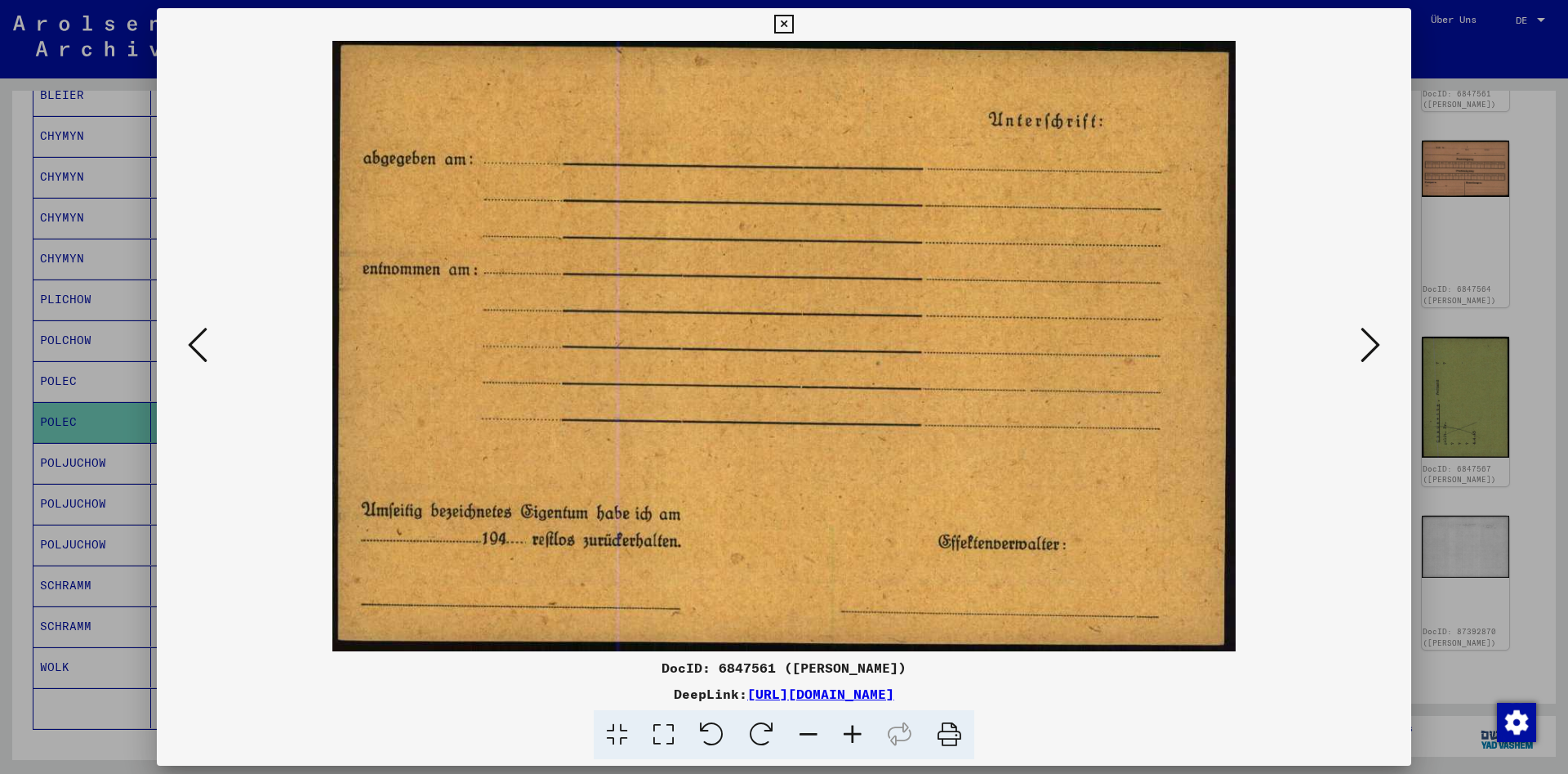
click at [188, 350] on icon at bounding box center [197, 345] width 20 height 40
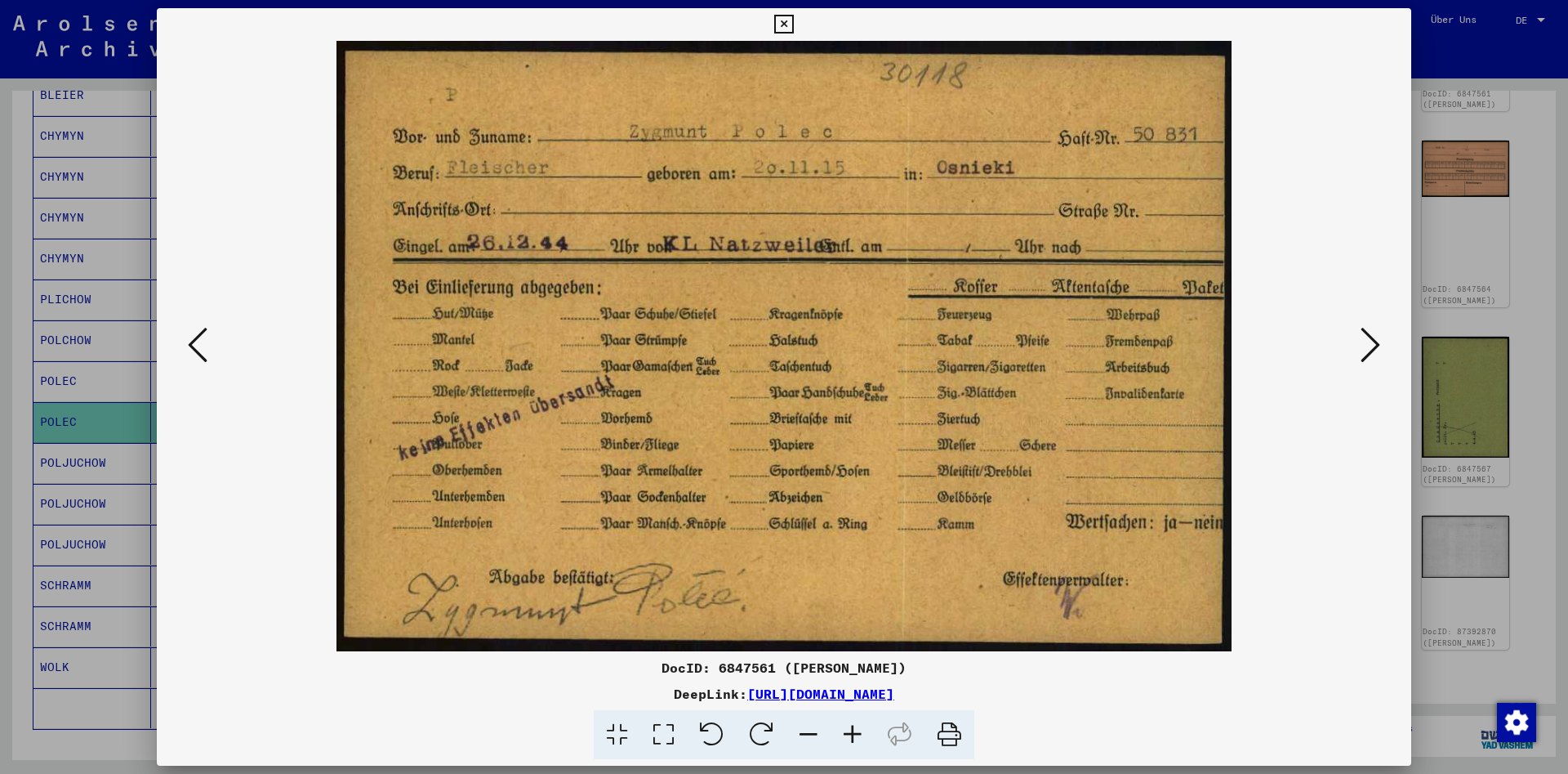
click at [1364, 349] on icon at bounding box center [1370, 345] width 20 height 40
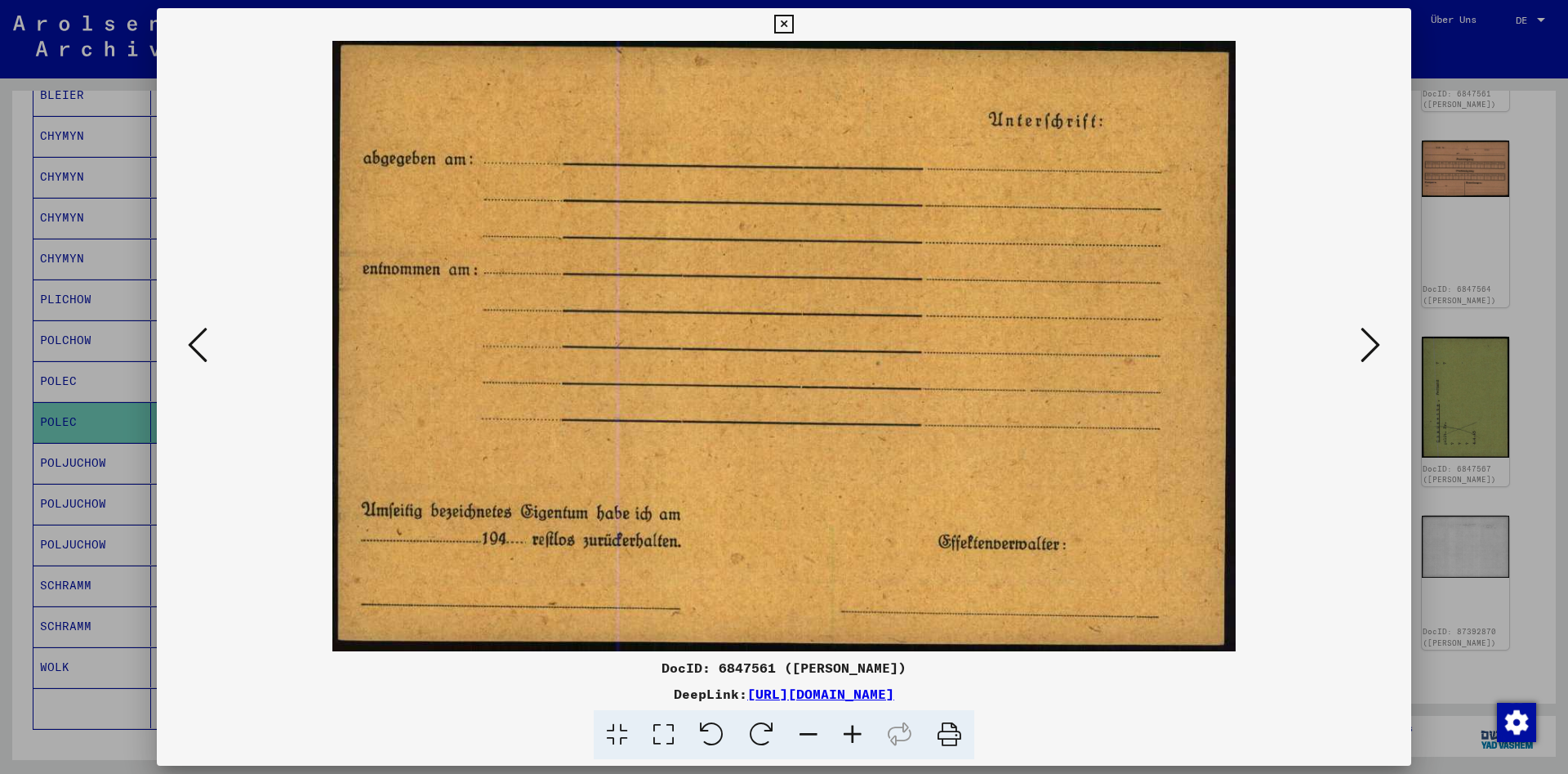
click at [1364, 349] on icon at bounding box center [1370, 345] width 20 height 40
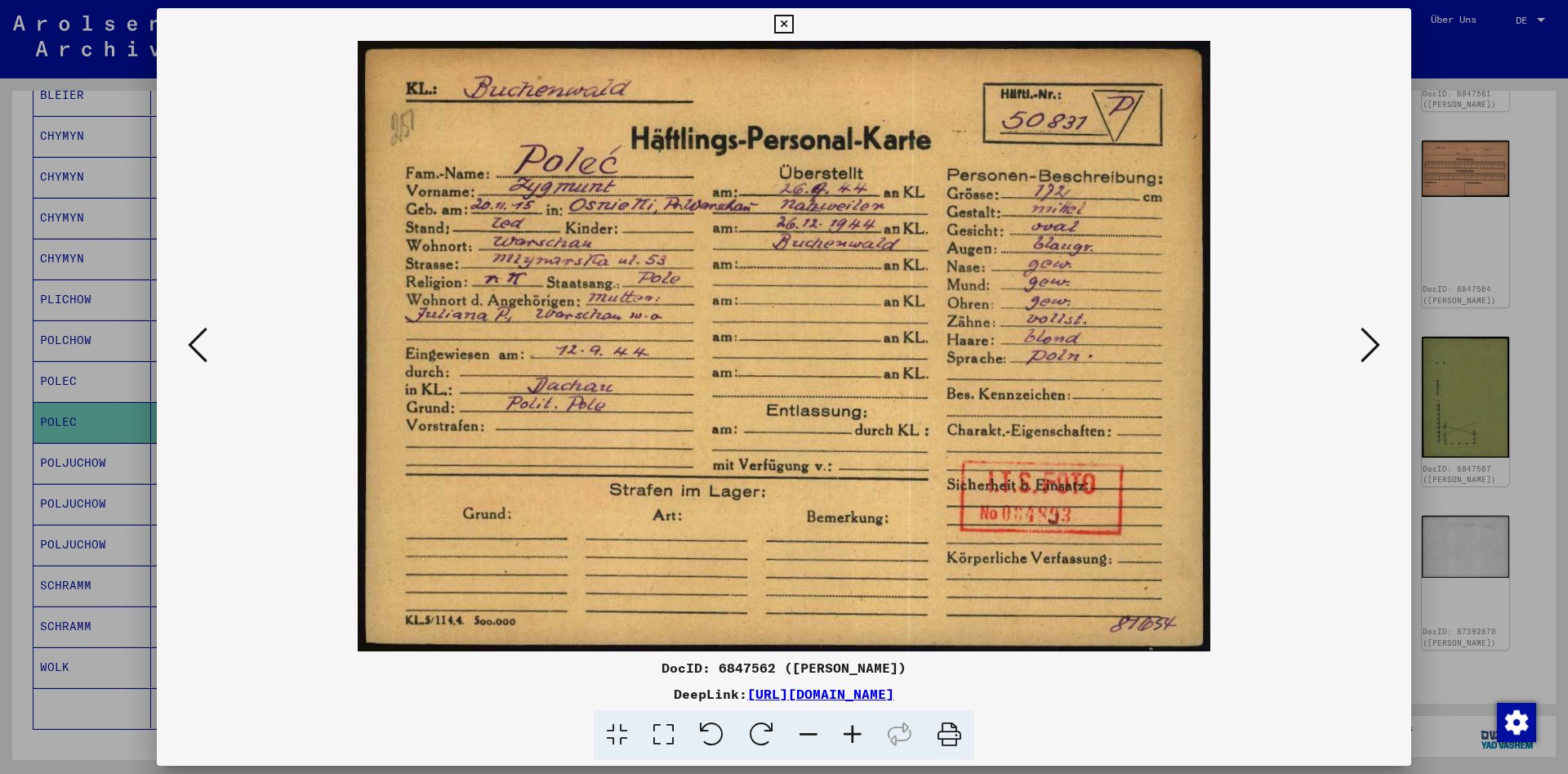
click at [1364, 349] on icon at bounding box center [1370, 345] width 20 height 40
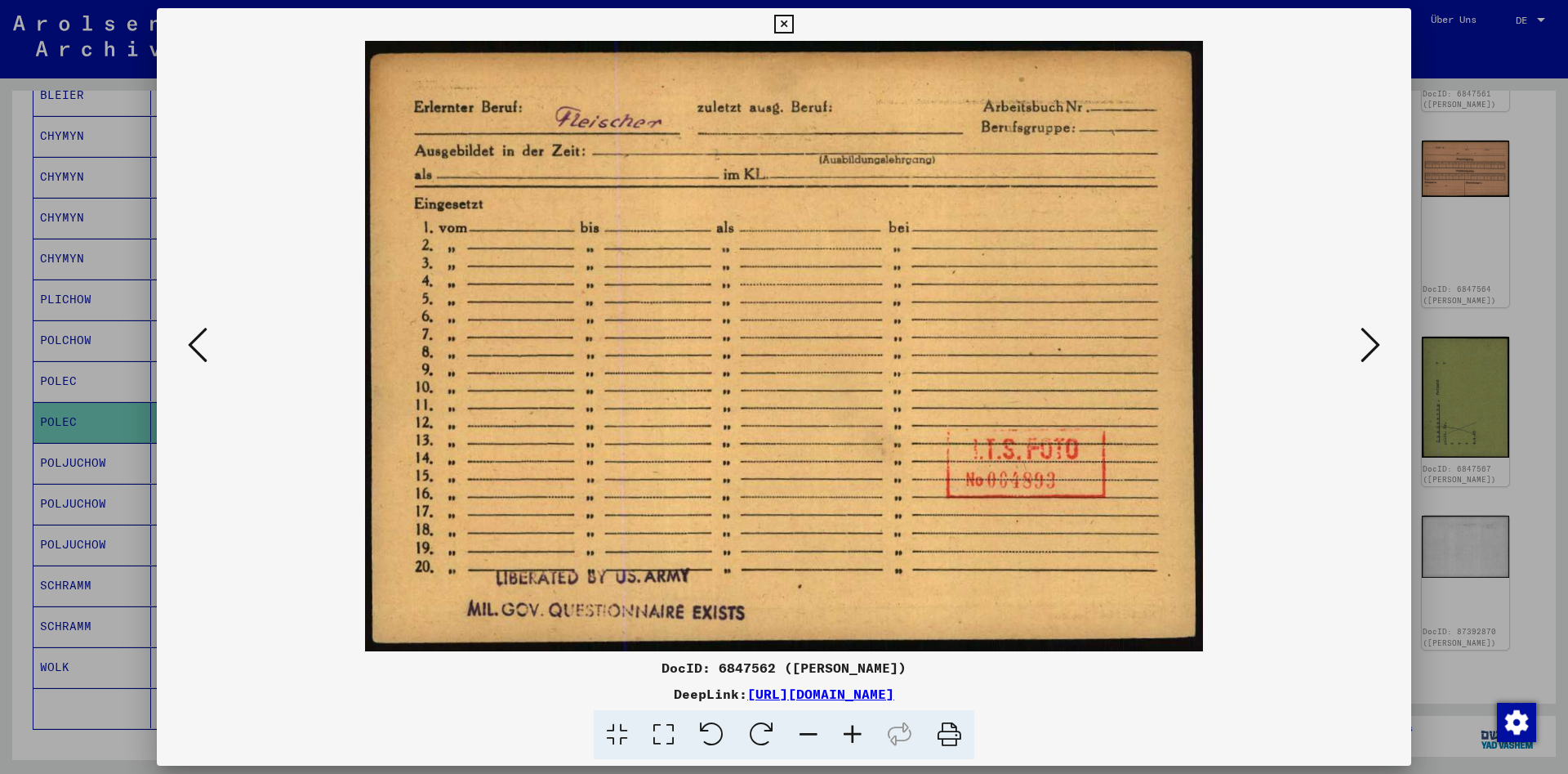
click at [1364, 349] on icon at bounding box center [1370, 345] width 20 height 40
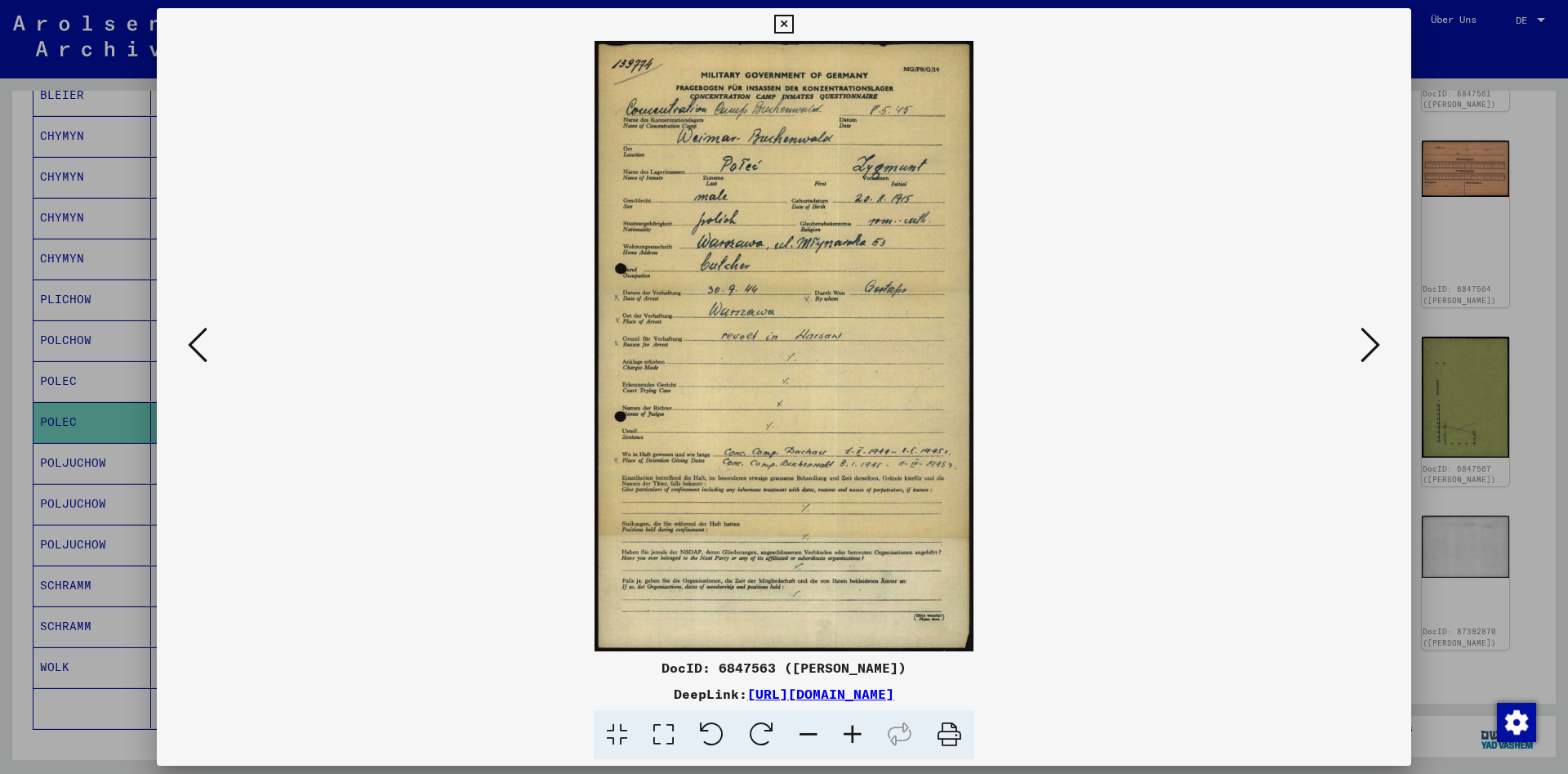
click at [1364, 349] on icon at bounding box center [1370, 345] width 20 height 40
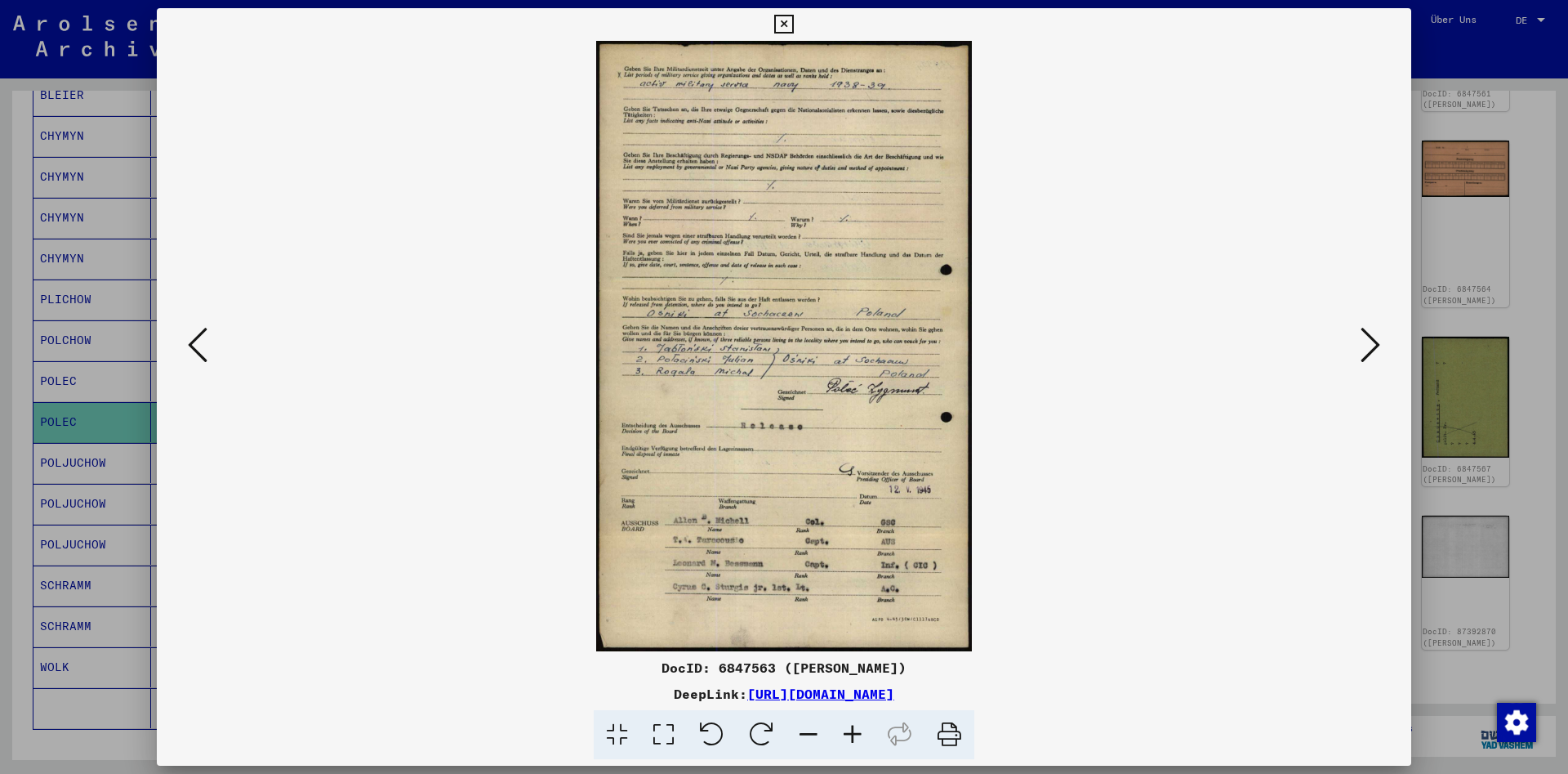
click at [1364, 349] on icon at bounding box center [1370, 345] width 20 height 40
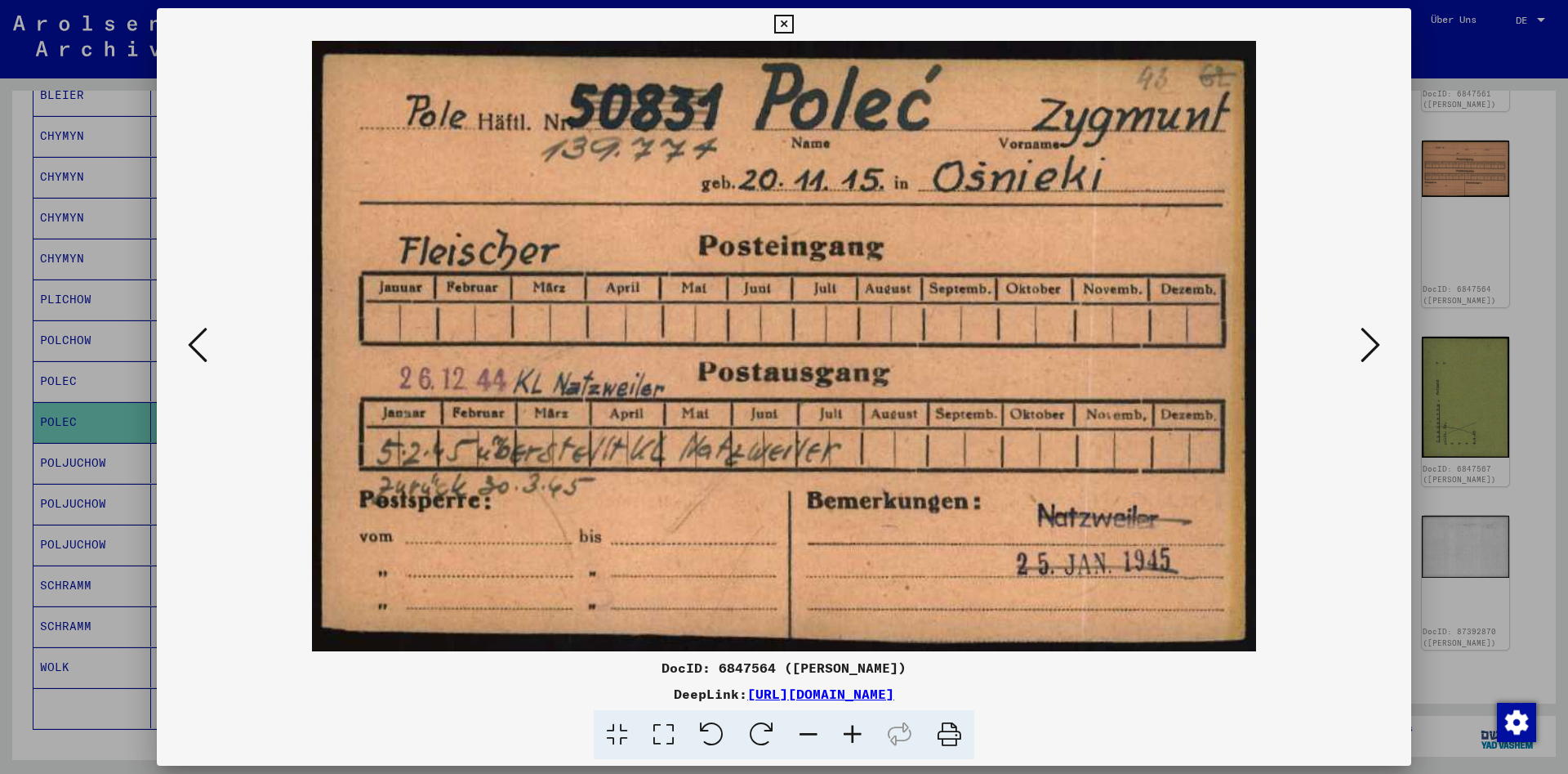
click at [792, 26] on icon at bounding box center [783, 25] width 19 height 20
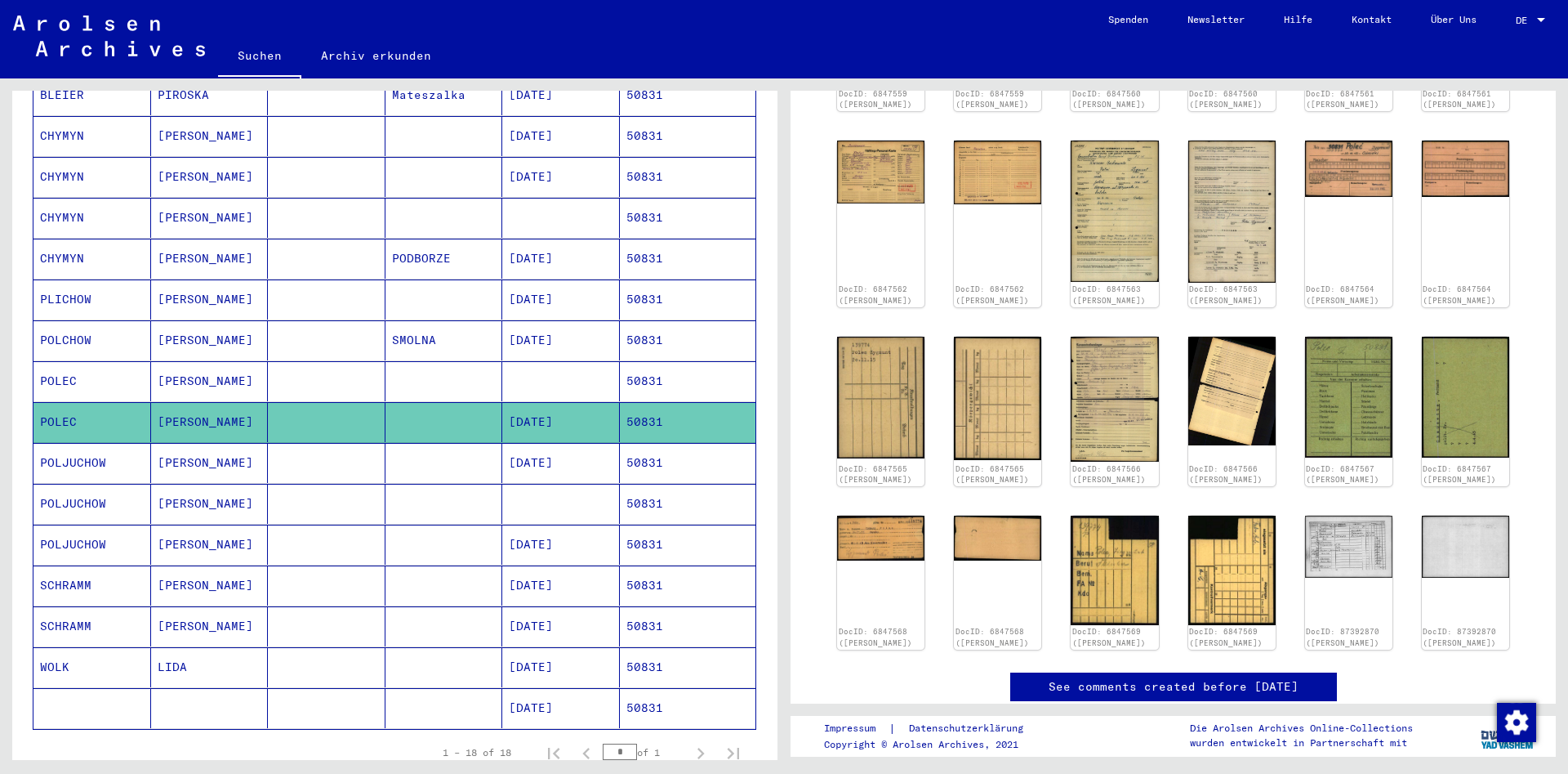
scroll to position [0, 0]
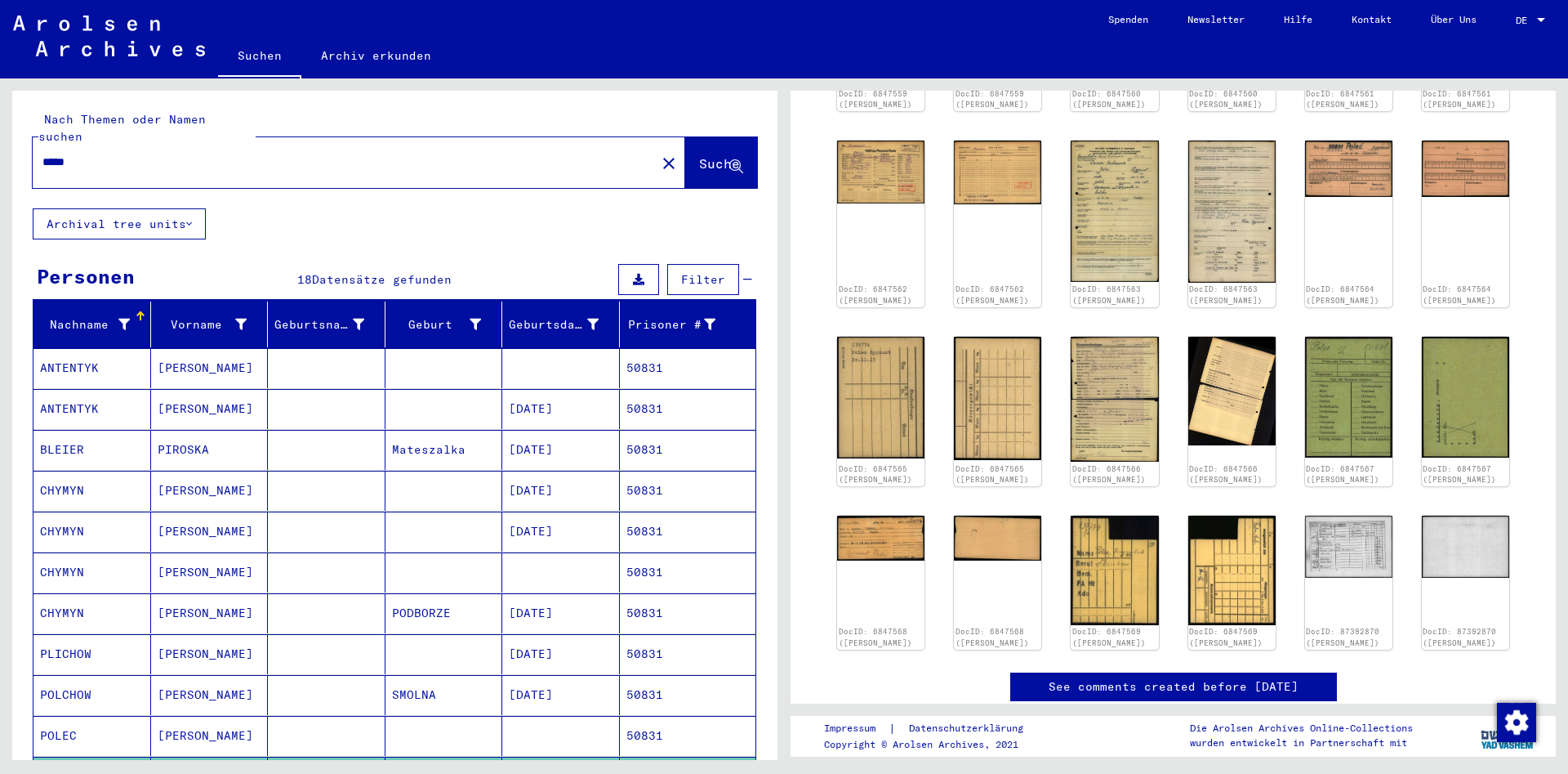
drag, startPoint x: 275, startPoint y: 143, endPoint x: -314, endPoint y: 282, distance: 605.2
click at [42, 171] on input "*****" at bounding box center [344, 162] width 604 height 17
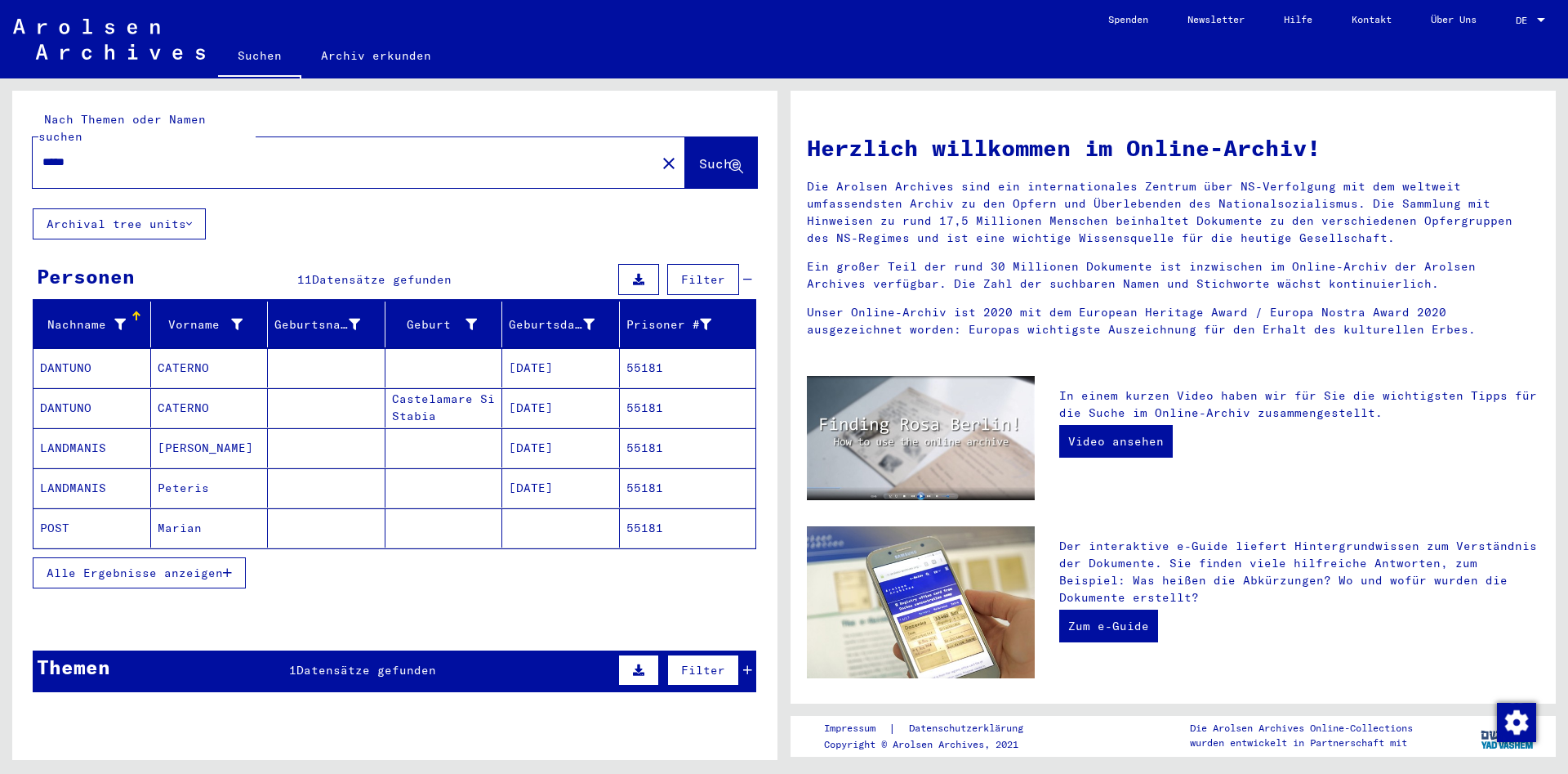
click at [259, 513] on mat-cell "Marian" at bounding box center [209, 528] width 118 height 40
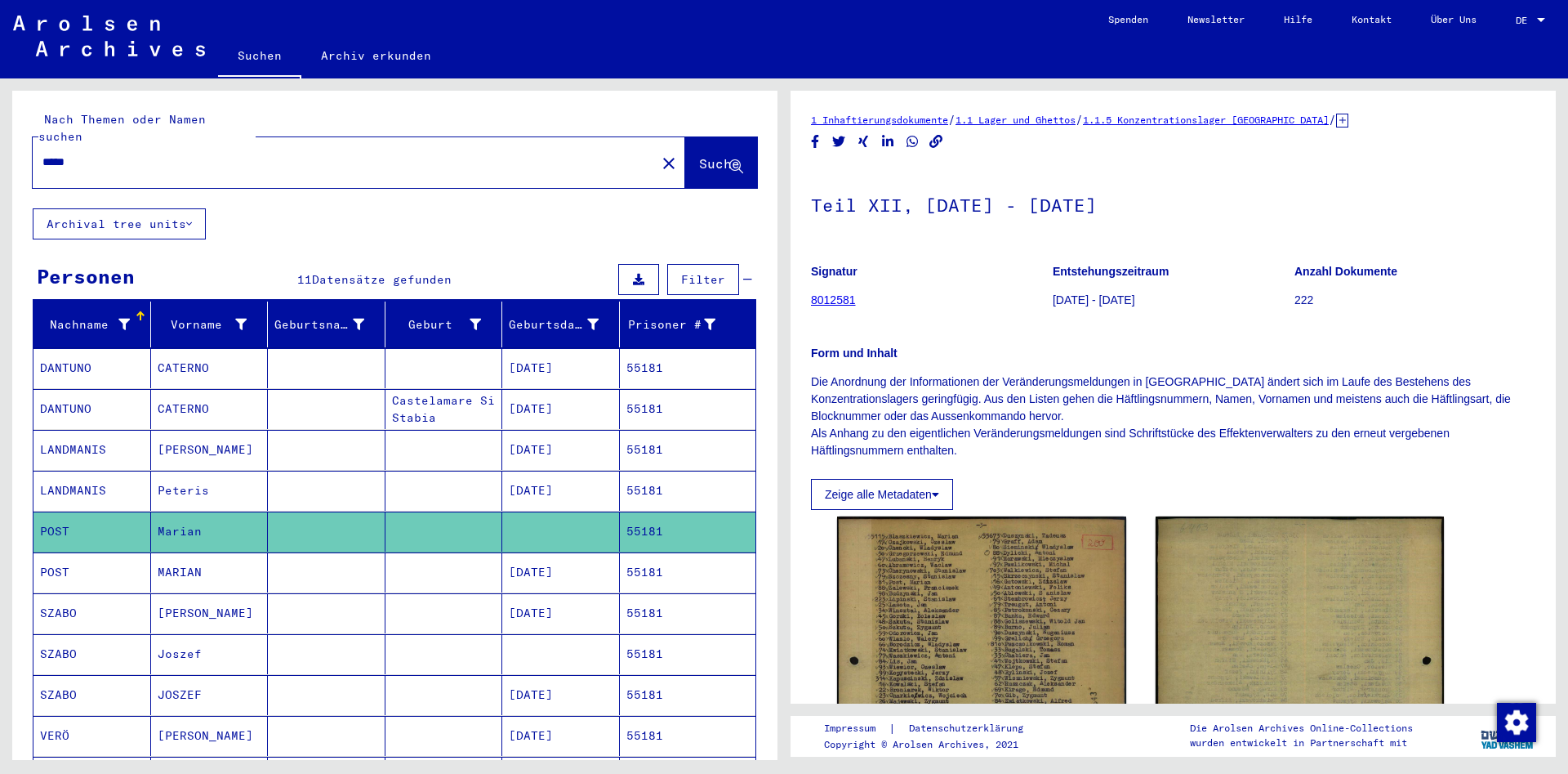
click at [239, 562] on mat-cell "MARIAN" at bounding box center [209, 572] width 118 height 40
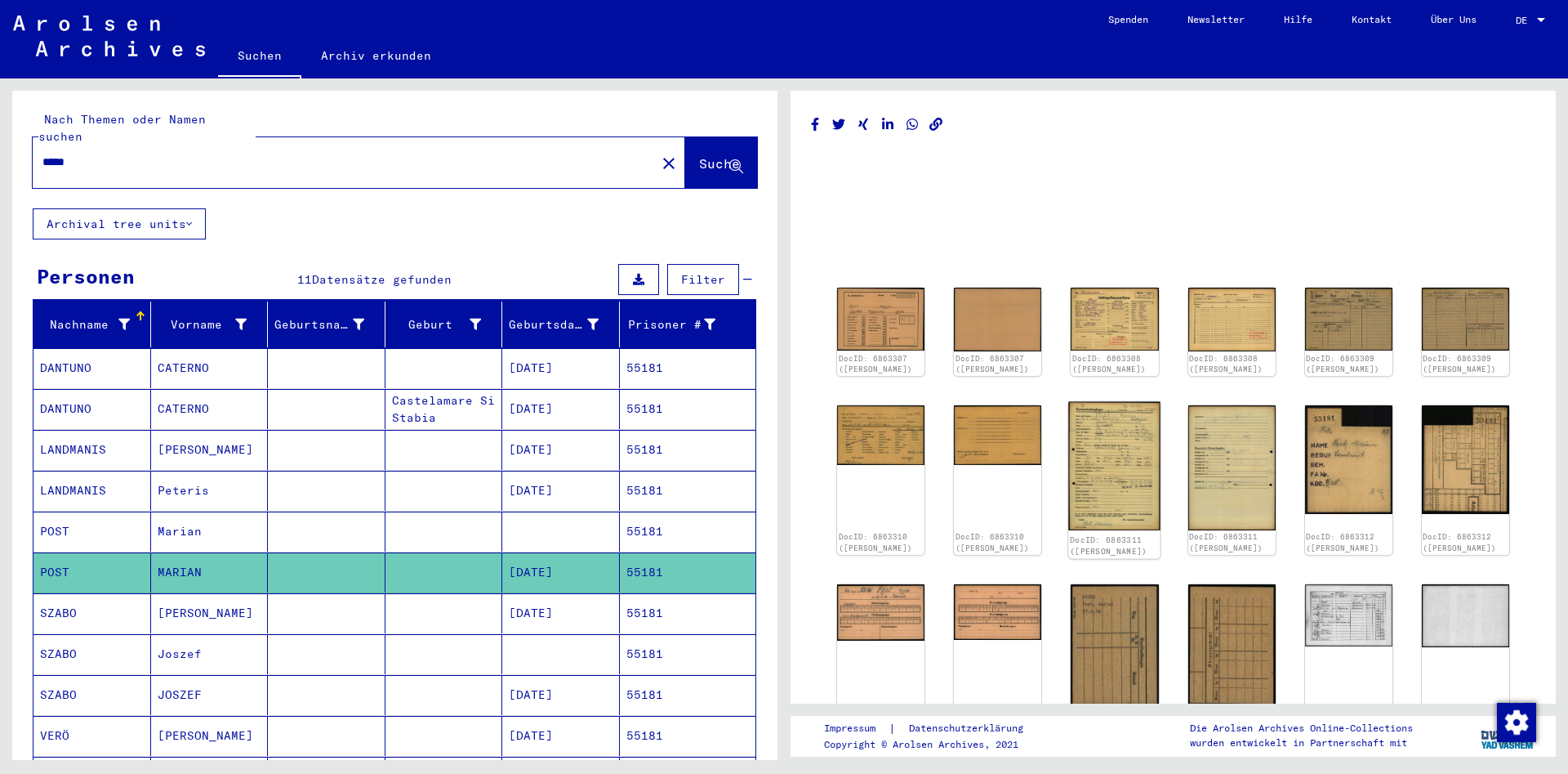
click at [1071, 422] on img at bounding box center [1115, 466] width 92 height 129
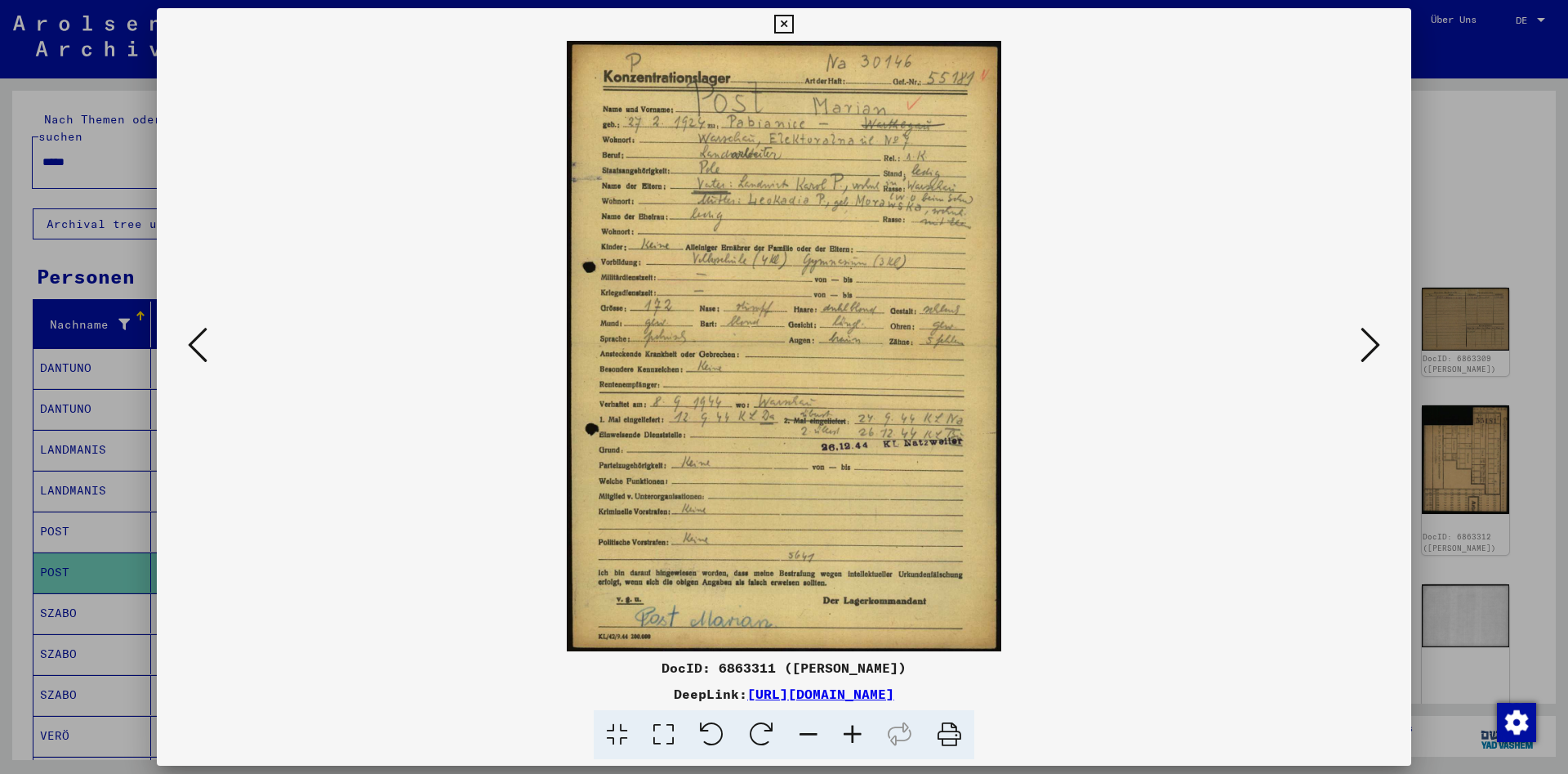
click at [792, 25] on icon at bounding box center [783, 25] width 19 height 20
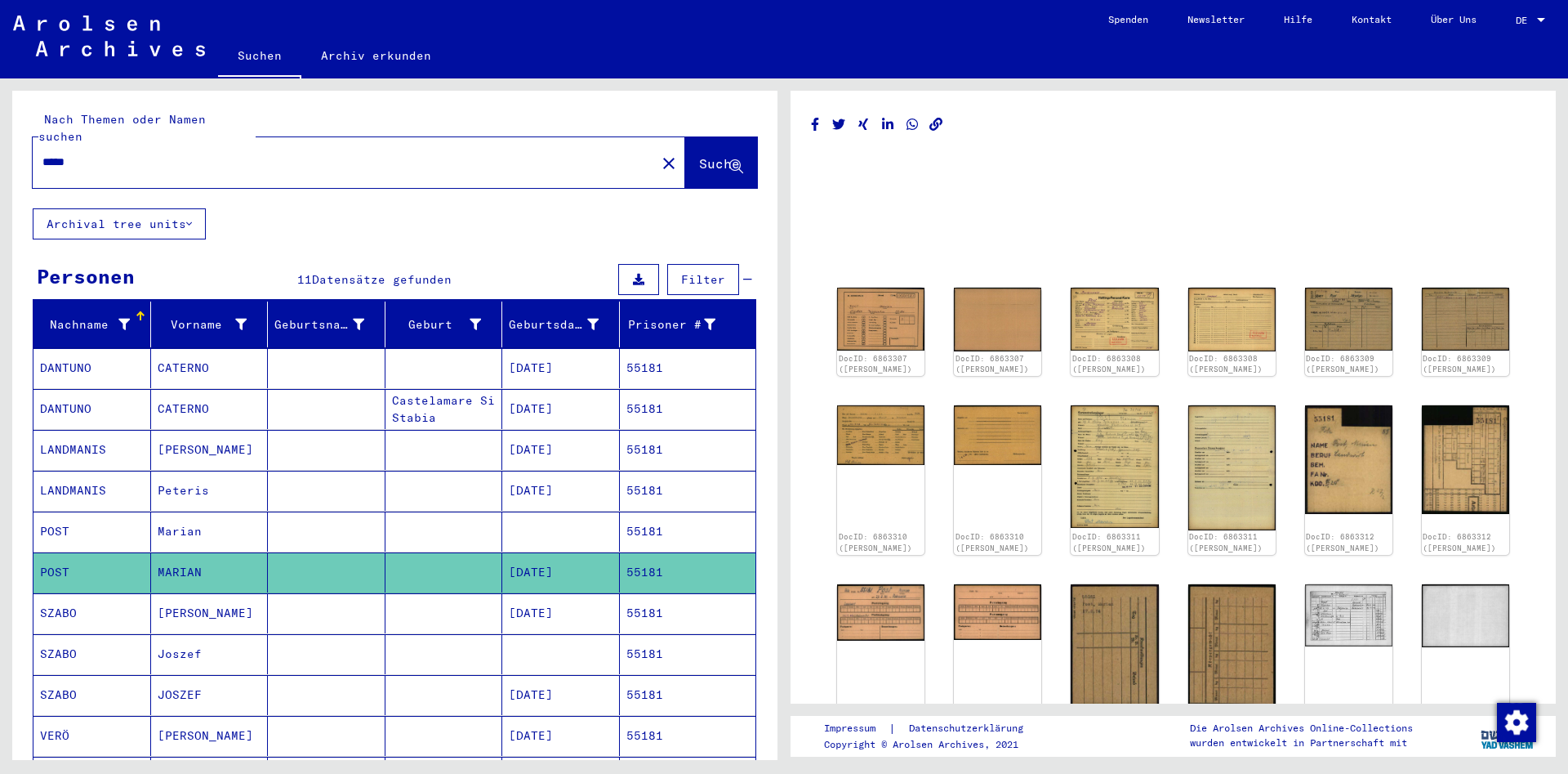
drag, startPoint x: 402, startPoint y: 155, endPoint x: -241, endPoint y: 273, distance: 653.7
click at [12, 273] on div "Nach Themen oder Namen suchen ***** close Suche Archival tree units Personen 11…" at bounding box center [394, 431] width 765 height 681
click at [148, 154] on input "*****" at bounding box center [344, 162] width 604 height 17
drag, startPoint x: 130, startPoint y: 145, endPoint x: -91, endPoint y: 288, distance: 263.2
click at [42, 171] on input "*****" at bounding box center [344, 162] width 604 height 17
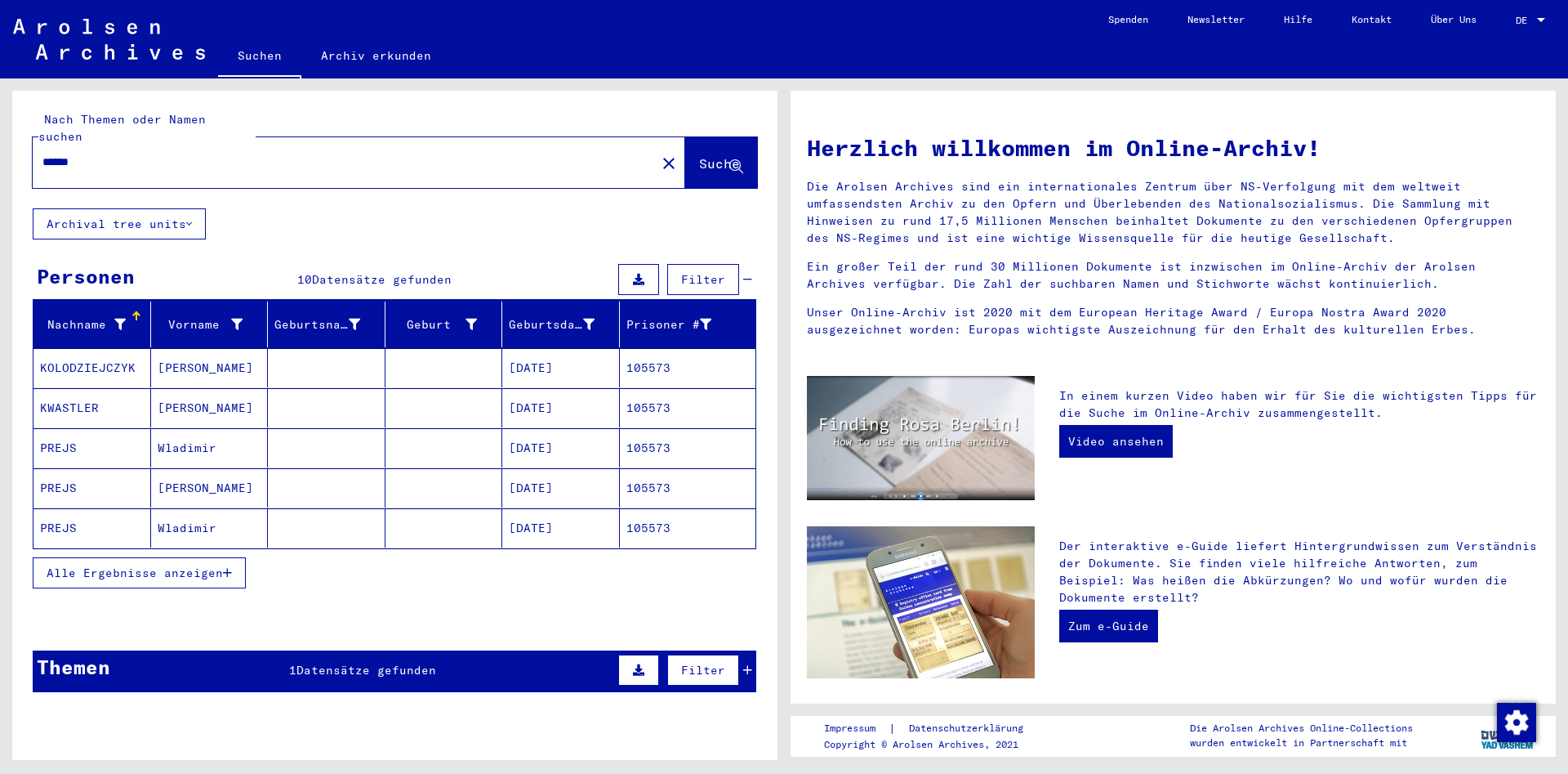
click at [117, 429] on mat-cell "PREJS" at bounding box center [92, 447] width 118 height 40
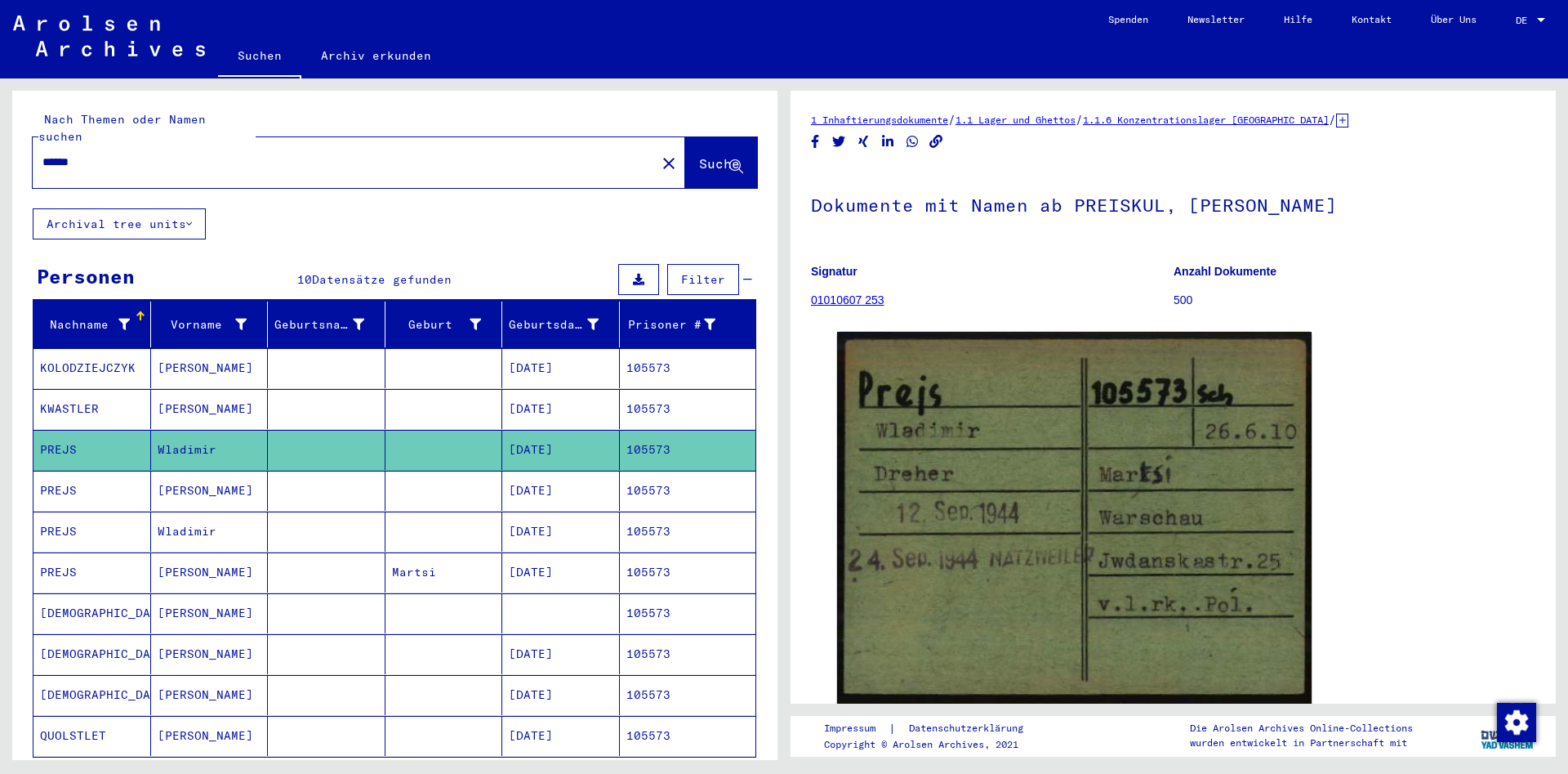
click at [108, 552] on mat-cell "PREJS" at bounding box center [92, 572] width 118 height 40
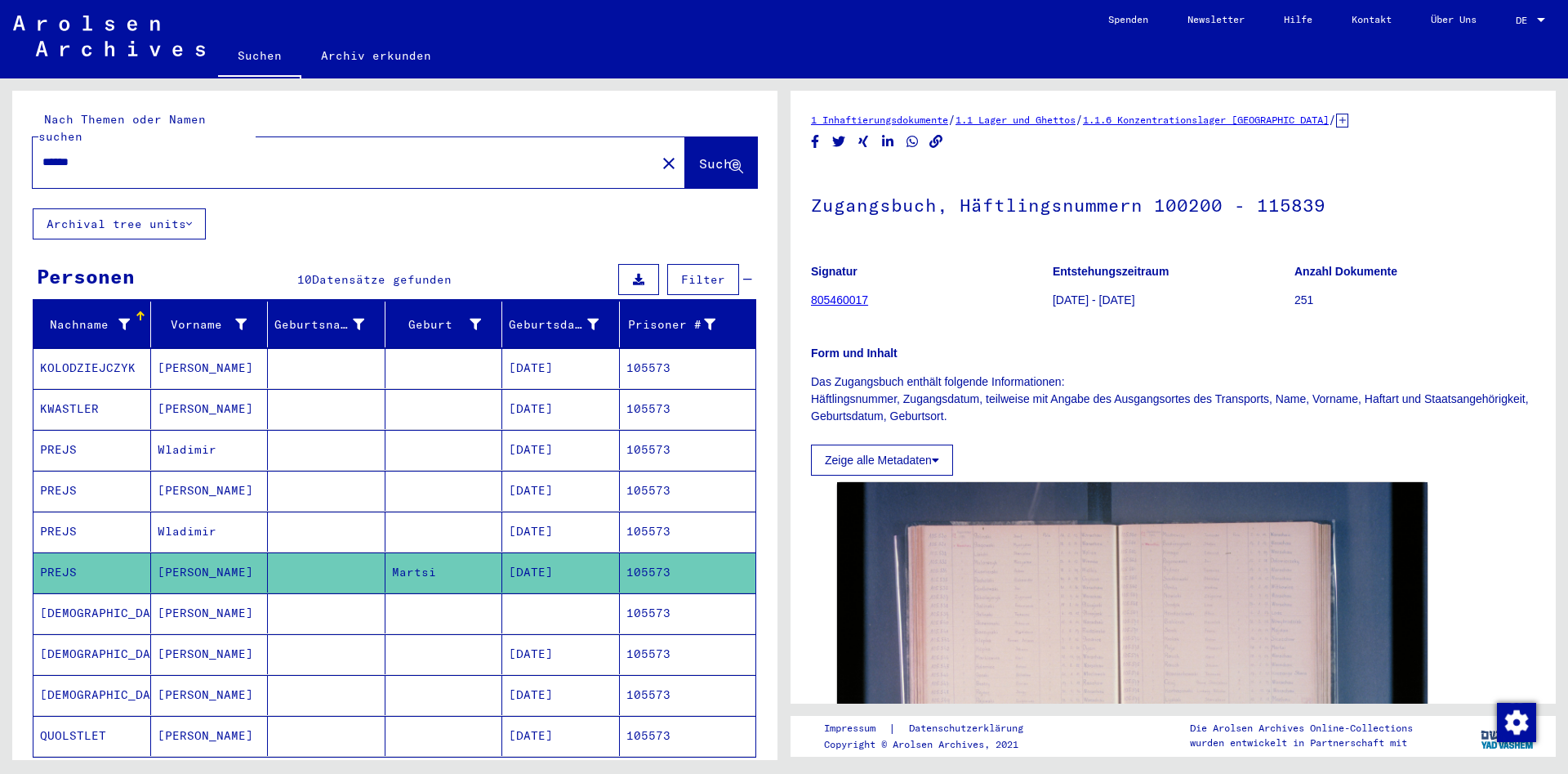
click at [110, 512] on mat-cell "PREJS" at bounding box center [92, 531] width 118 height 40
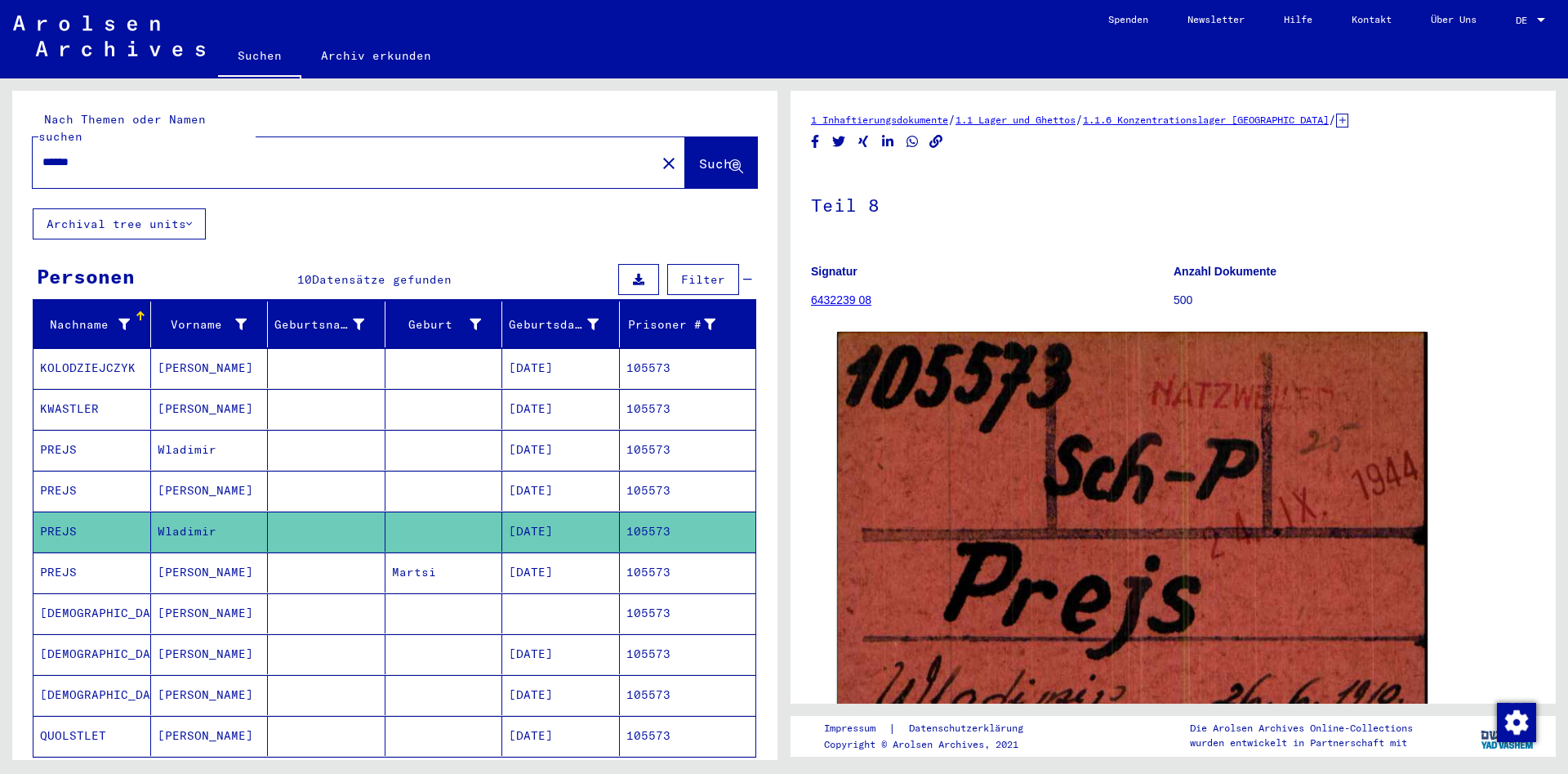
click at [119, 483] on mat-cell "PREJS" at bounding box center [92, 490] width 118 height 40
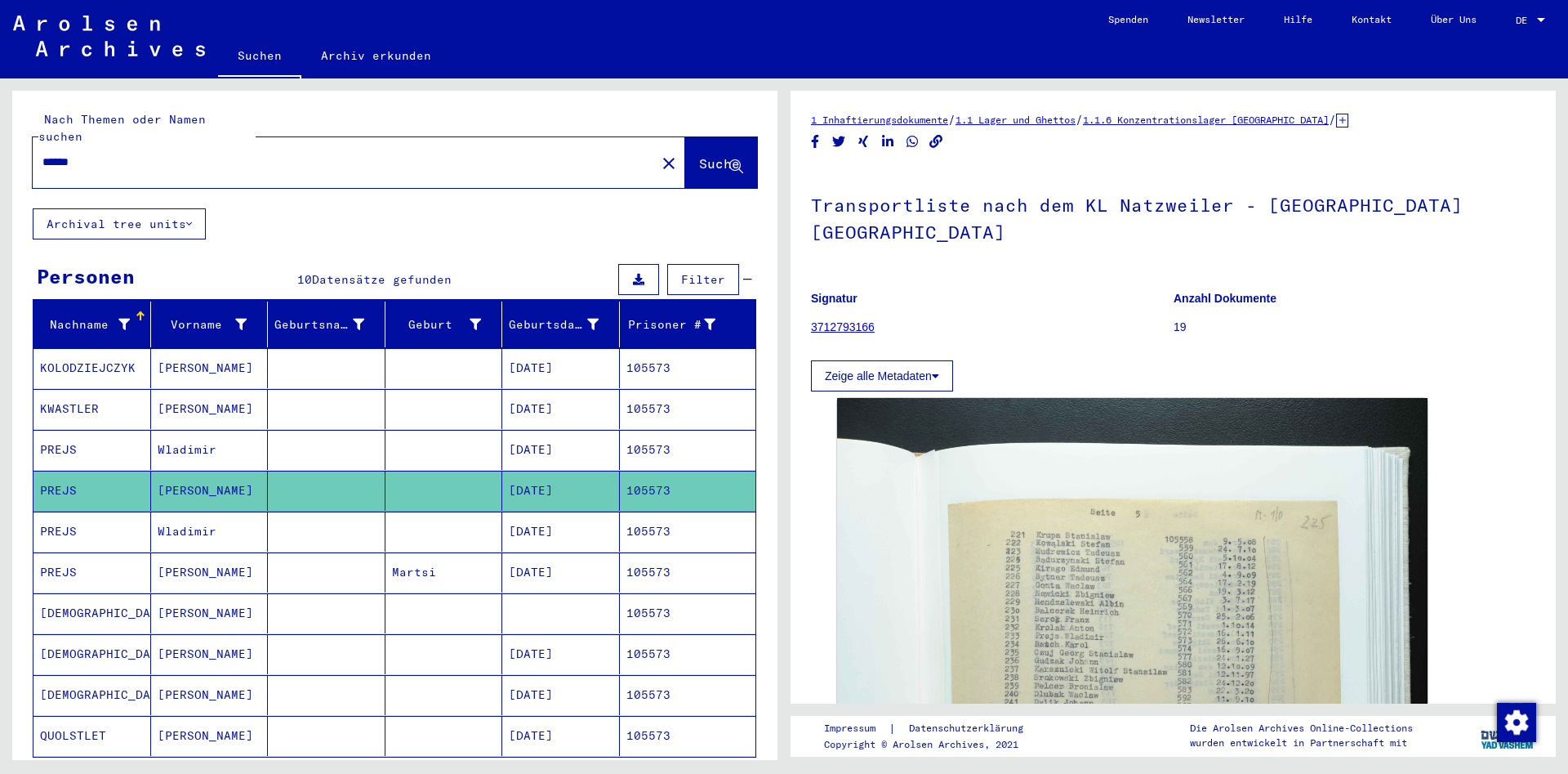
click at [127, 446] on mat-cell "PREJS" at bounding box center [92, 449] width 118 height 40
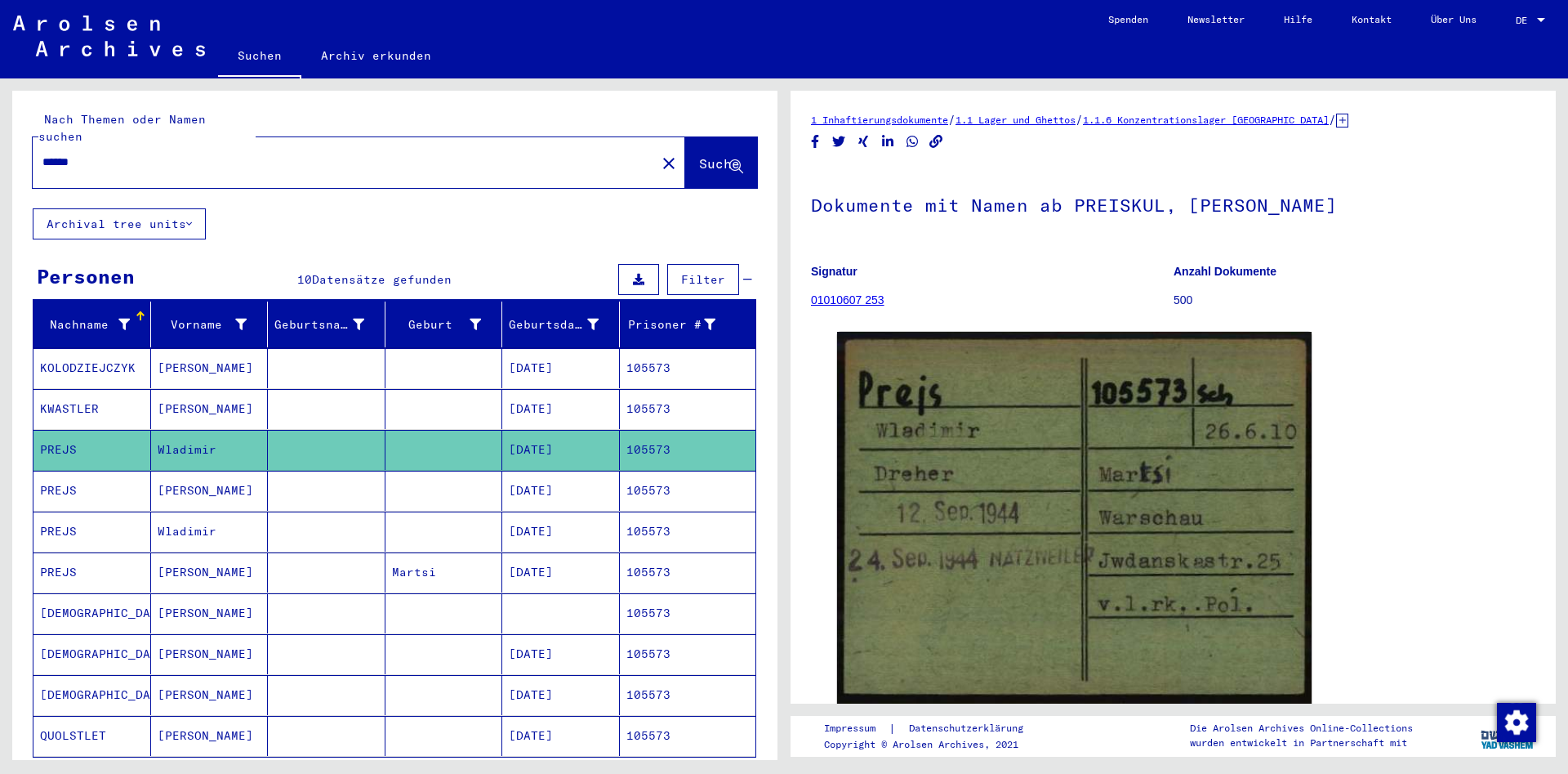
drag, startPoint x: 139, startPoint y: 152, endPoint x: 3, endPoint y: 293, distance: 195.9
click at [42, 171] on input "******" at bounding box center [344, 162] width 604 height 17
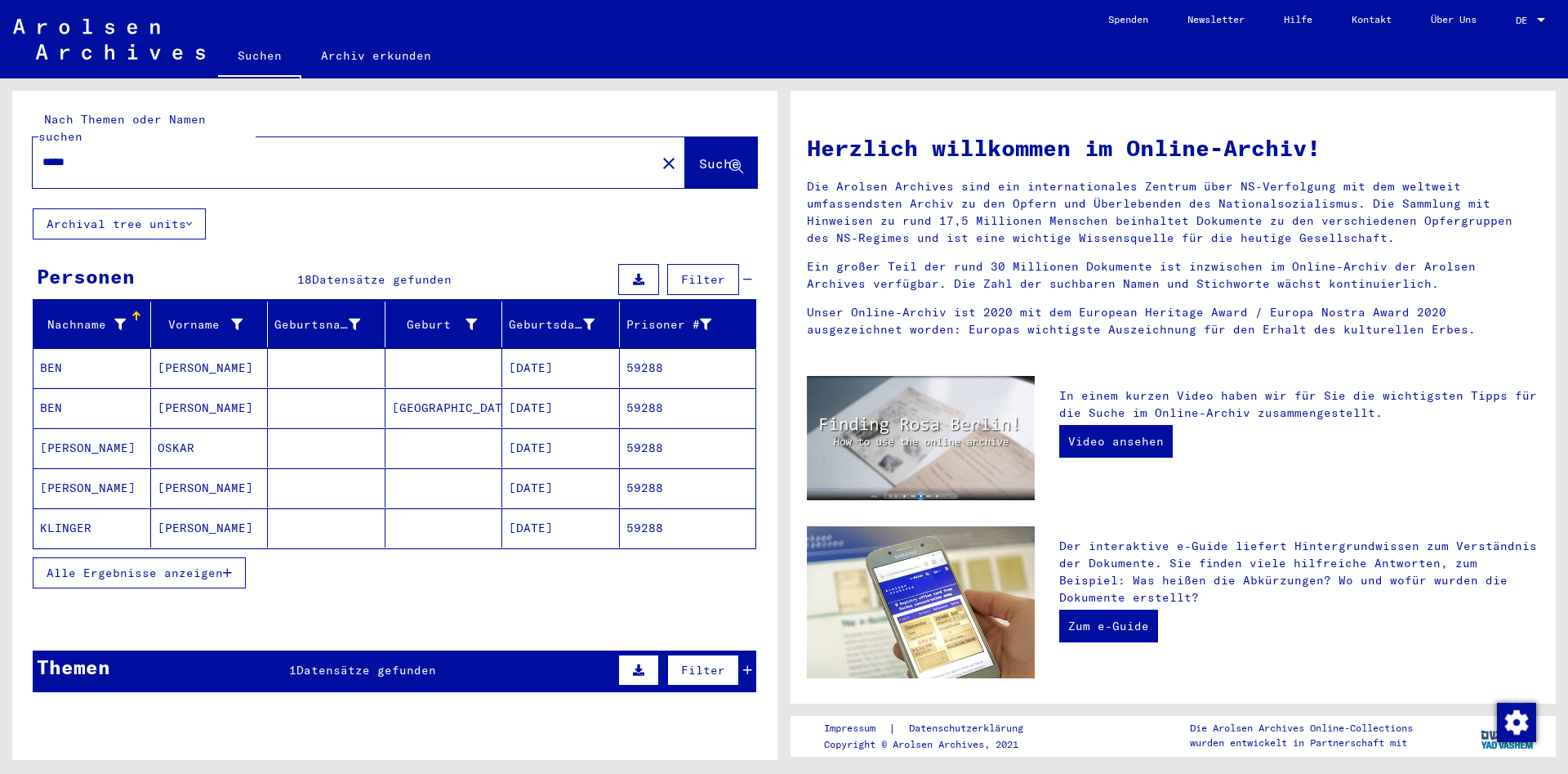
click at [194, 557] on button "Alle Ergebnisse anzeigen" at bounding box center [140, 572] width 213 height 31
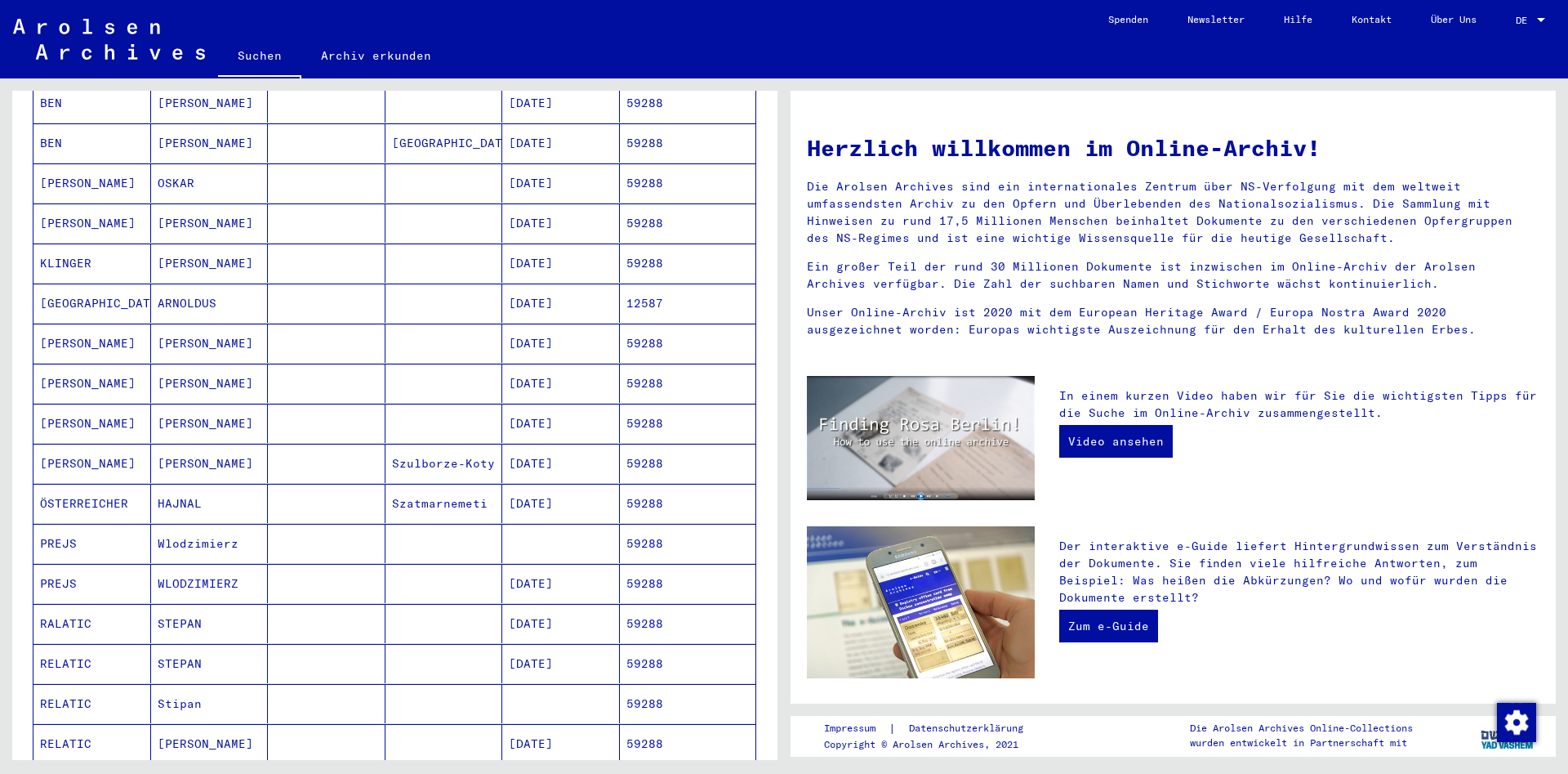
click at [276, 541] on mat-cell at bounding box center [326, 544] width 118 height 40
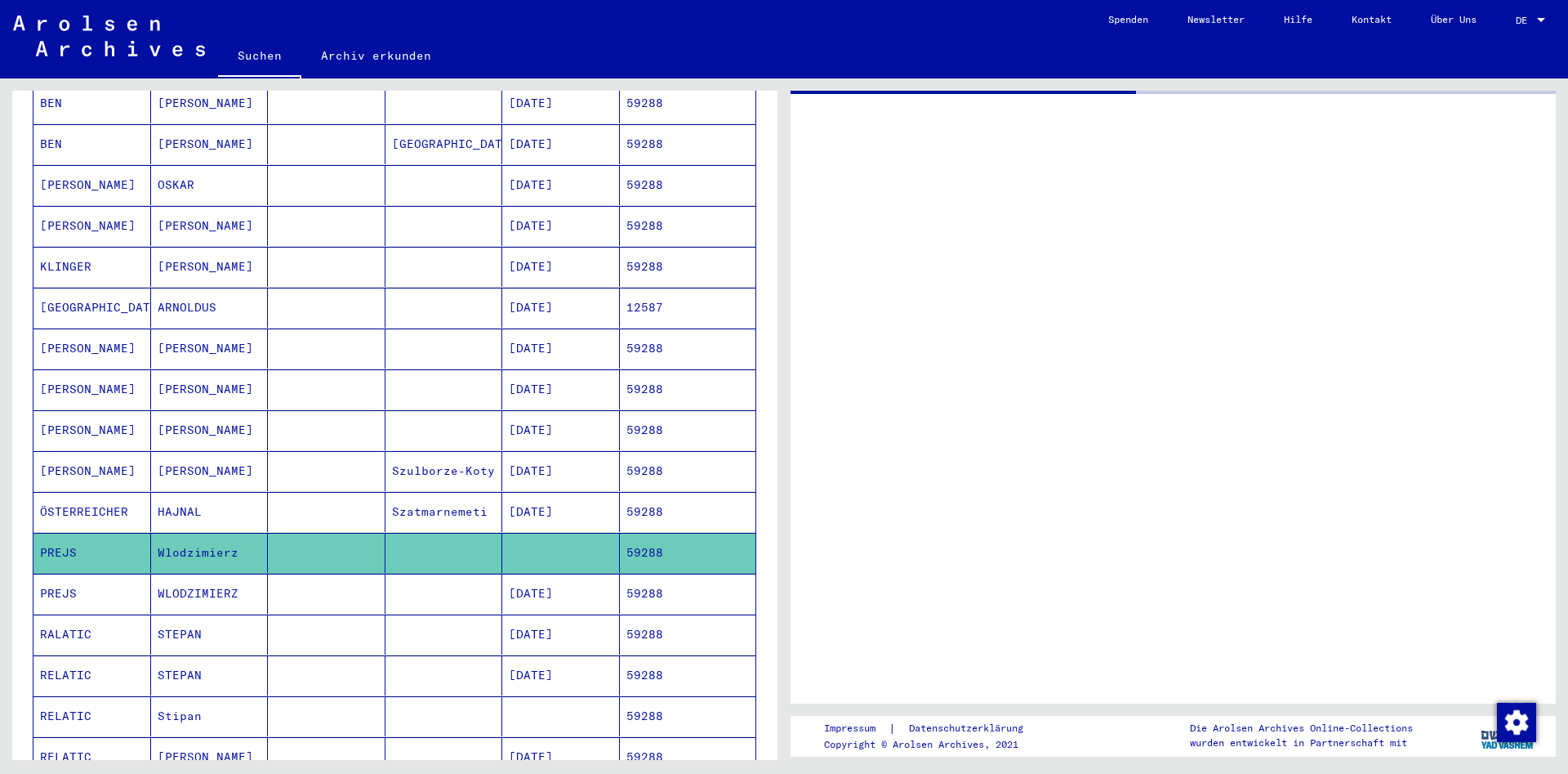
scroll to position [265, 0]
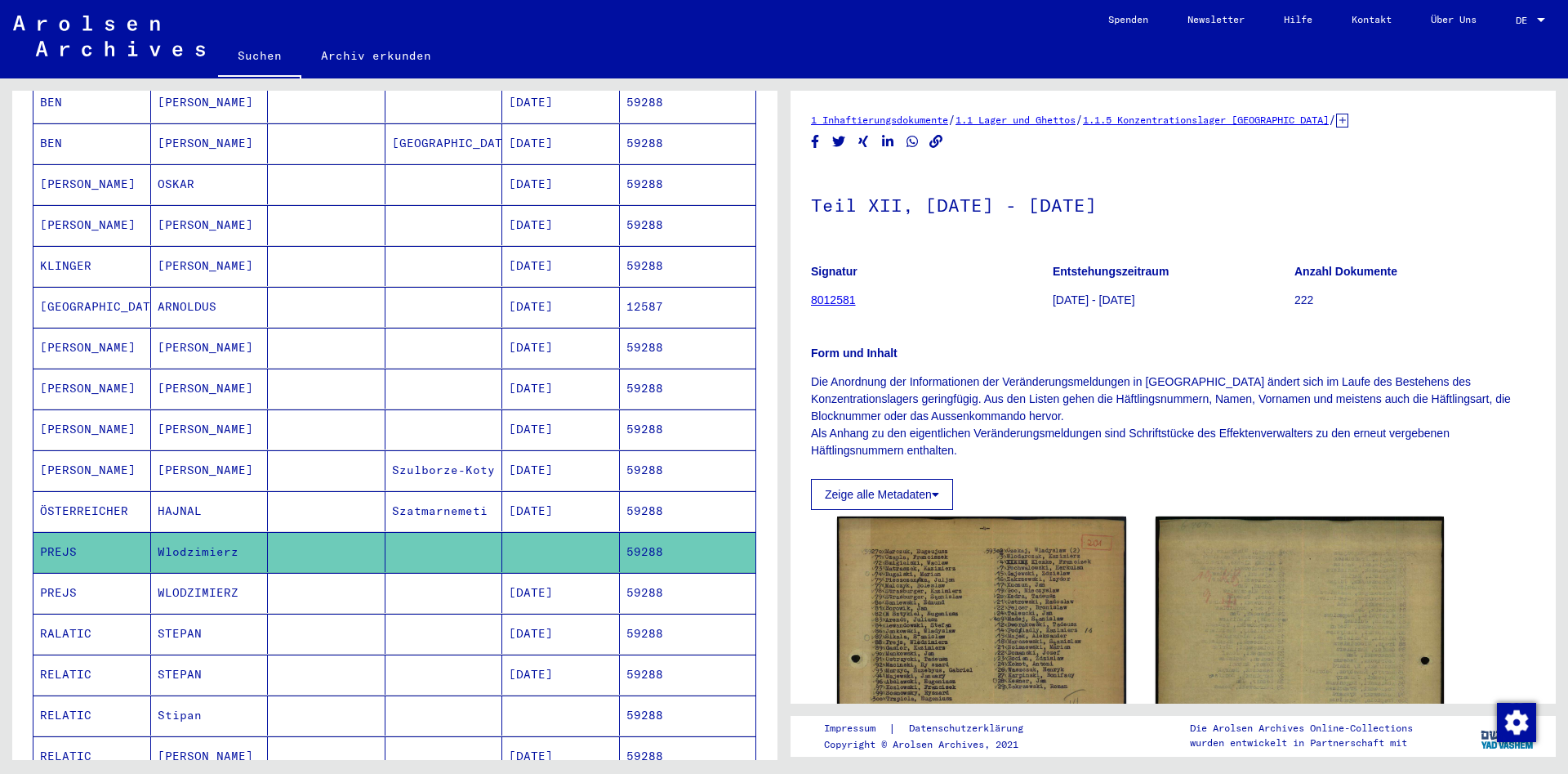
click at [275, 583] on mat-cell at bounding box center [326, 593] width 118 height 40
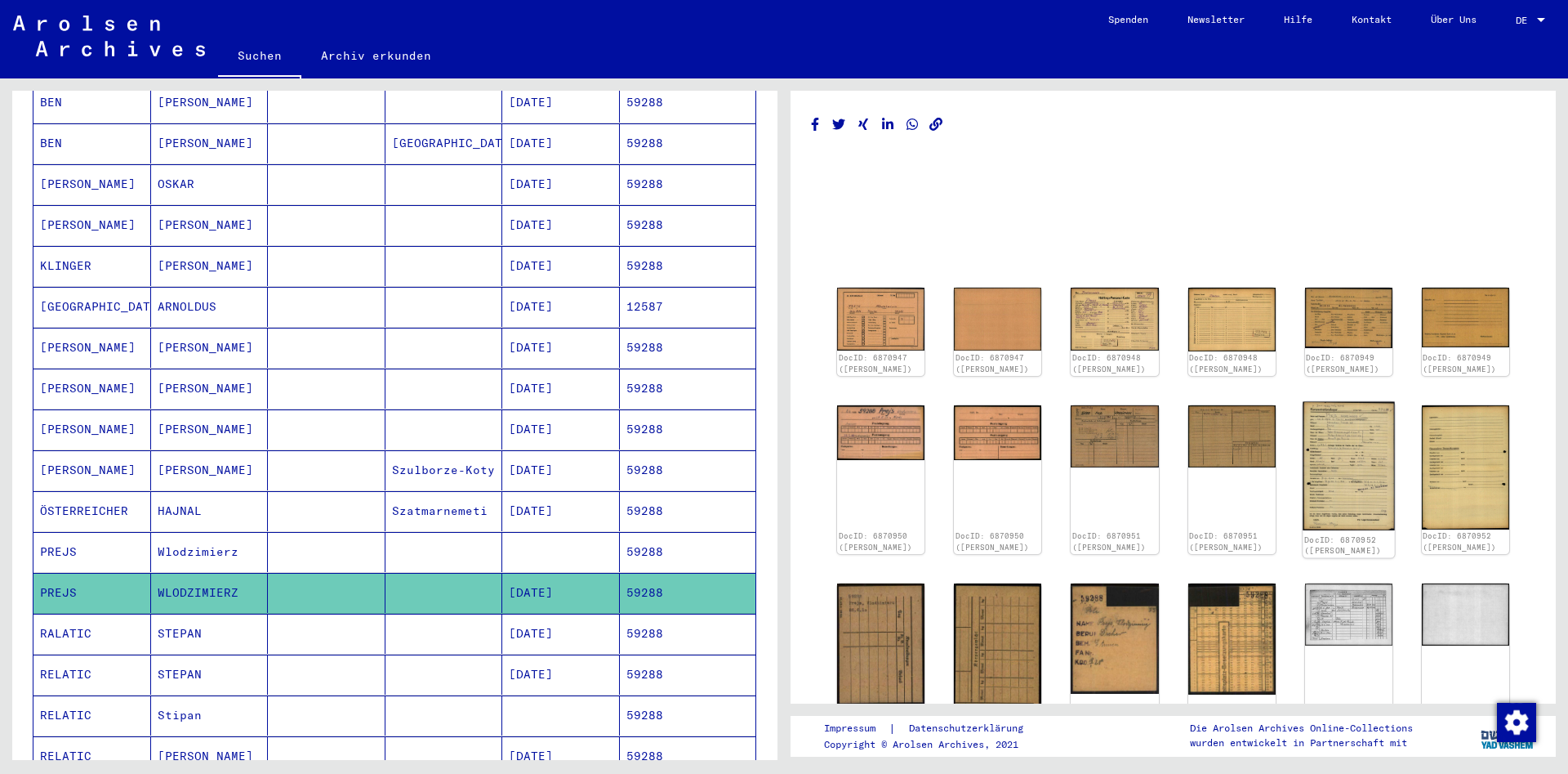
click at [1356, 466] on img at bounding box center [1348, 465] width 92 height 129
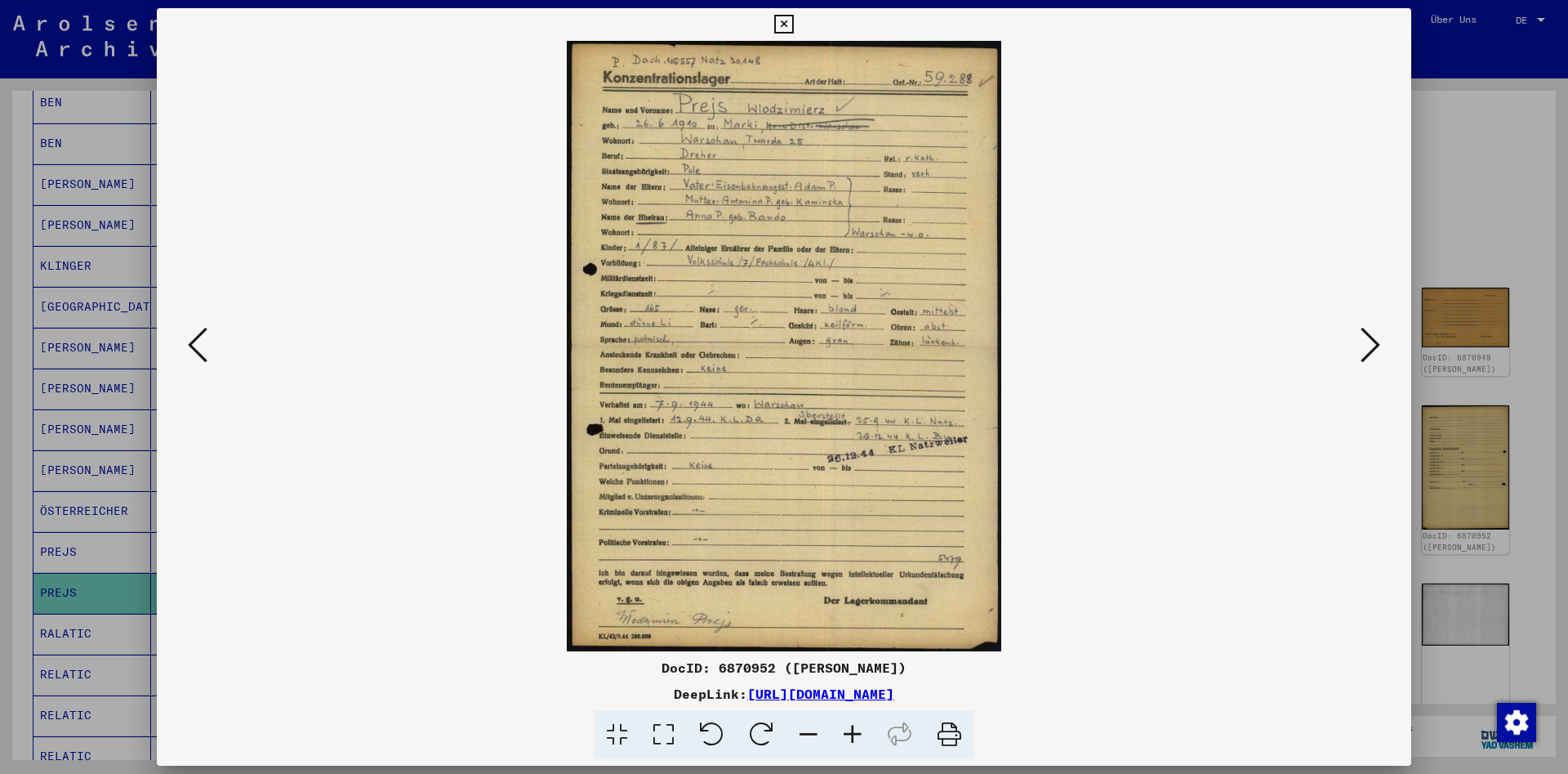
click at [792, 29] on icon at bounding box center [783, 25] width 19 height 20
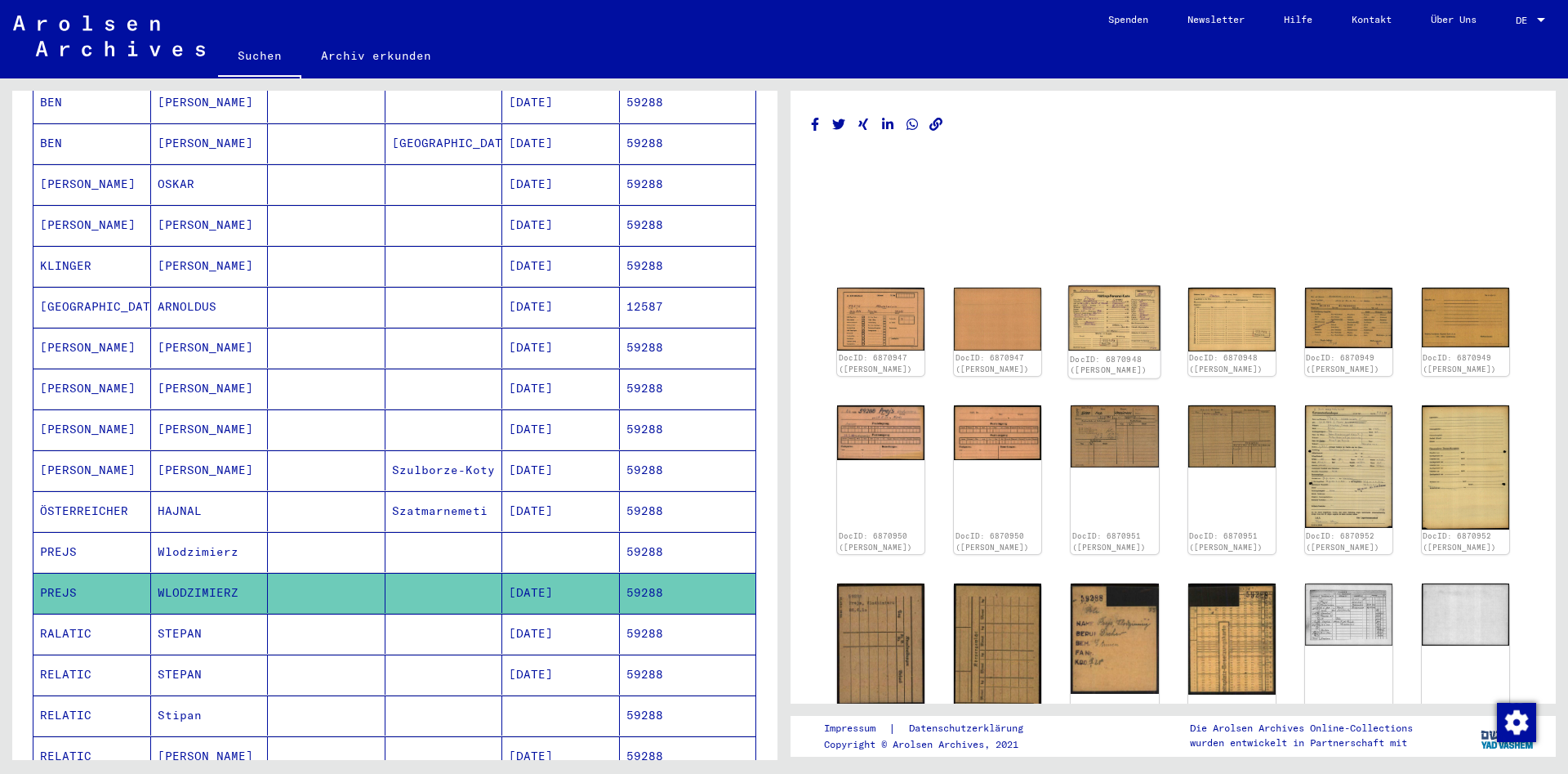
click at [1096, 329] on img at bounding box center [1115, 318] width 92 height 65
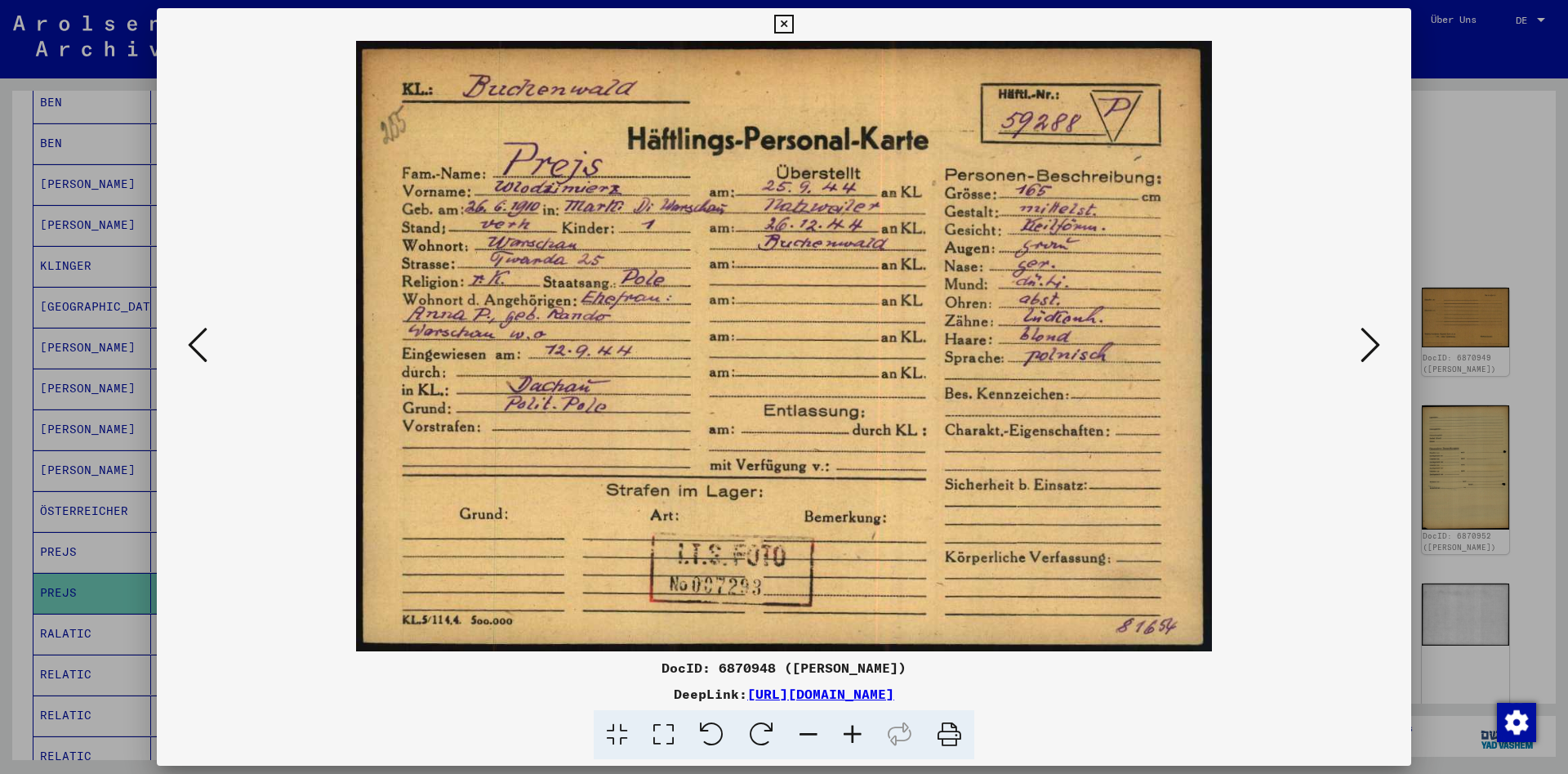
click at [797, 15] on button at bounding box center [783, 25] width 28 height 33
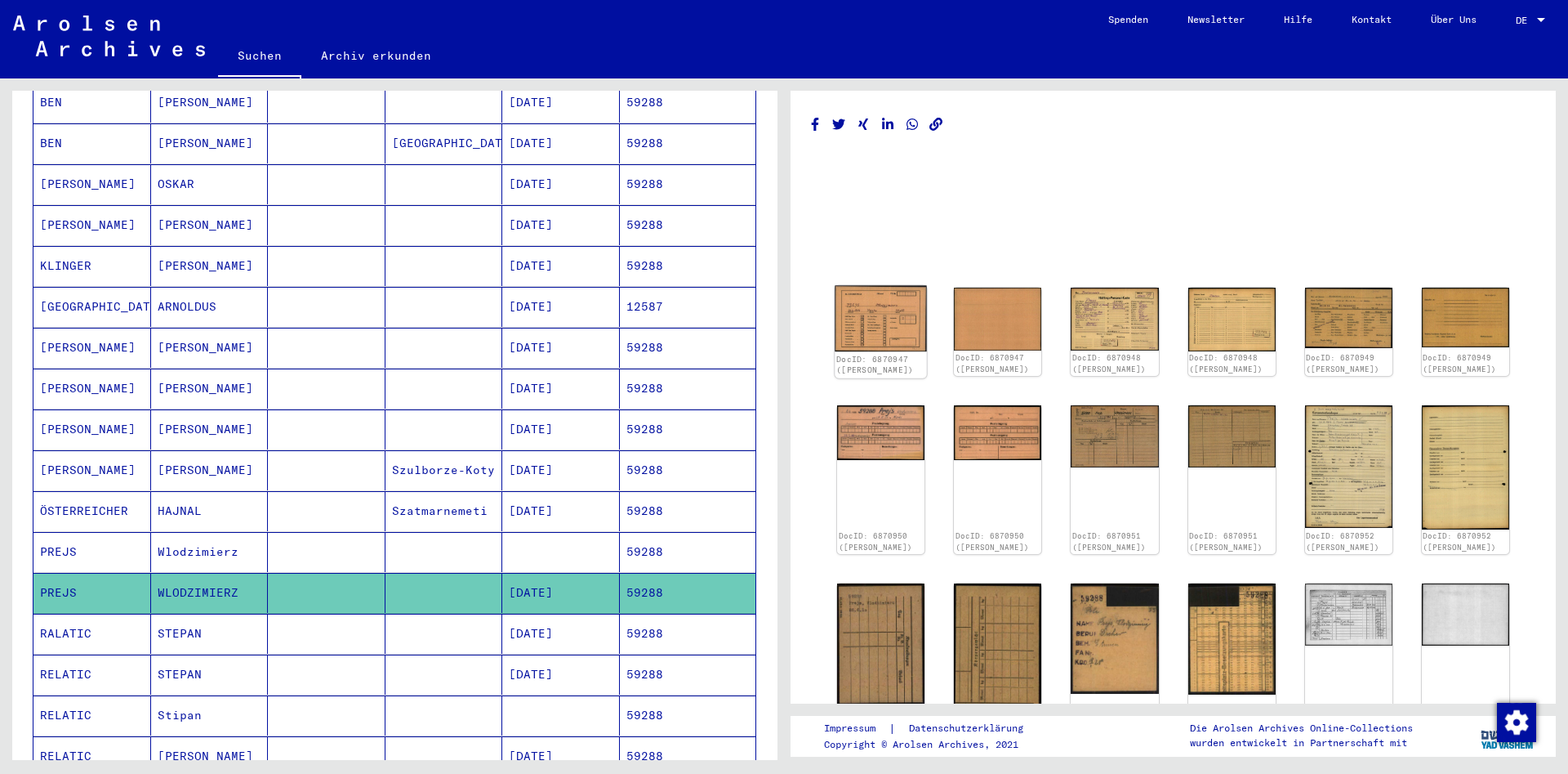
click at [896, 324] on img at bounding box center [880, 319] width 92 height 66
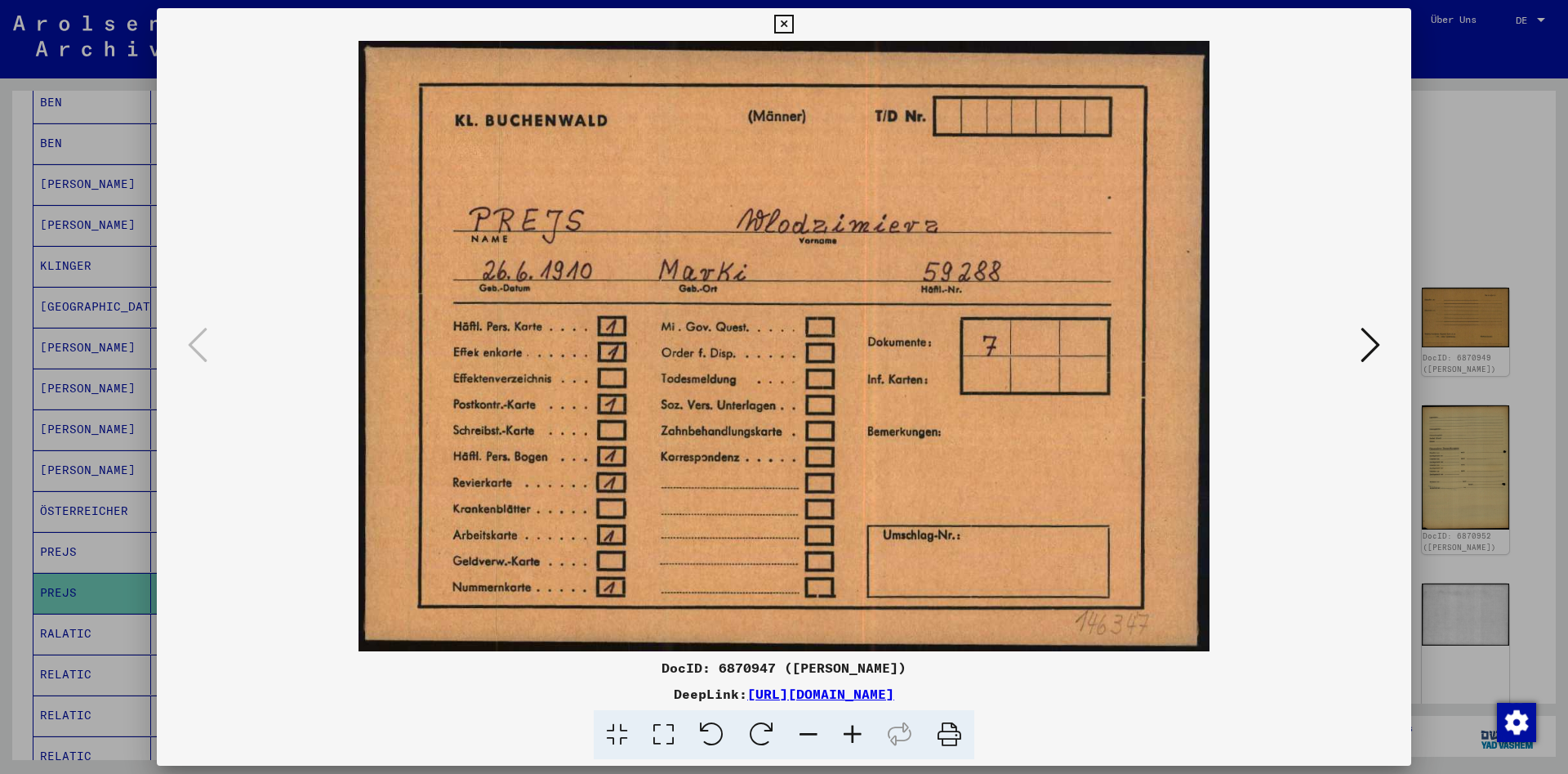
click at [792, 25] on icon at bounding box center [783, 25] width 19 height 20
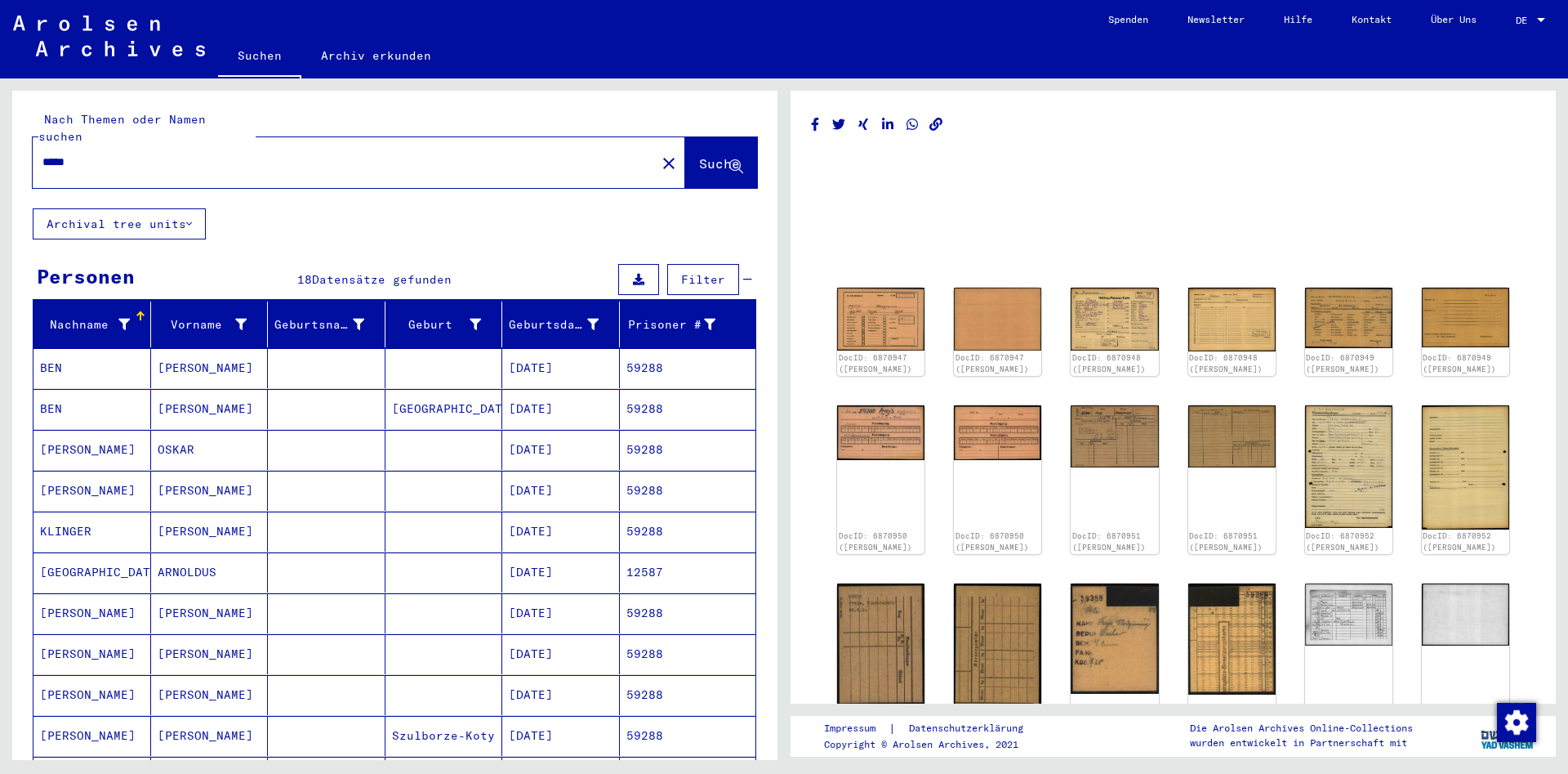
click at [307, 163] on div "***** close" at bounding box center [359, 162] width 652 height 51
click at [319, 154] on input "*****" at bounding box center [344, 162] width 604 height 17
paste input "*"
type input "******"
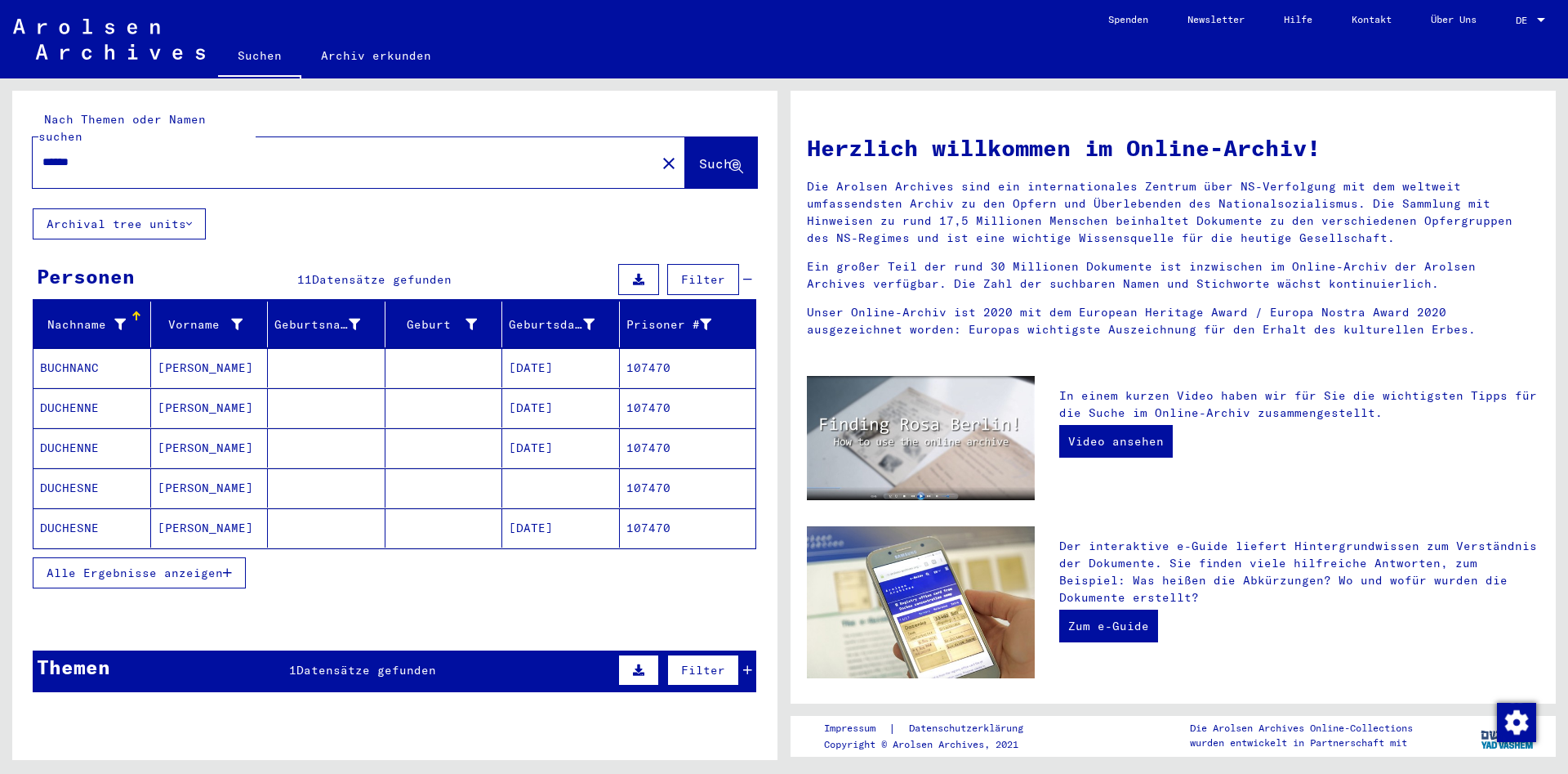
click at [195, 585] on div "Nachname Vorname Geburtsname Geburt‏ Geburtsdatum Prisoner # BUCHNANC [PERSON_N…" at bounding box center [394, 455] width 765 height 308
click at [201, 565] on span "Alle Ergebnisse anzeigen" at bounding box center [134, 573] width 176 height 15
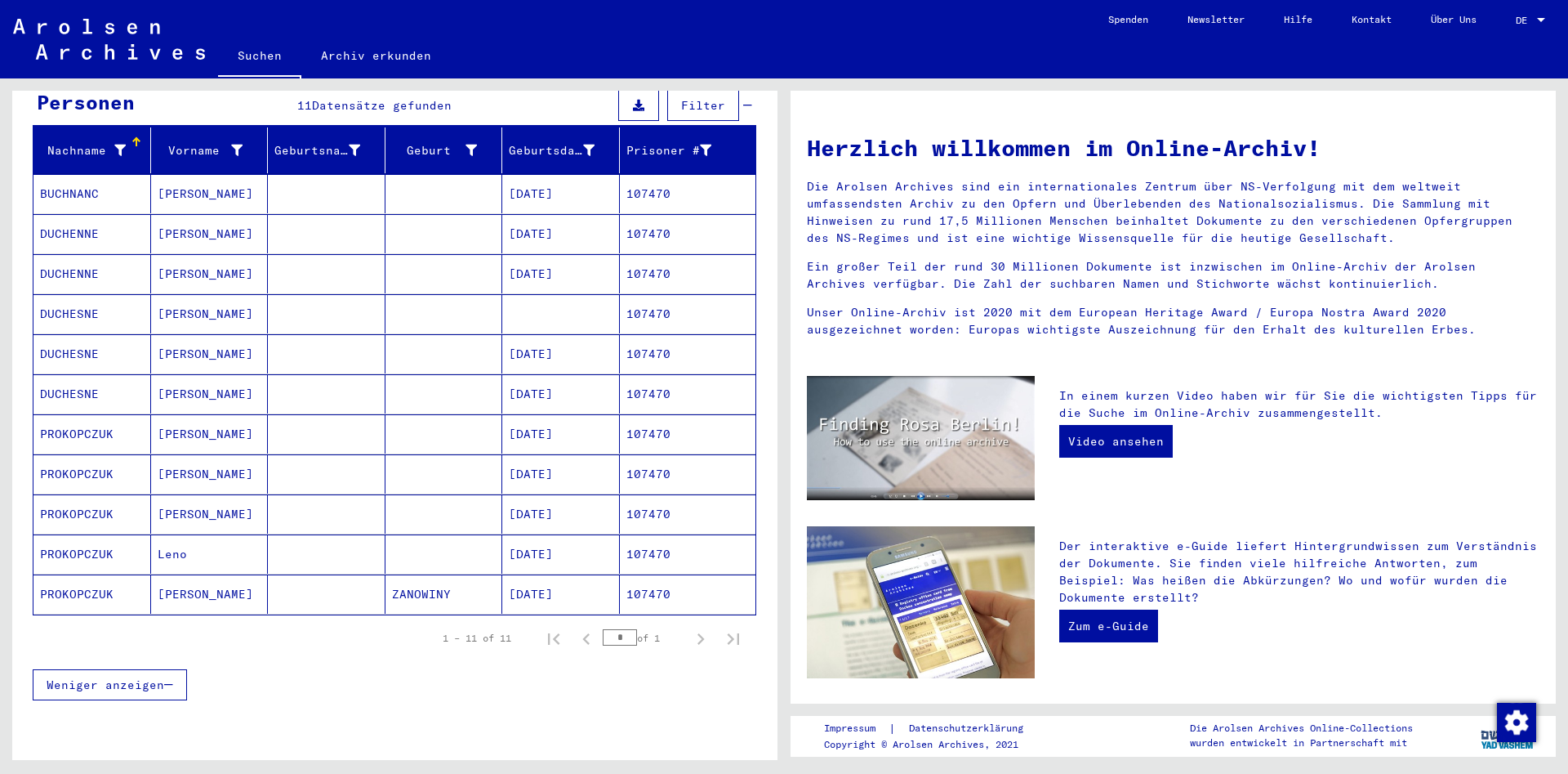
scroll to position [165, 0]
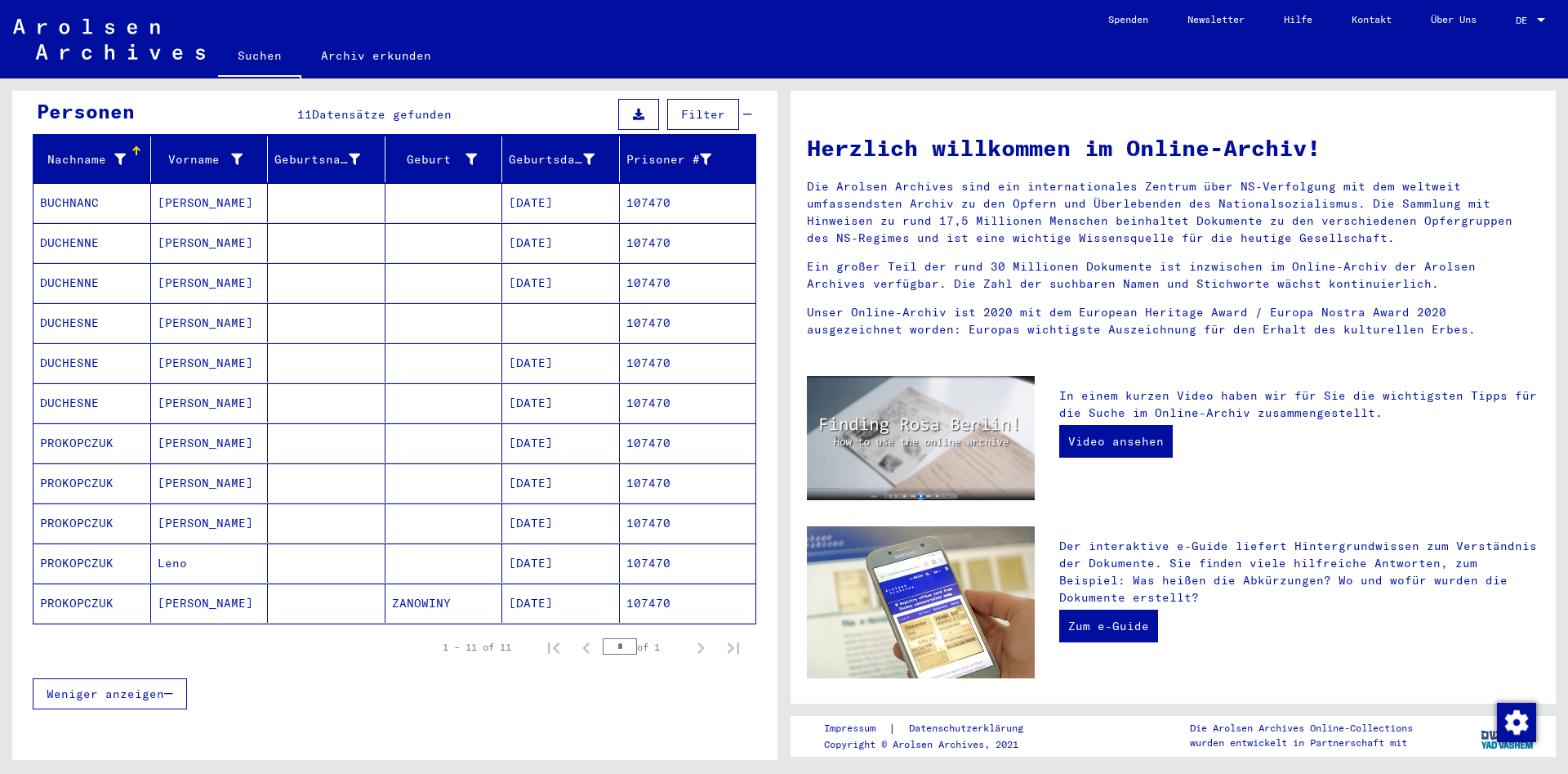
click at [242, 424] on mat-cell "[PERSON_NAME]" at bounding box center [209, 443] width 118 height 40
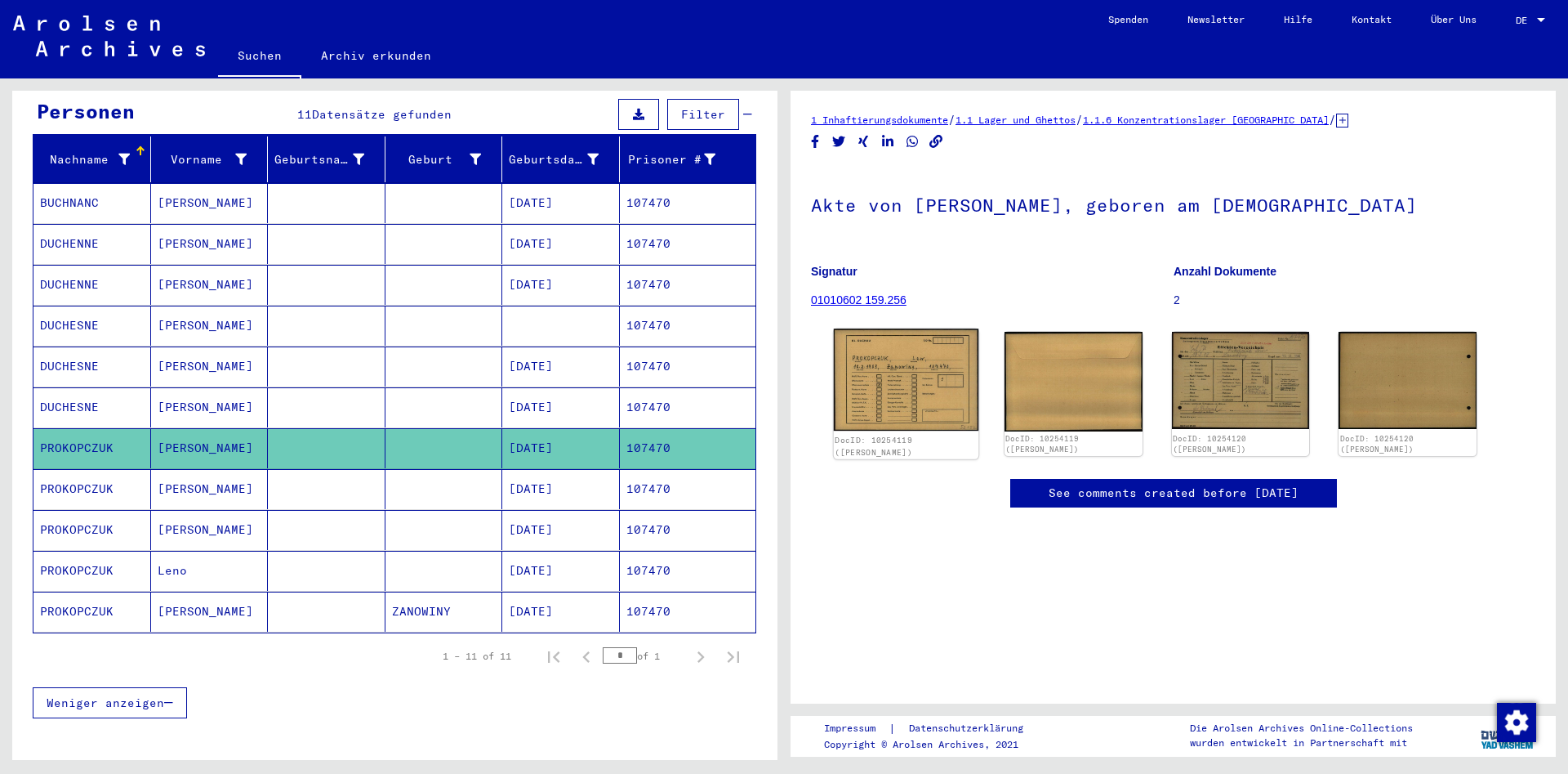
click at [880, 361] on img at bounding box center [906, 379] width 144 height 102
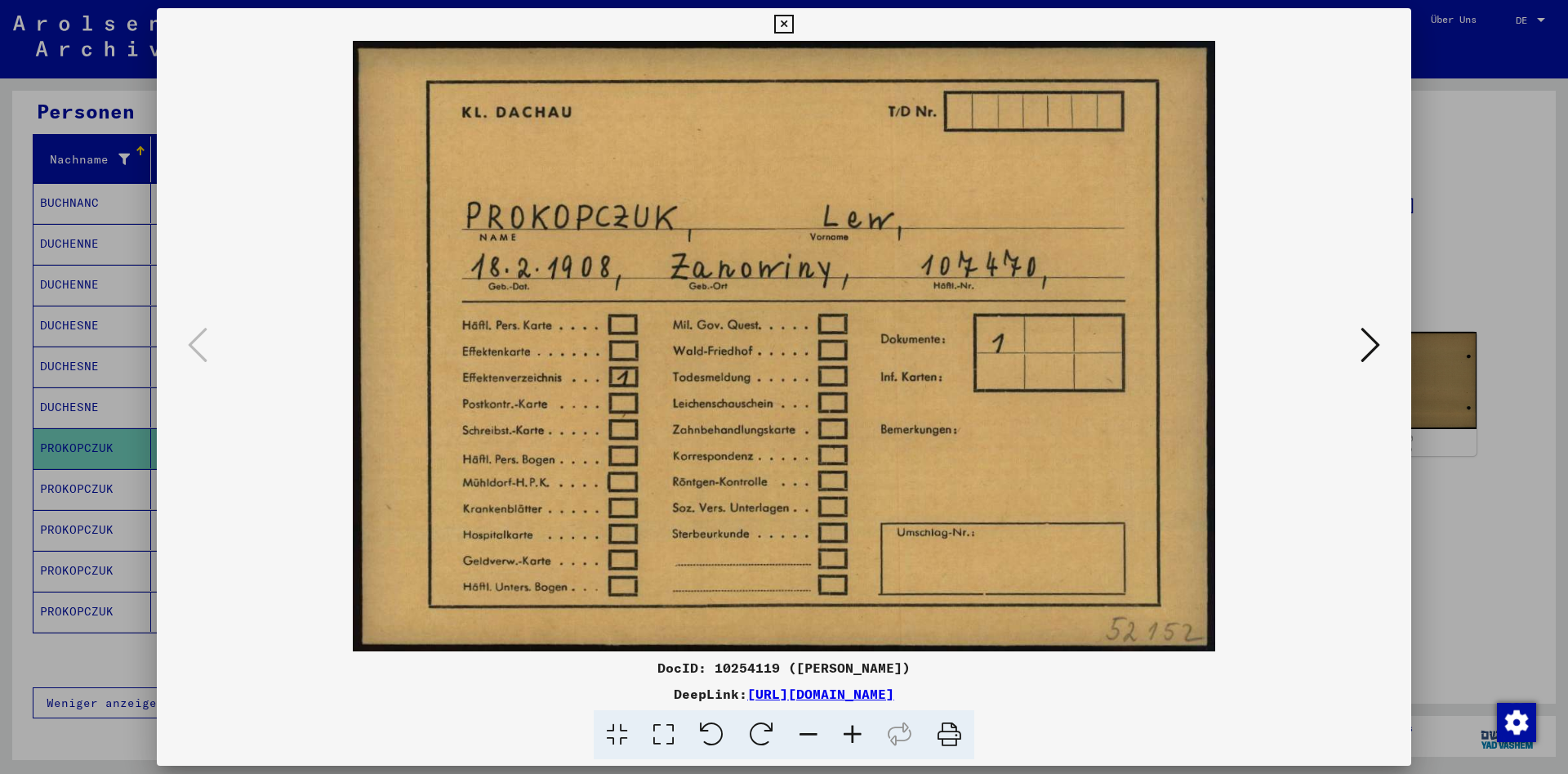
click at [792, 18] on icon at bounding box center [783, 25] width 19 height 20
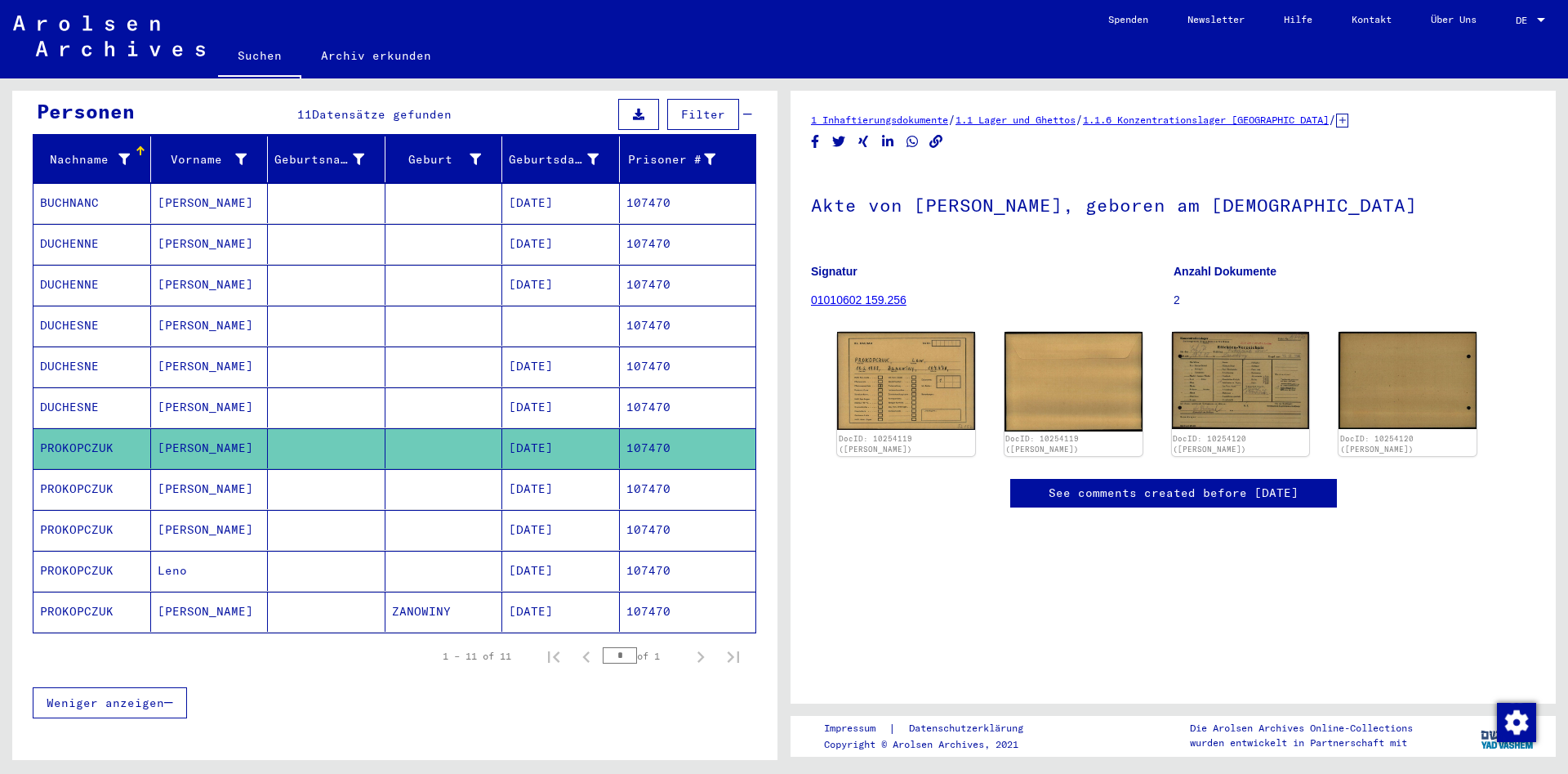
click at [255, 469] on mat-cell "[PERSON_NAME]" at bounding box center [209, 489] width 118 height 40
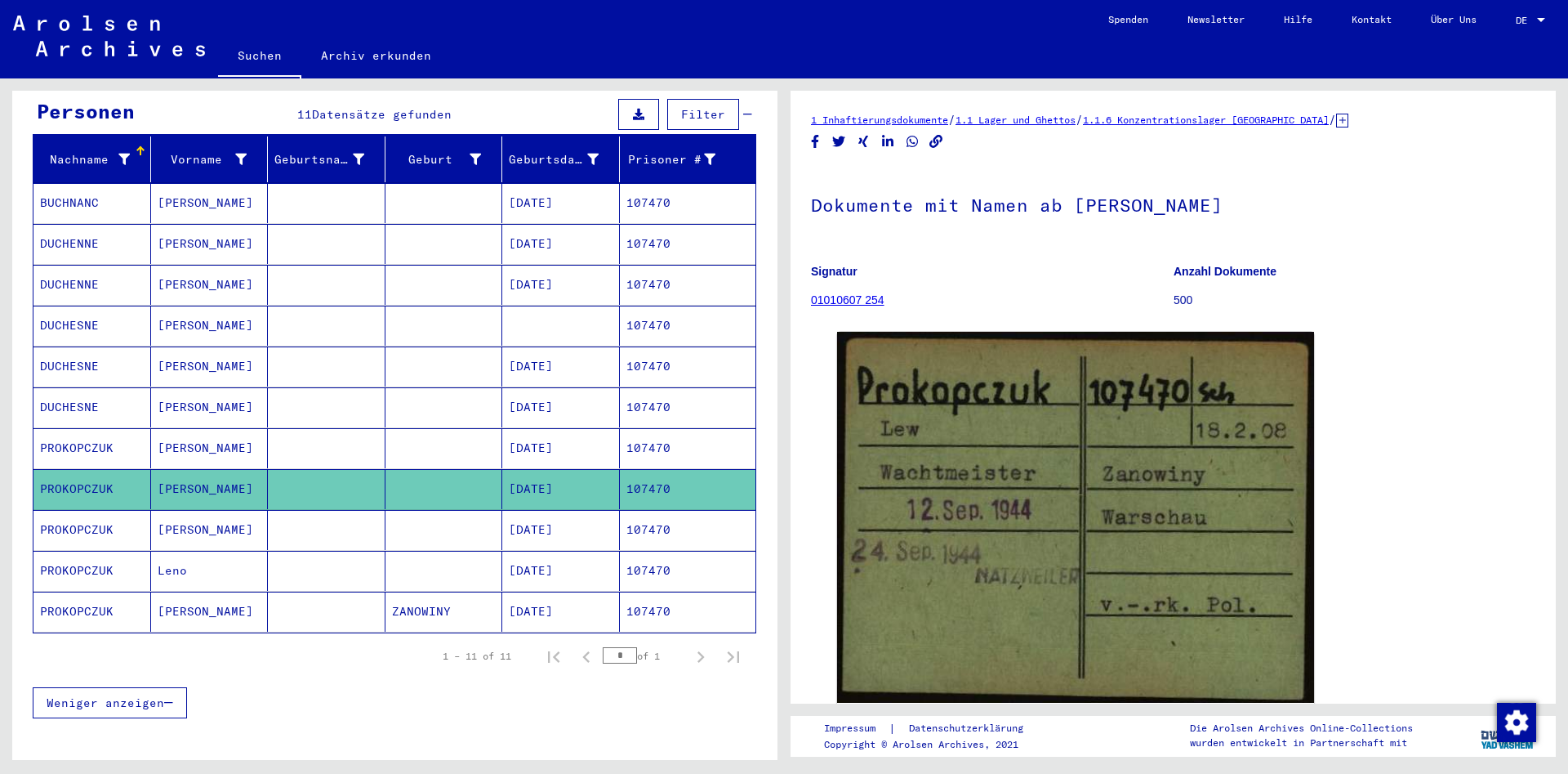
click at [312, 512] on mat-cell at bounding box center [326, 530] width 118 height 40
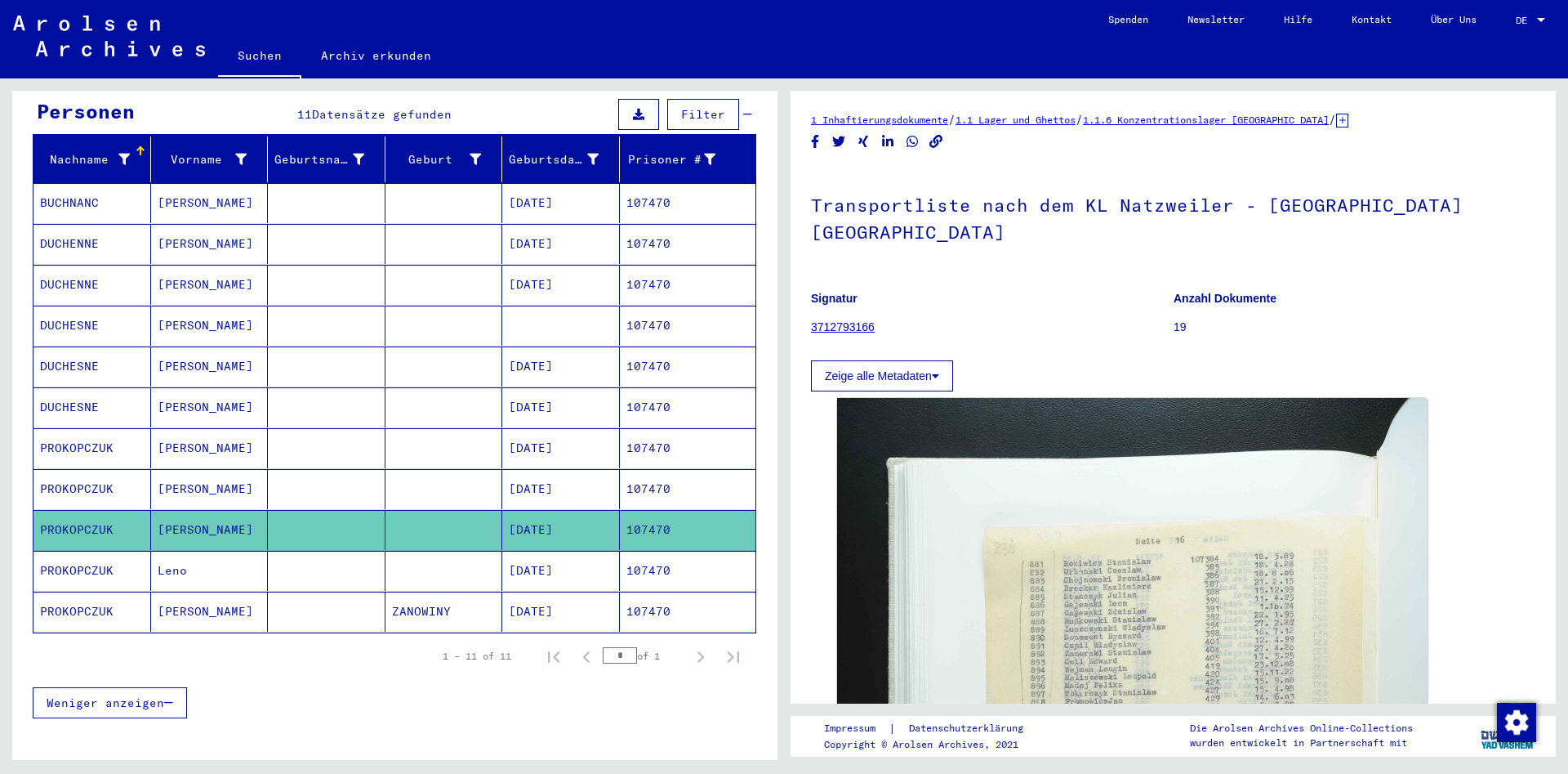
click at [300, 550] on mat-cell at bounding box center [326, 570] width 118 height 40
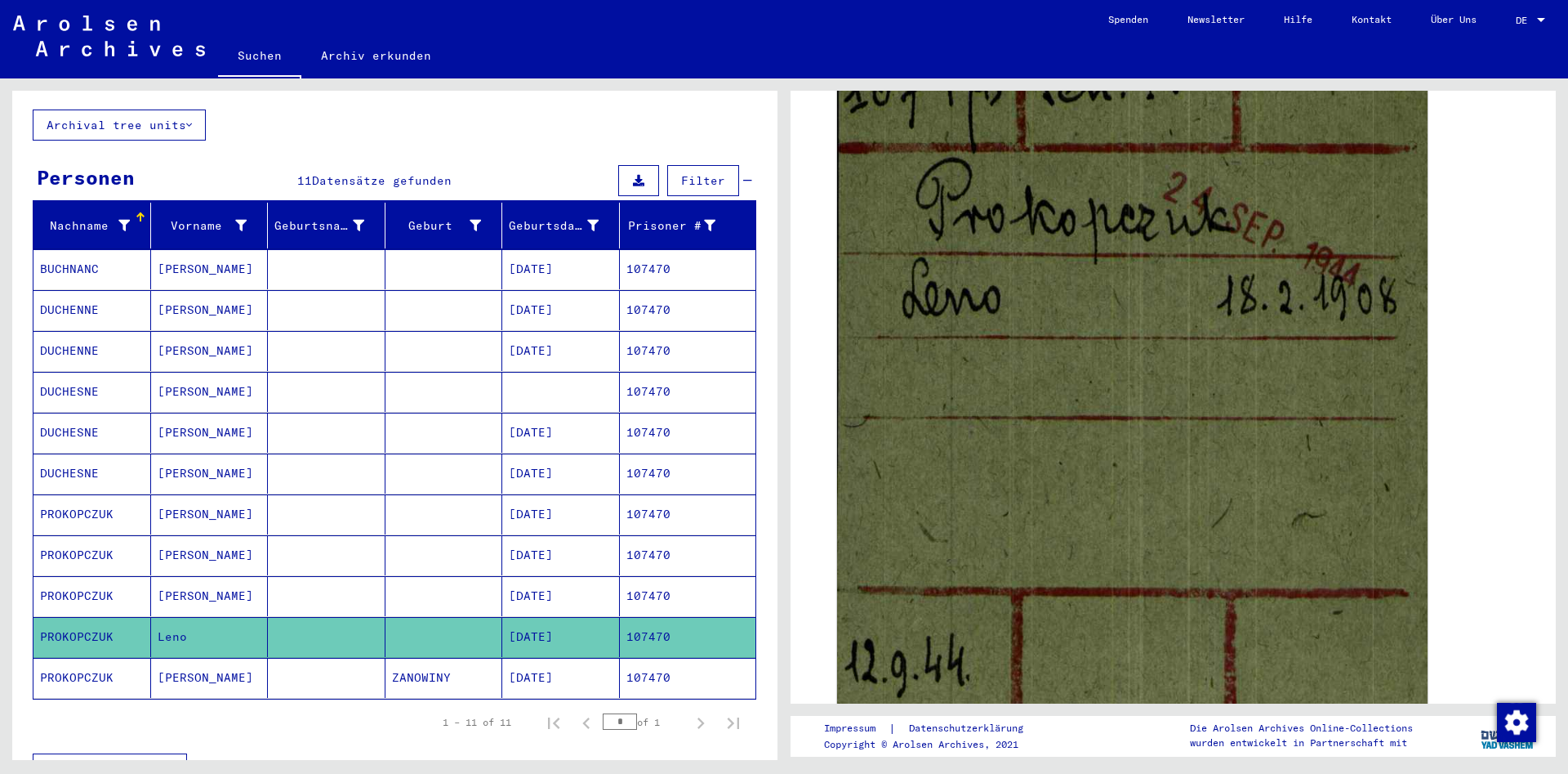
scroll to position [76, 0]
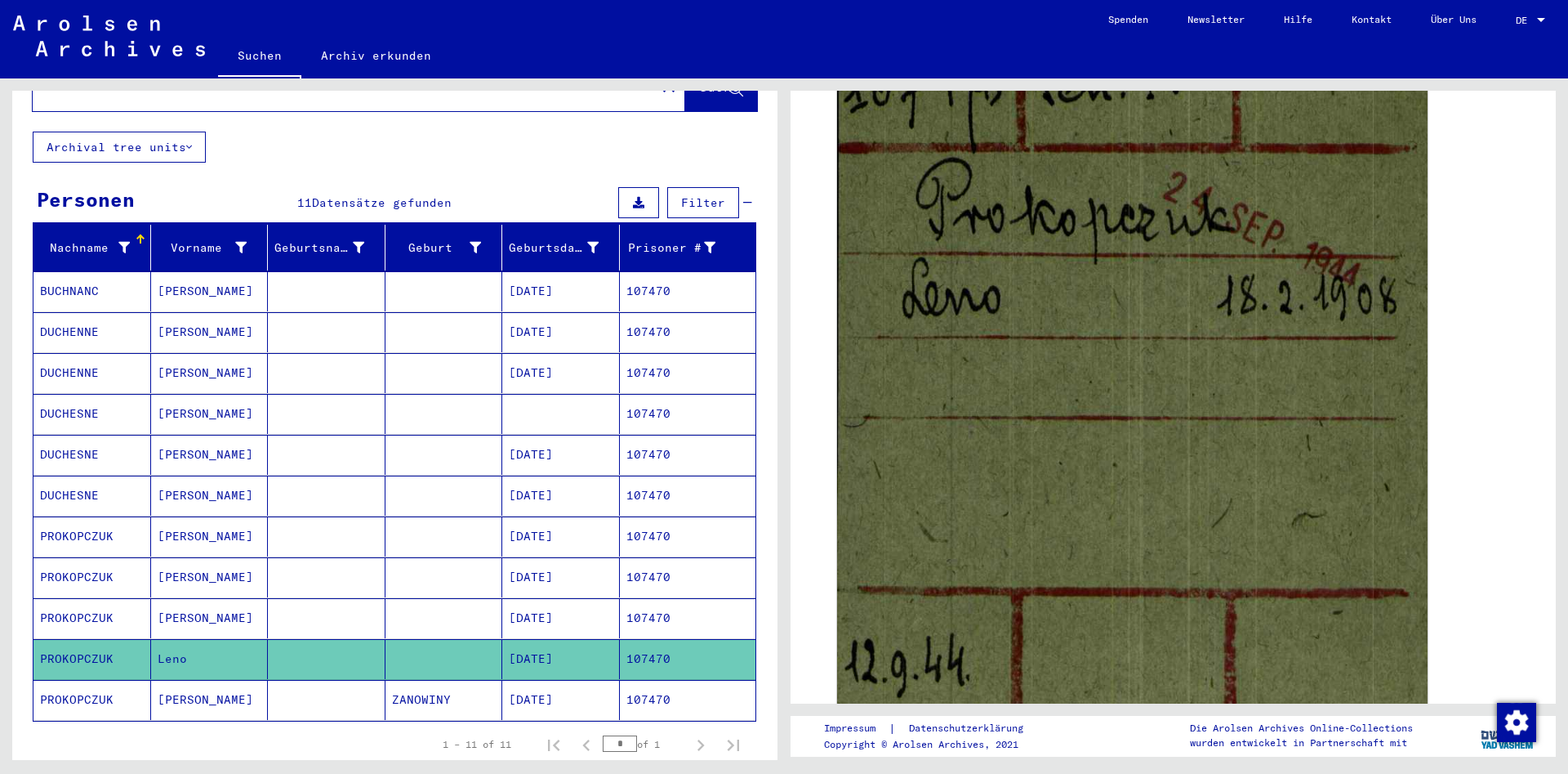
click at [288, 680] on mat-cell at bounding box center [326, 699] width 118 height 40
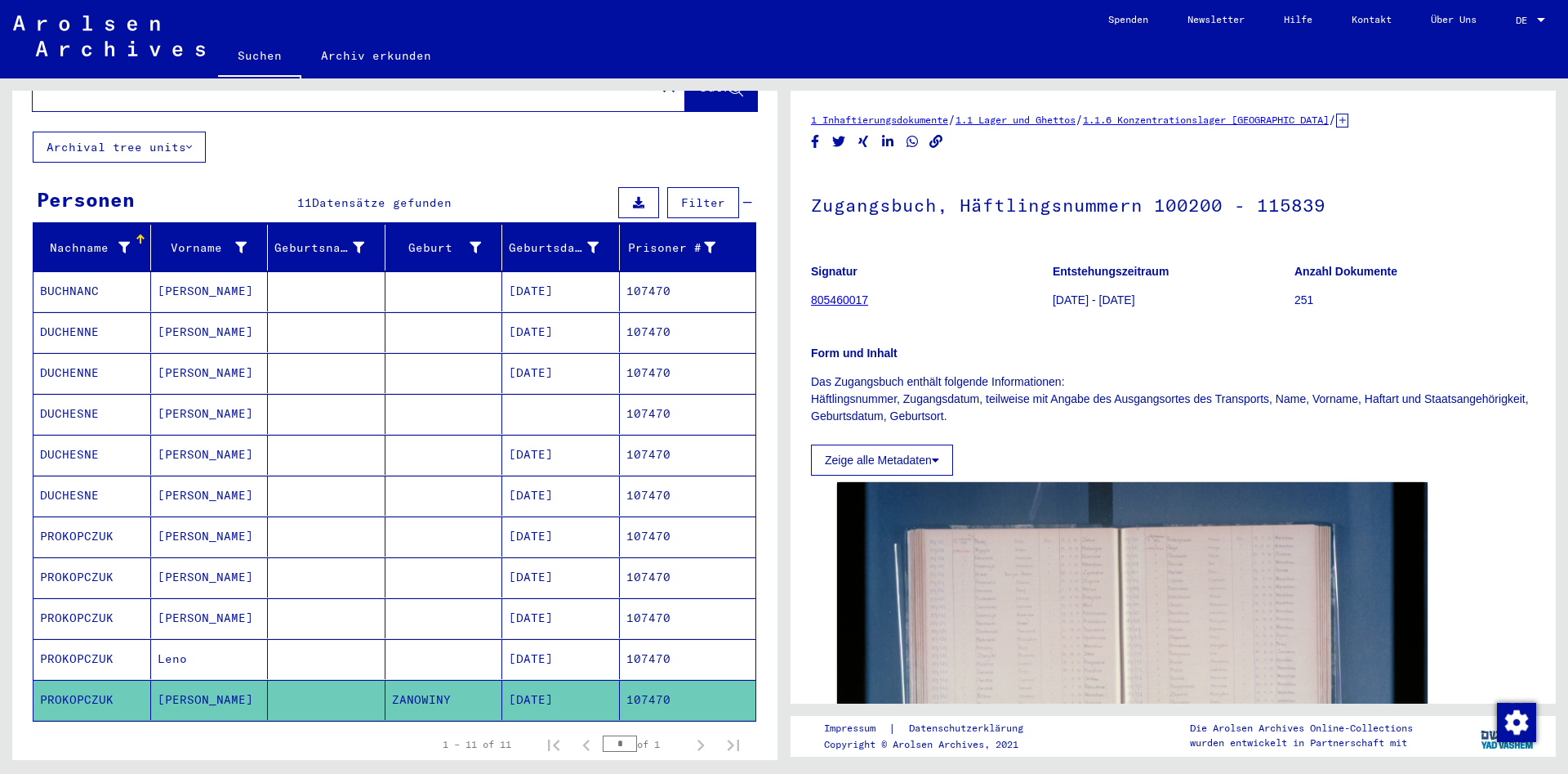
click at [347, 557] on mat-cell at bounding box center [326, 577] width 118 height 40
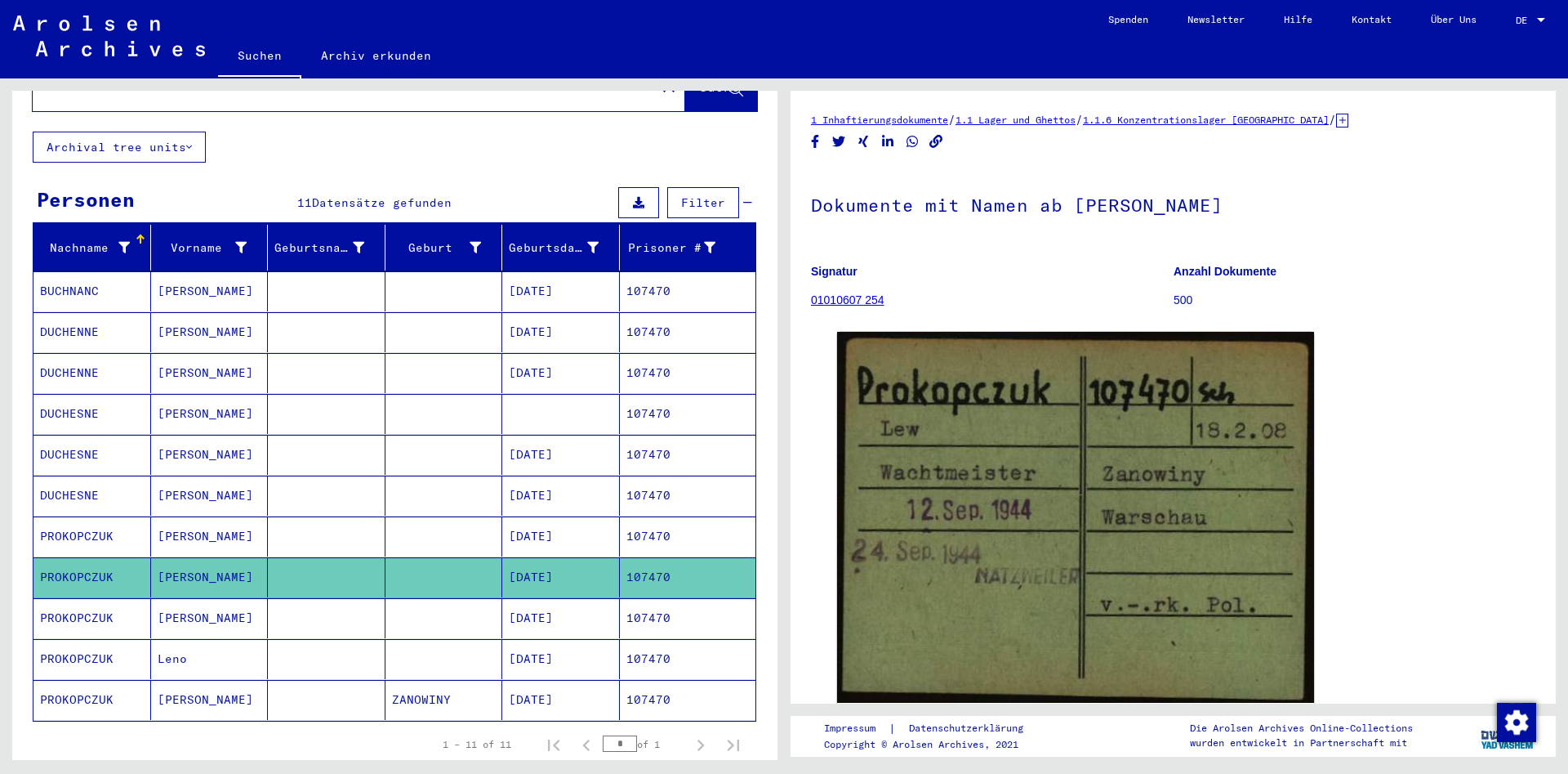
click at [360, 525] on mat-cell at bounding box center [326, 536] width 118 height 40
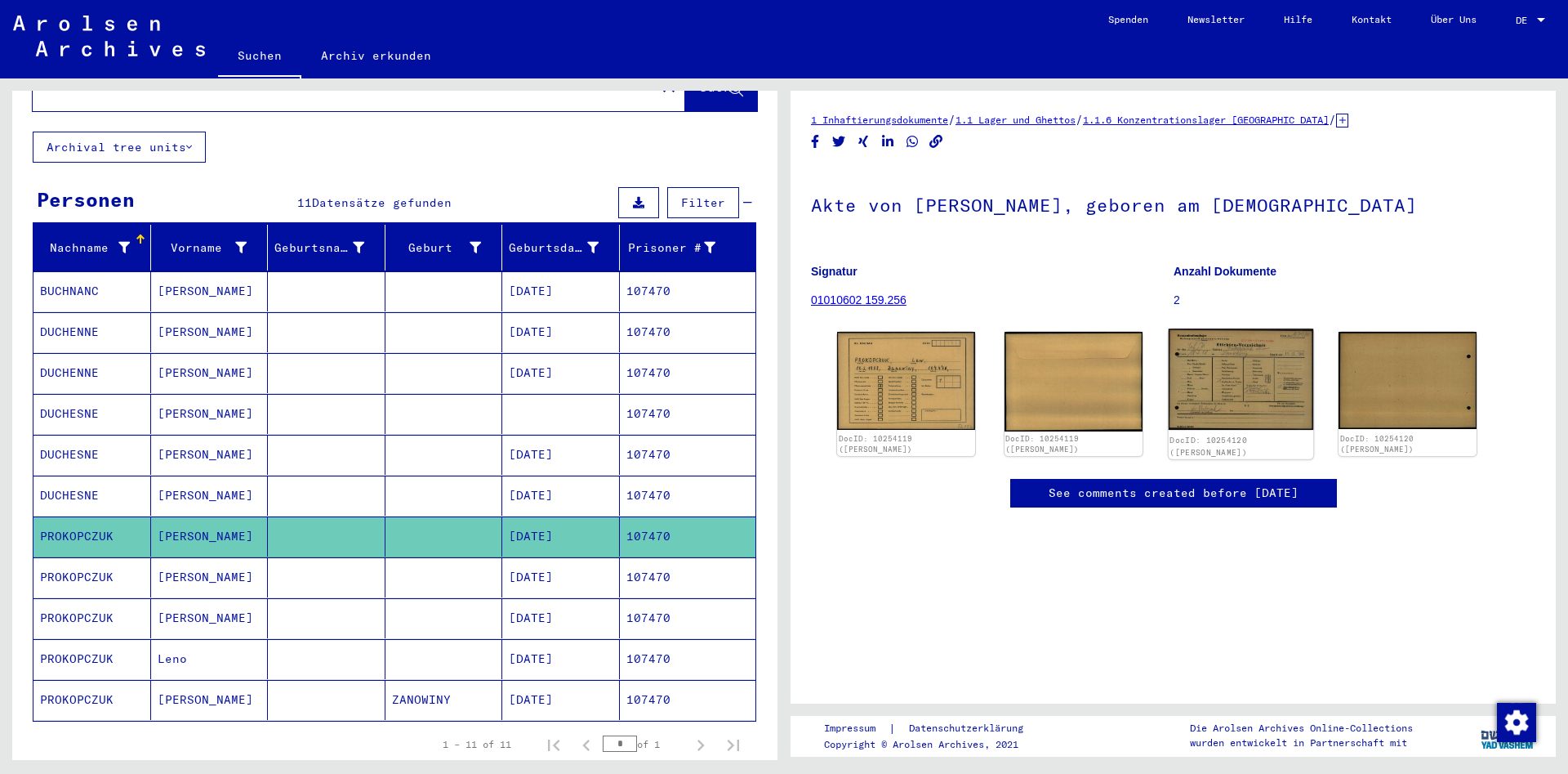
click at [1237, 406] on img at bounding box center [1240, 379] width 144 height 101
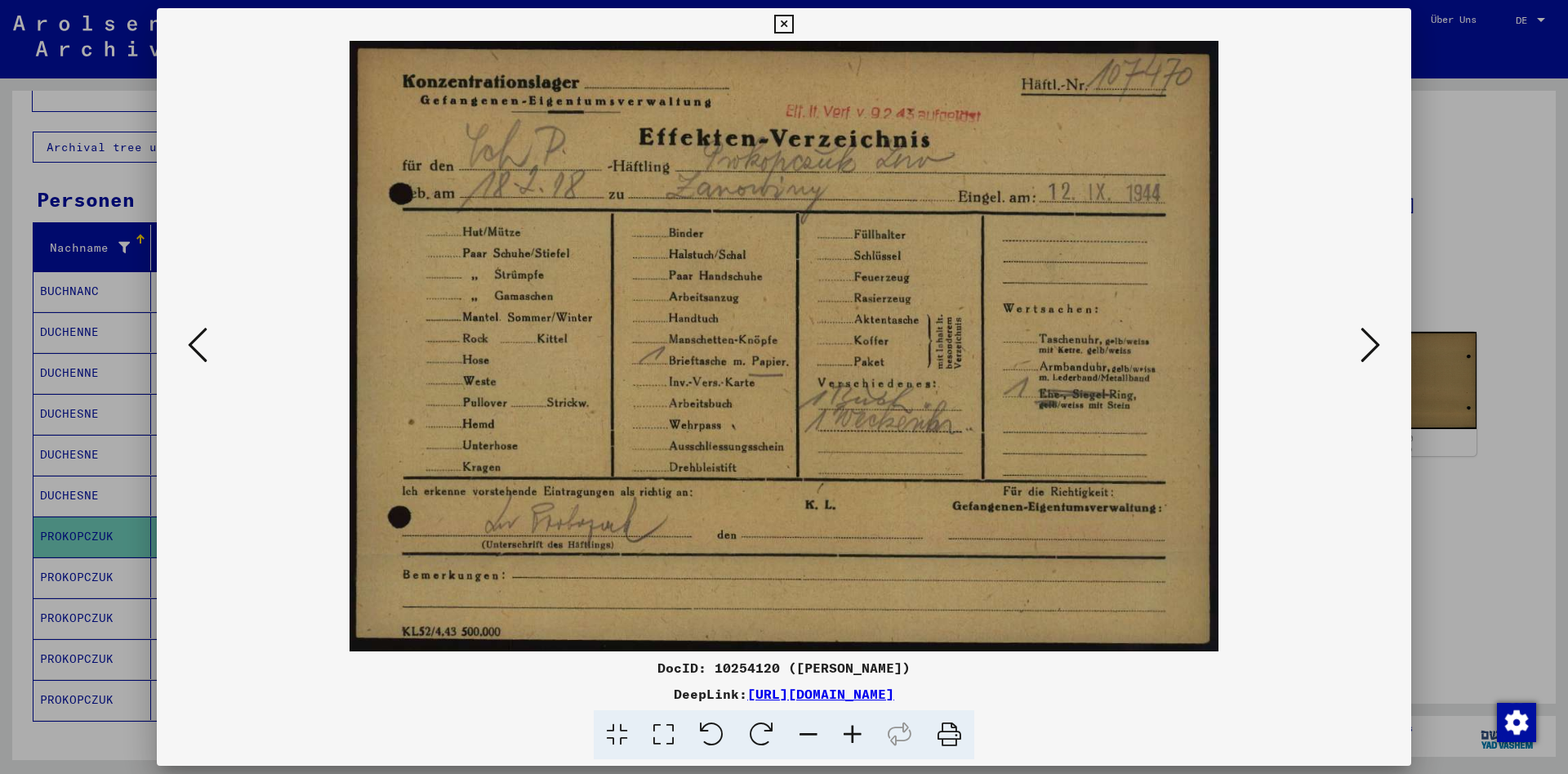
click at [792, 31] on icon at bounding box center [783, 25] width 19 height 20
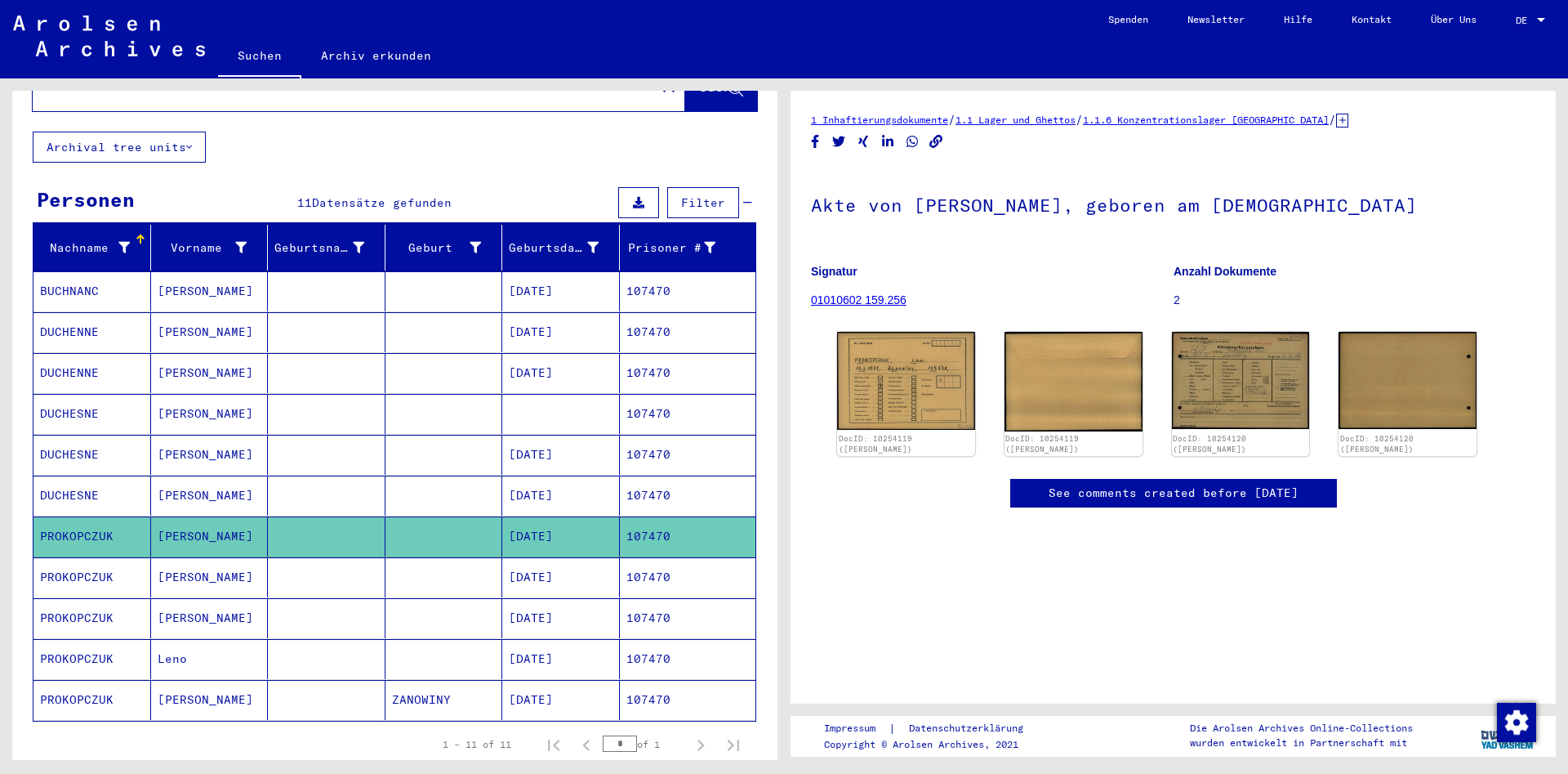
click at [304, 571] on mat-cell at bounding box center [326, 577] width 118 height 40
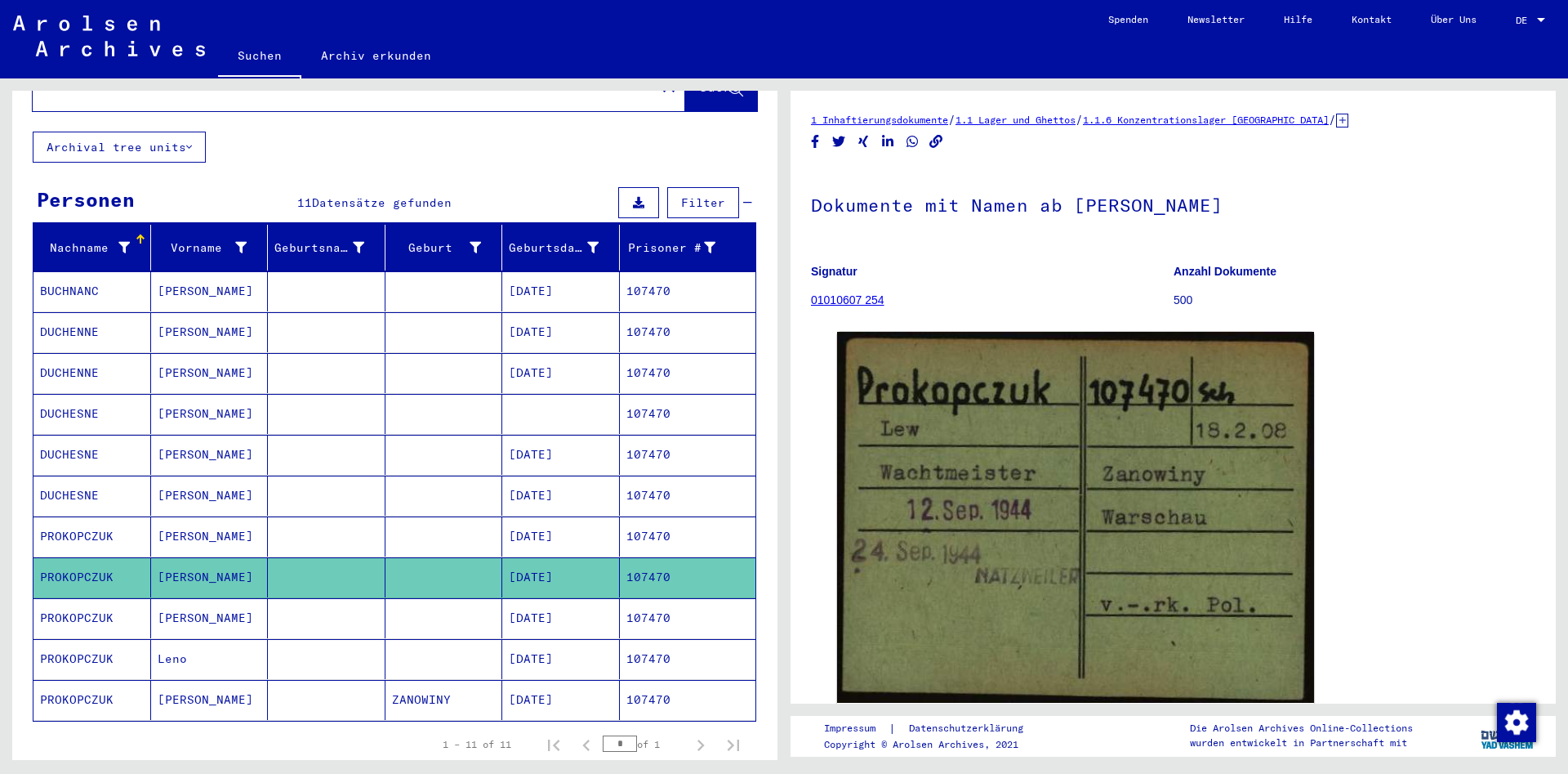
click at [272, 604] on mat-cell at bounding box center [326, 617] width 118 height 40
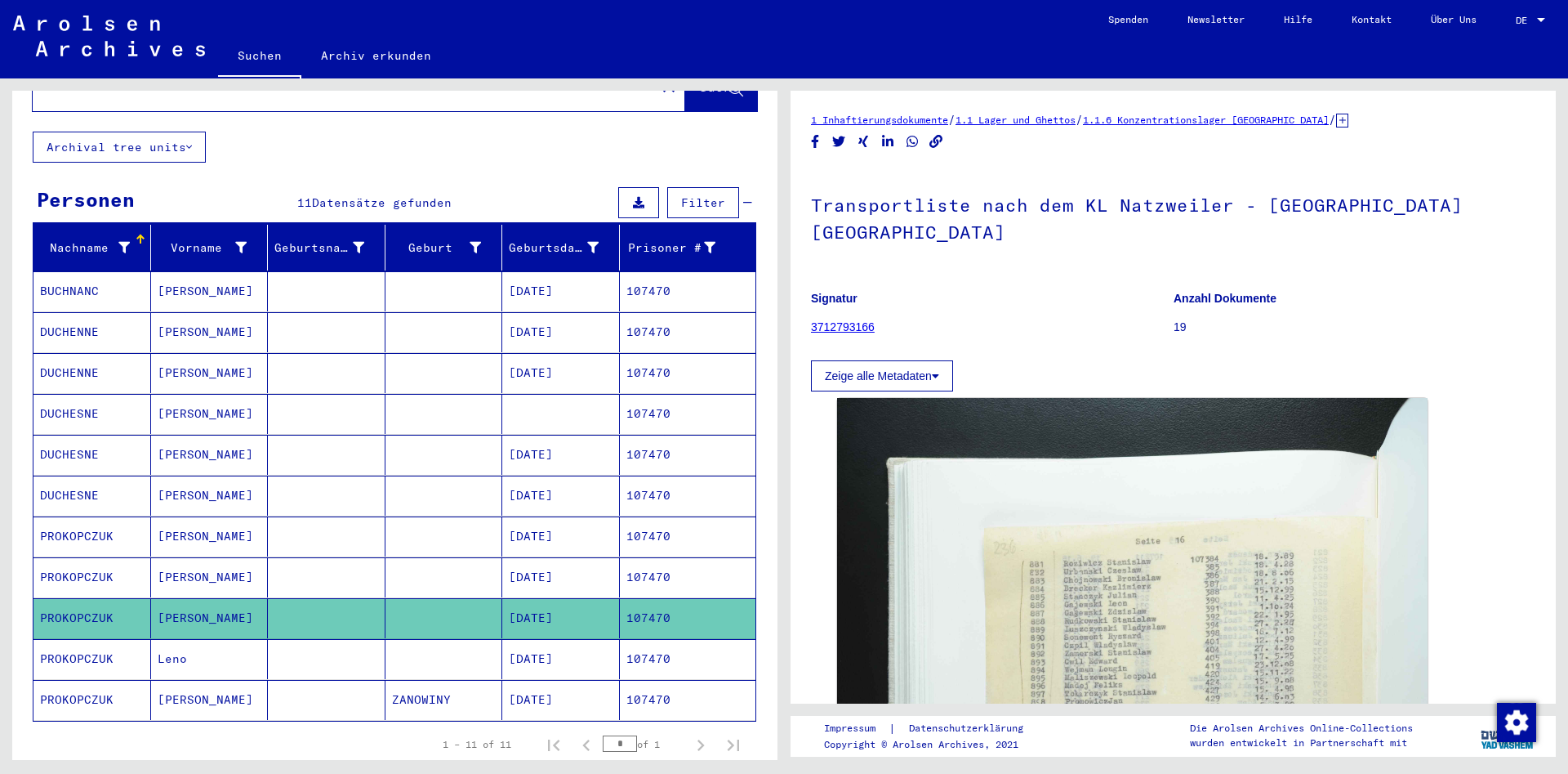
click at [300, 619] on mat-cell at bounding box center [326, 617] width 118 height 40
click at [298, 652] on mat-cell at bounding box center [326, 659] width 118 height 40
